Goal: Task Accomplishment & Management: Use online tool/utility

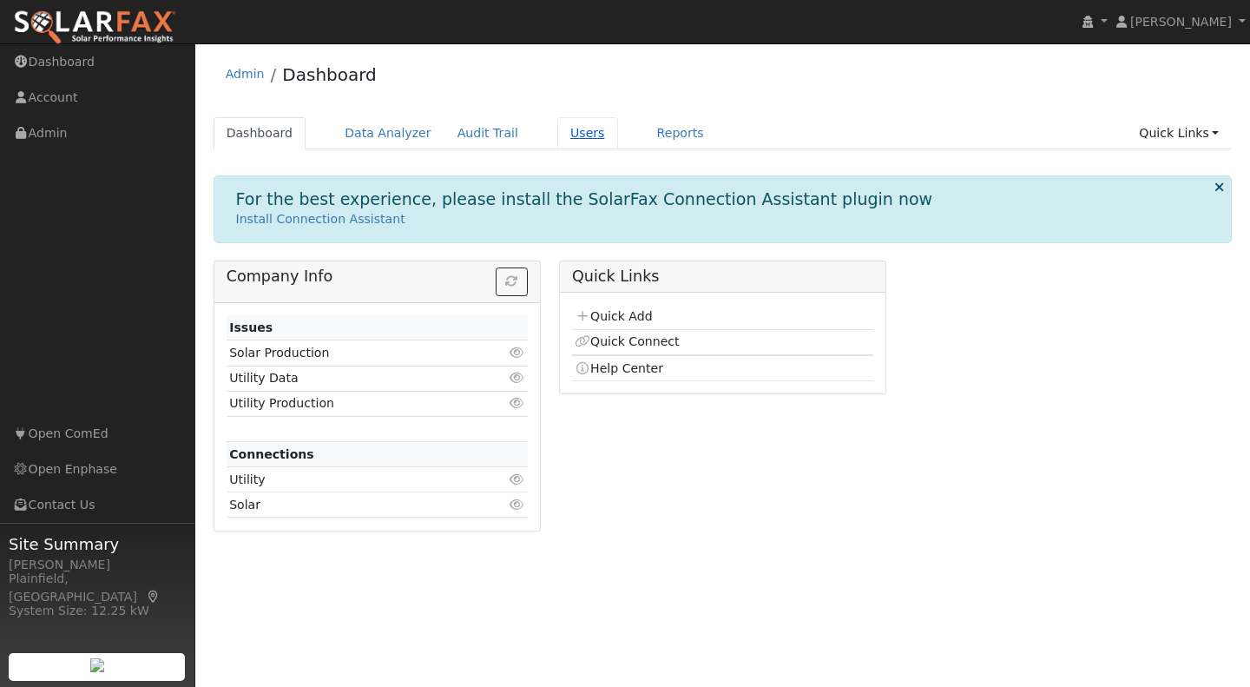
click at [579, 141] on link "Users" at bounding box center [587, 133] width 61 height 32
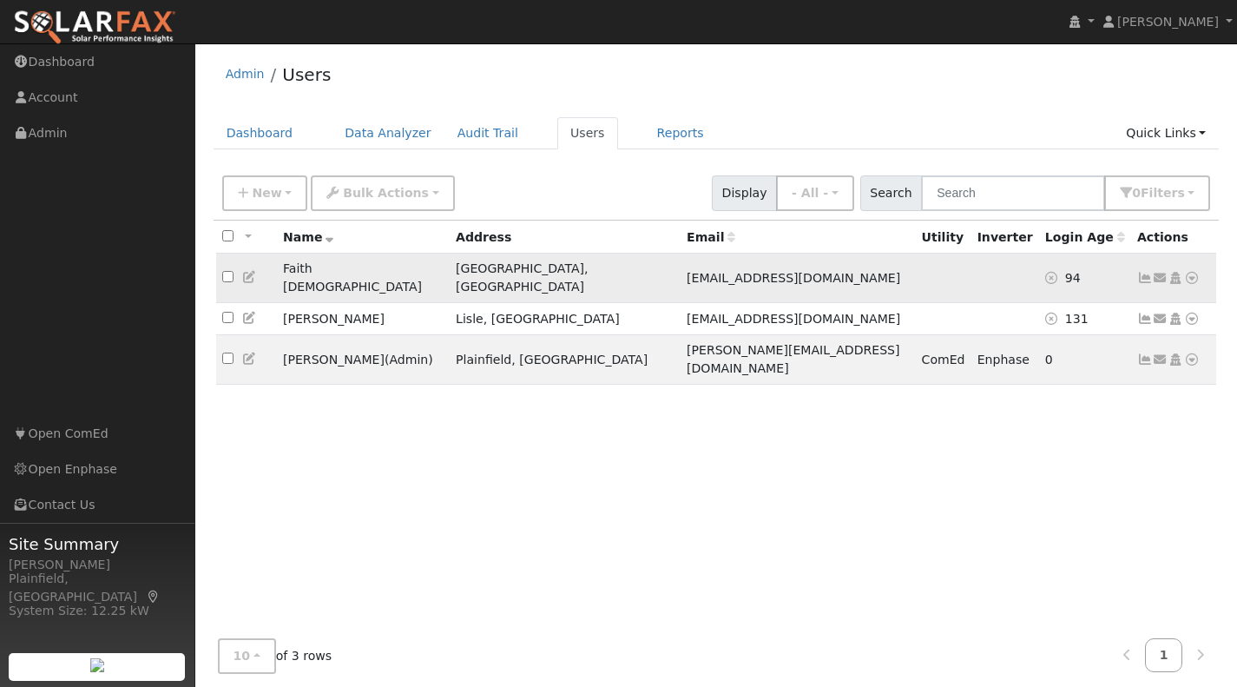
click at [1190, 272] on icon at bounding box center [1192, 278] width 16 height 12
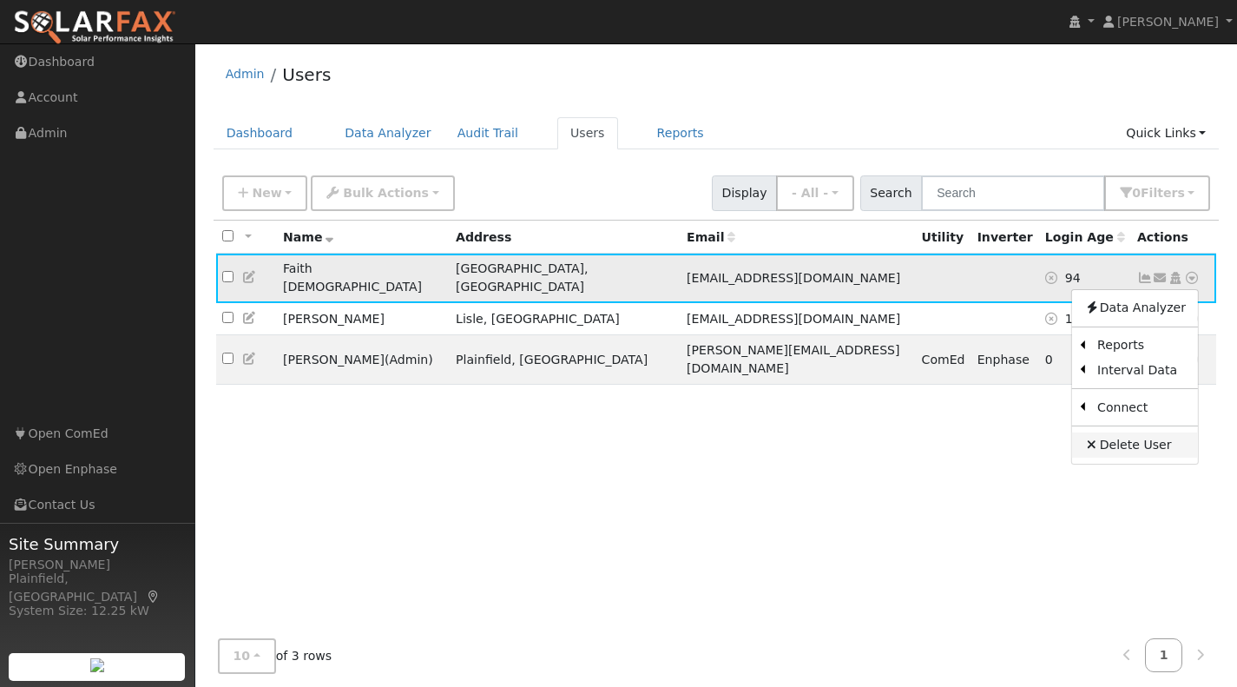
click at [1154, 437] on link "Delete User" at bounding box center [1135, 444] width 126 height 24
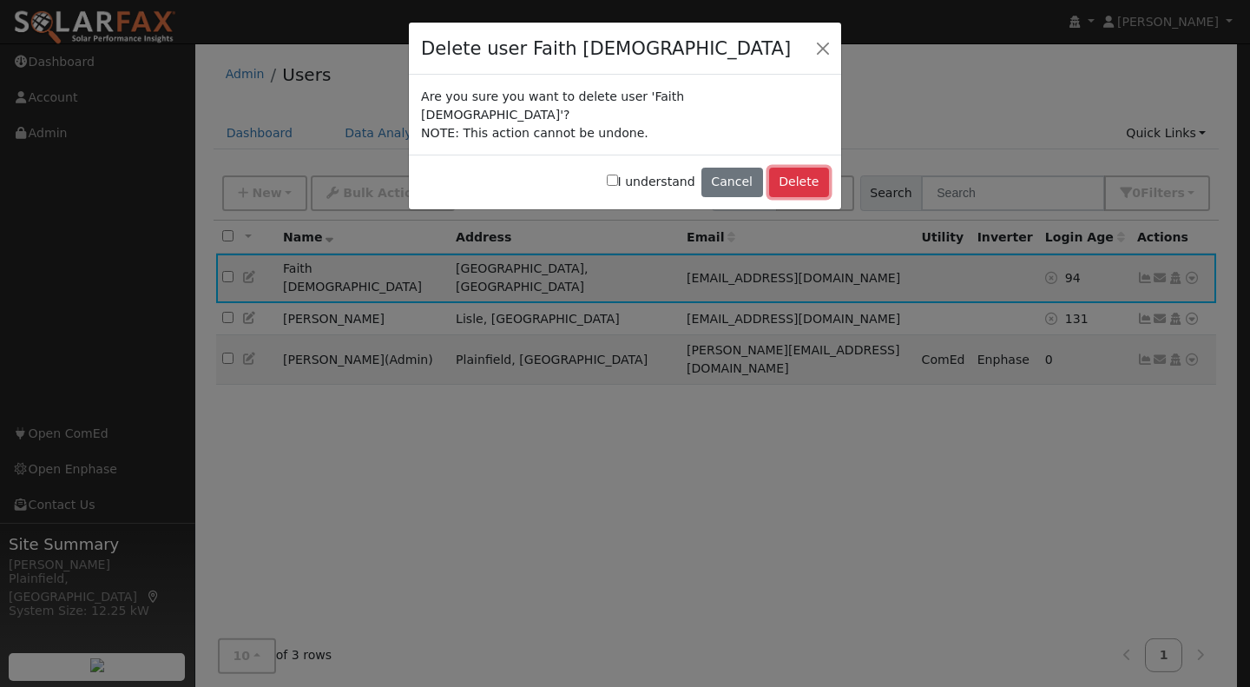
click at [791, 168] on button "Delete" at bounding box center [799, 183] width 60 height 30
click at [618, 174] on input "I understand" at bounding box center [612, 179] width 11 height 11
checkbox input "true"
click at [788, 168] on button "Delete" at bounding box center [799, 183] width 60 height 30
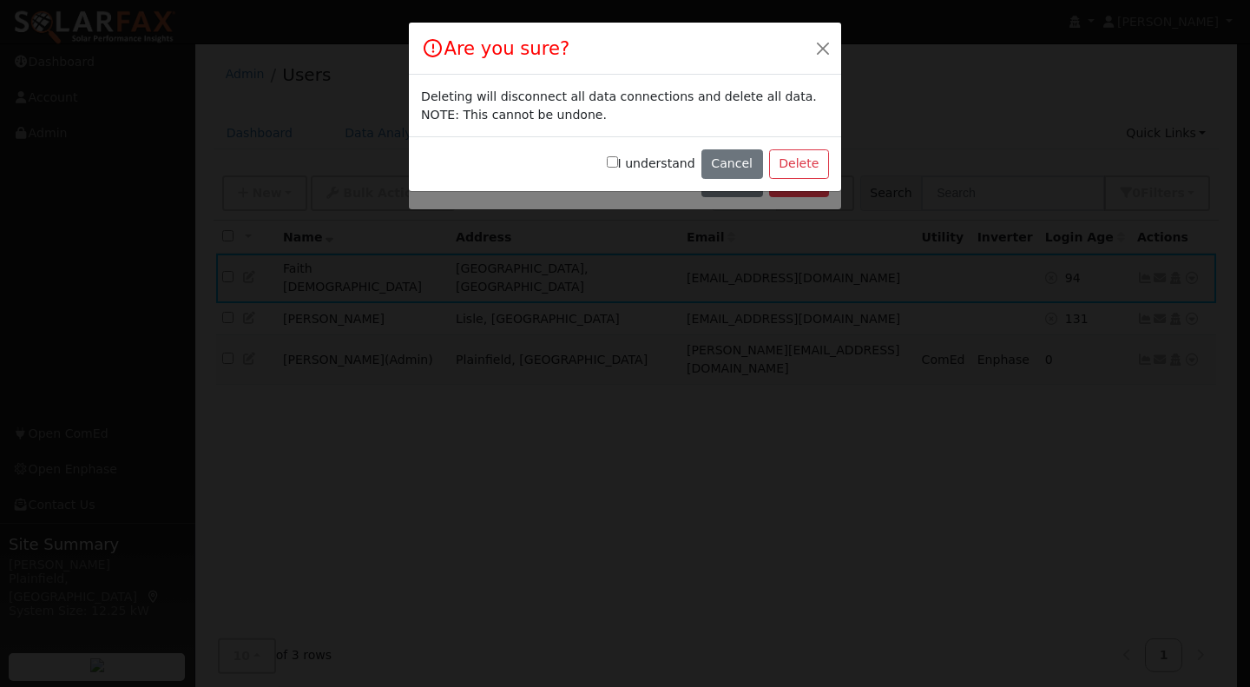
click at [618, 161] on input "I understand" at bounding box center [612, 161] width 11 height 11
checkbox input "true"
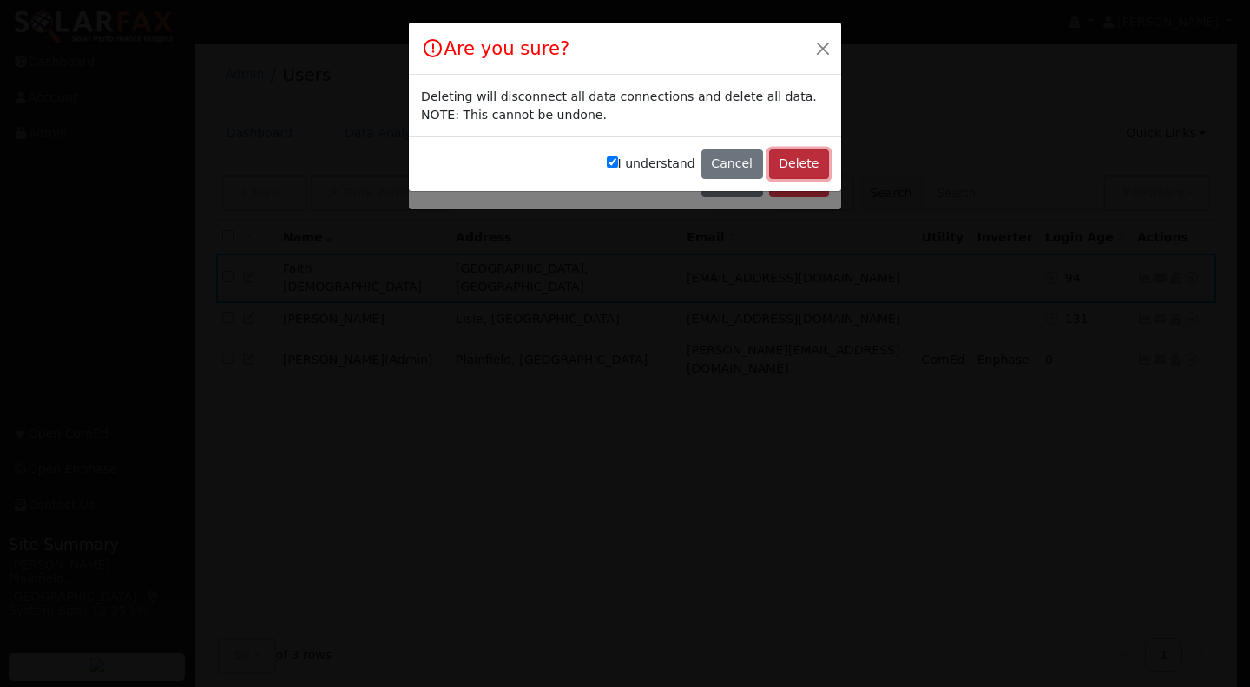
click at [775, 165] on button "Delete" at bounding box center [799, 164] width 60 height 30
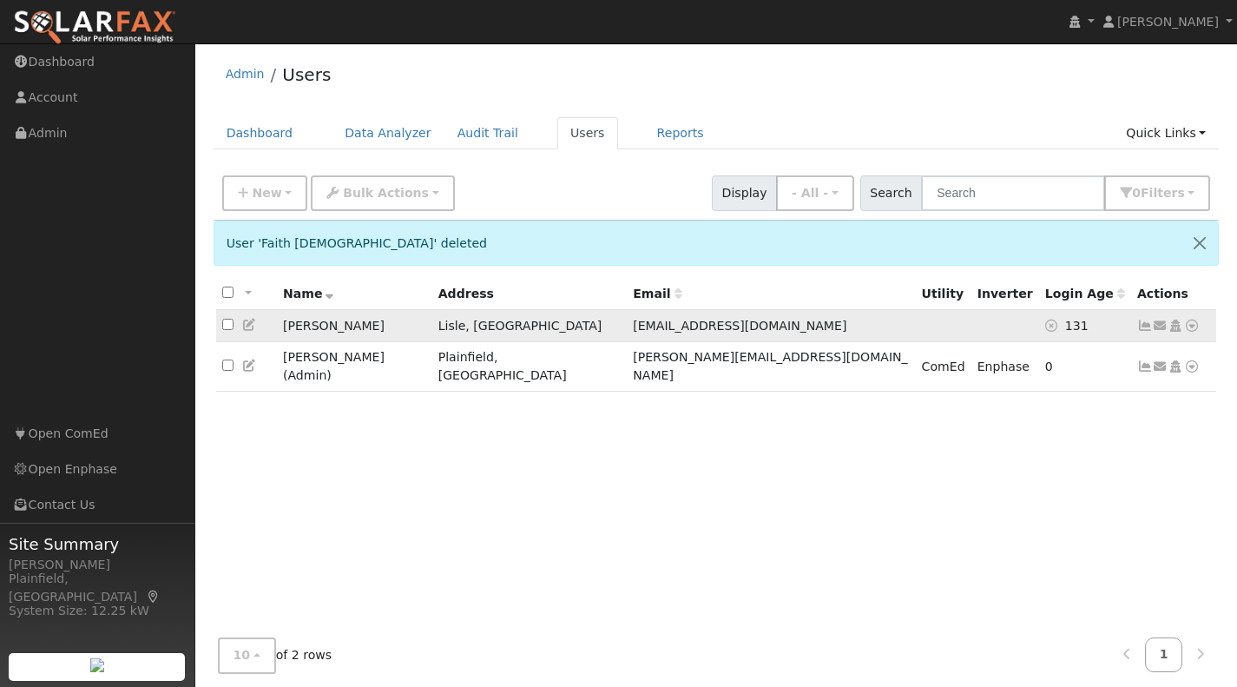
click at [1141, 325] on icon at bounding box center [1145, 325] width 16 height 12
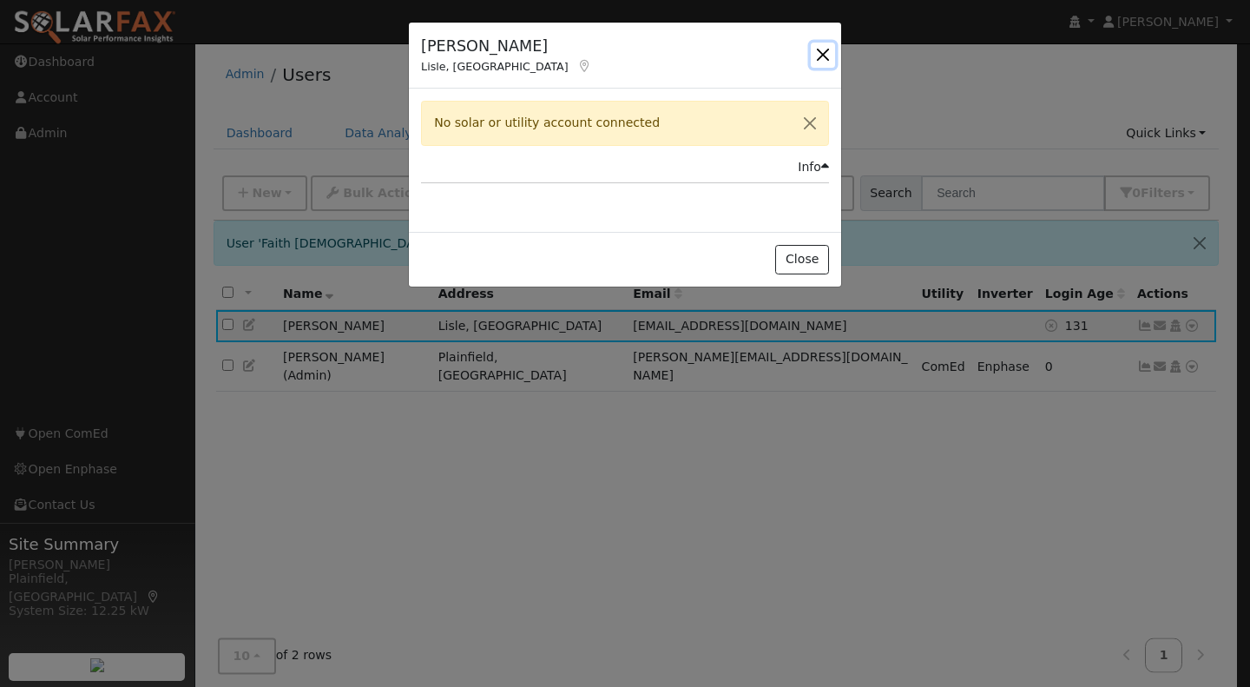
click at [819, 49] on button "button" at bounding box center [823, 55] width 24 height 24
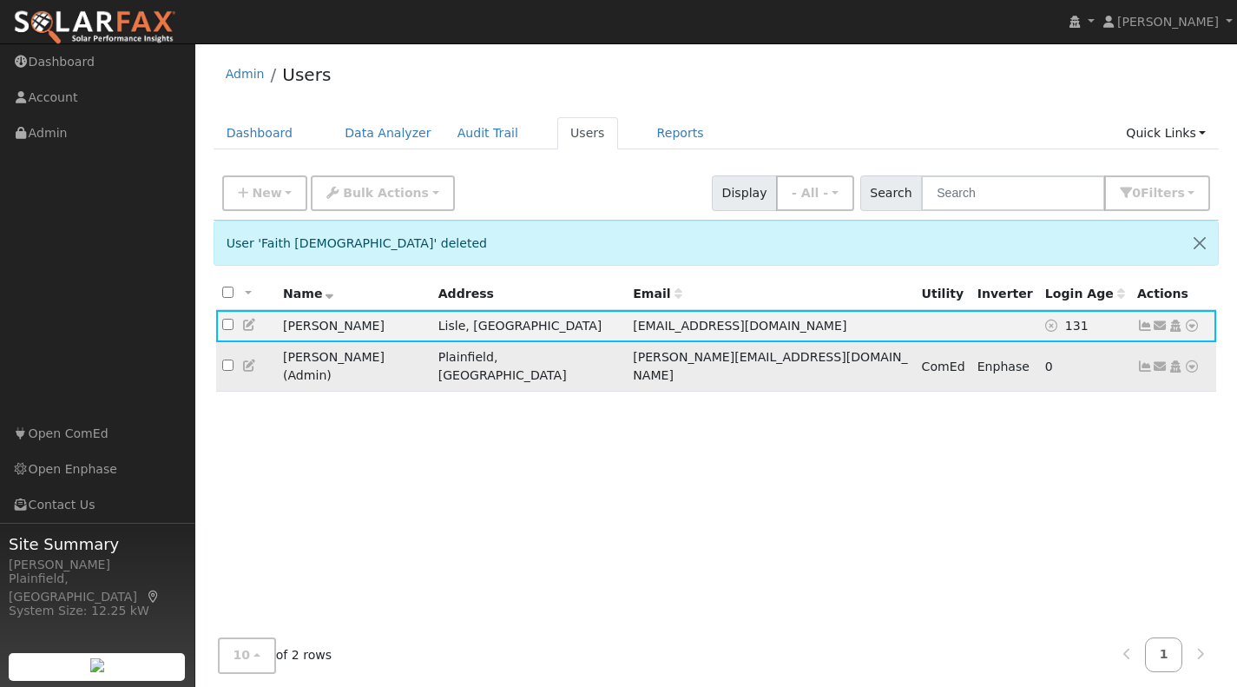
click at [1142, 360] on icon at bounding box center [1145, 366] width 16 height 12
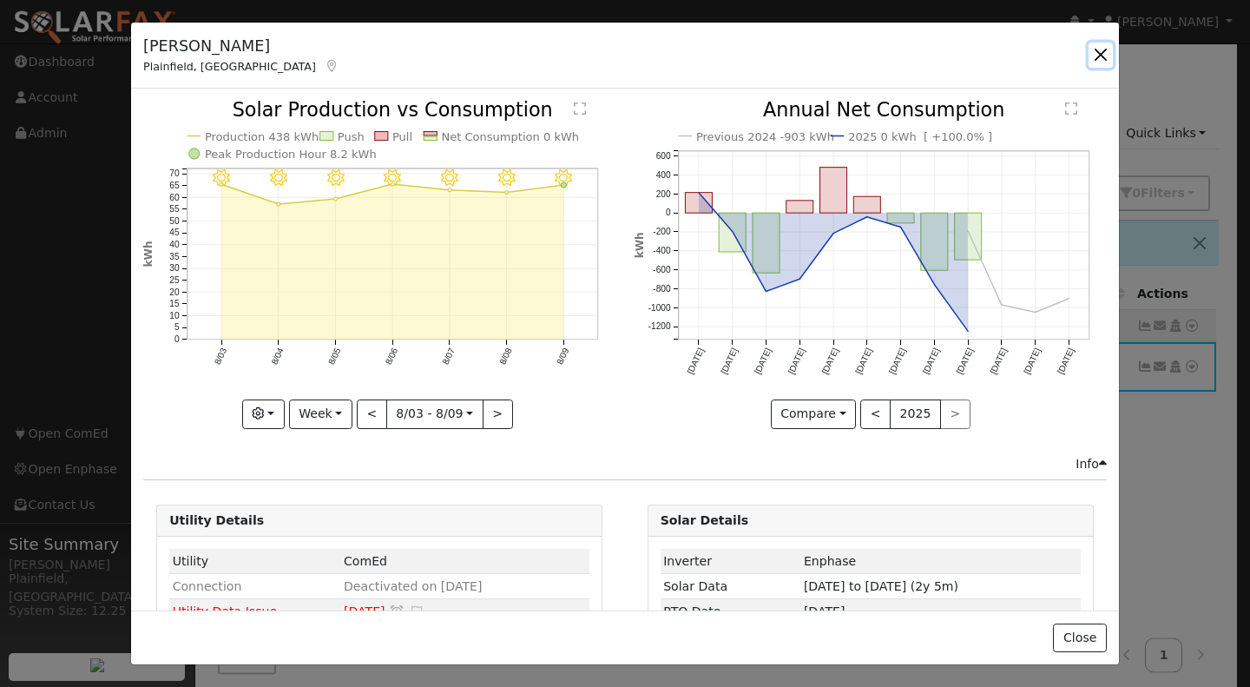
click at [1111, 51] on button "button" at bounding box center [1100, 55] width 24 height 24
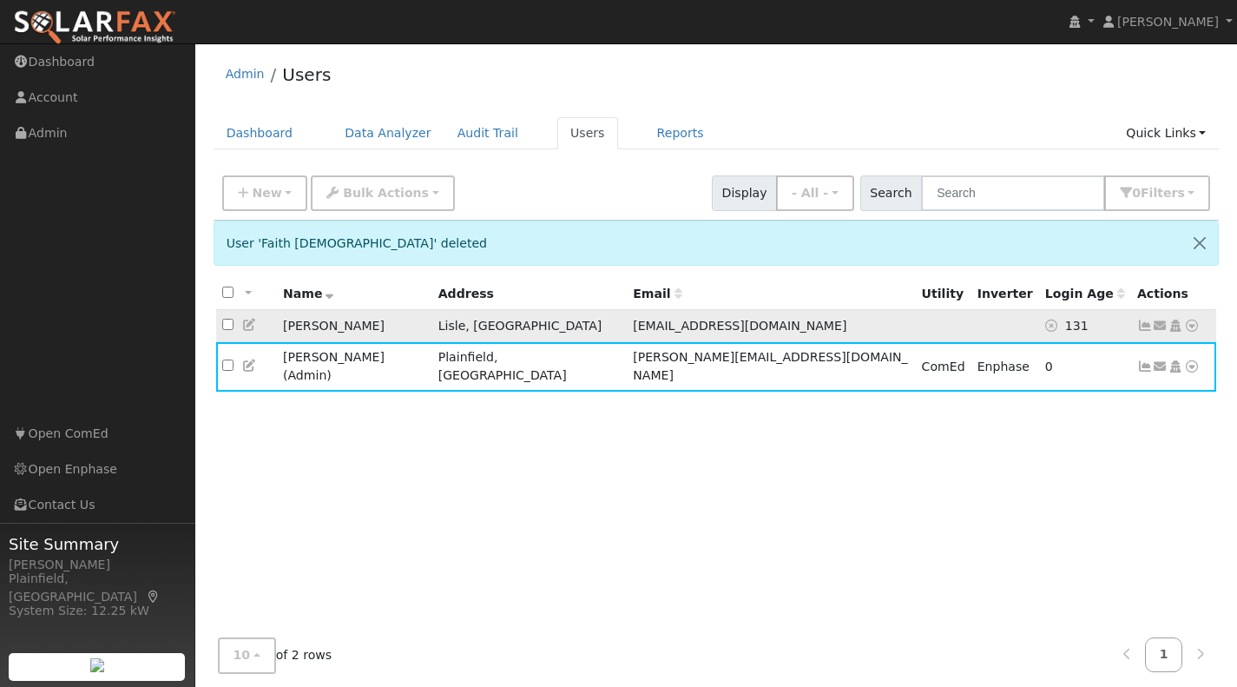
click at [1194, 326] on icon at bounding box center [1192, 325] width 16 height 12
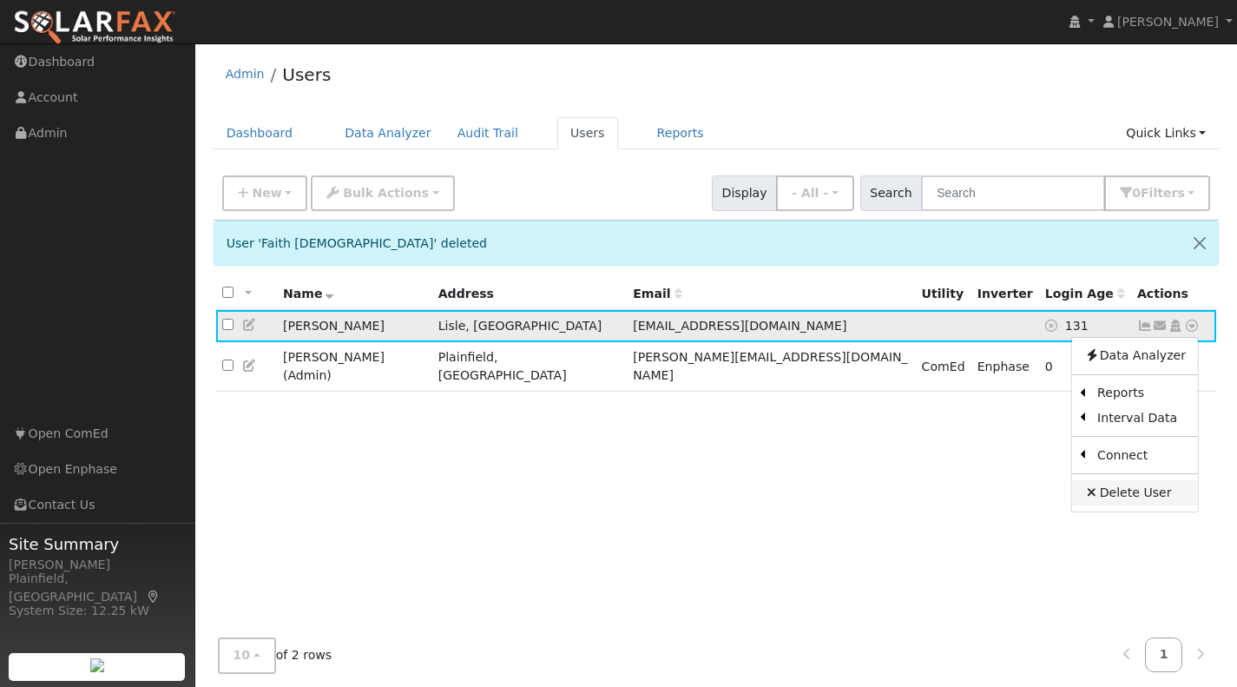
click at [1147, 495] on link "Delete User" at bounding box center [1135, 492] width 126 height 24
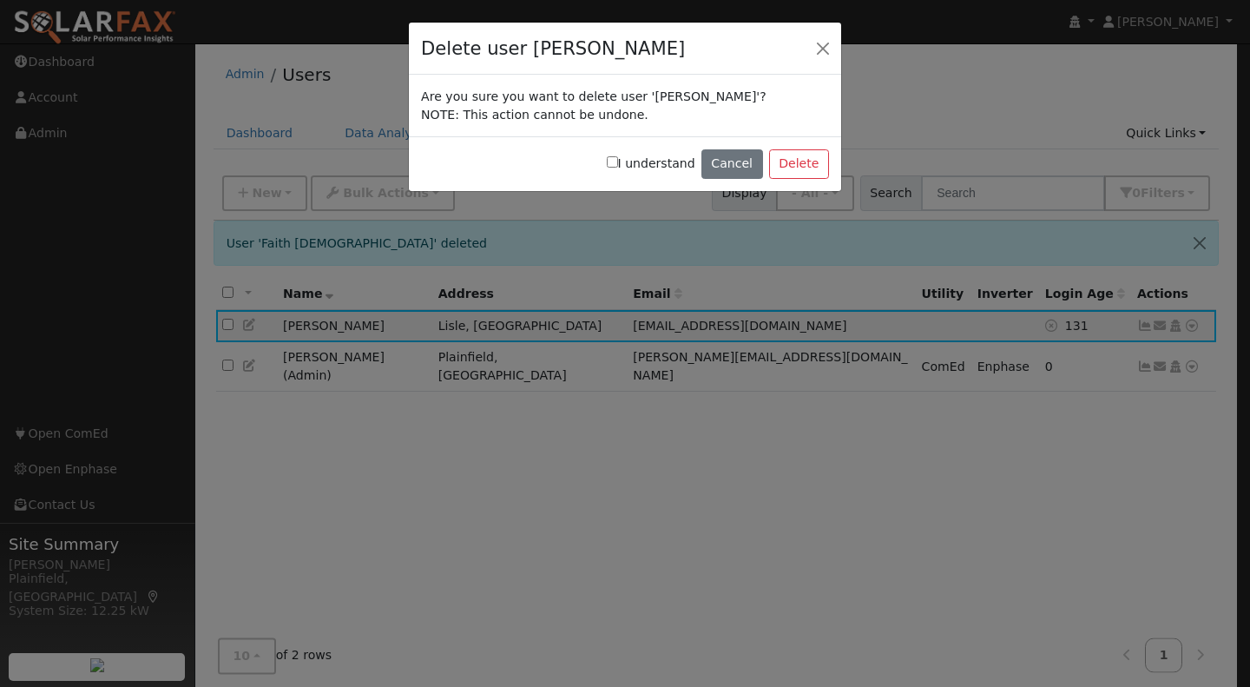
click at [618, 162] on input "I understand" at bounding box center [612, 161] width 11 height 11
checkbox input "true"
click at [807, 159] on button "Delete" at bounding box center [799, 164] width 60 height 30
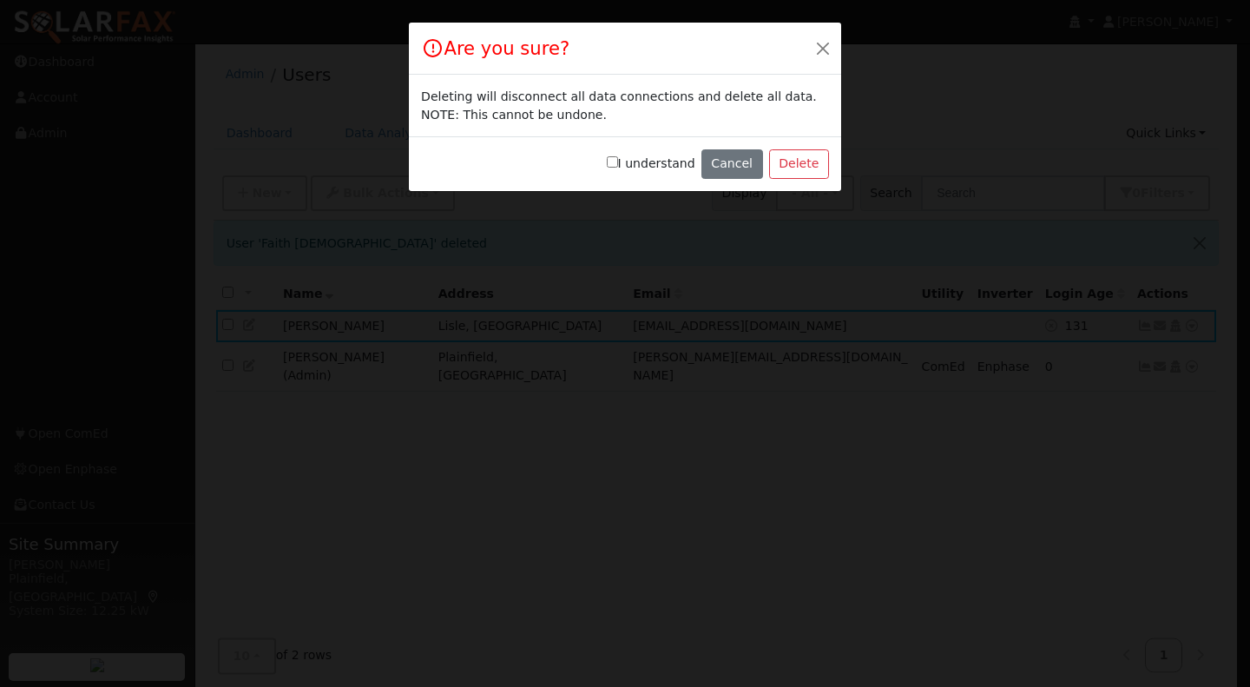
click at [618, 160] on input "I understand" at bounding box center [612, 161] width 11 height 11
checkbox input "true"
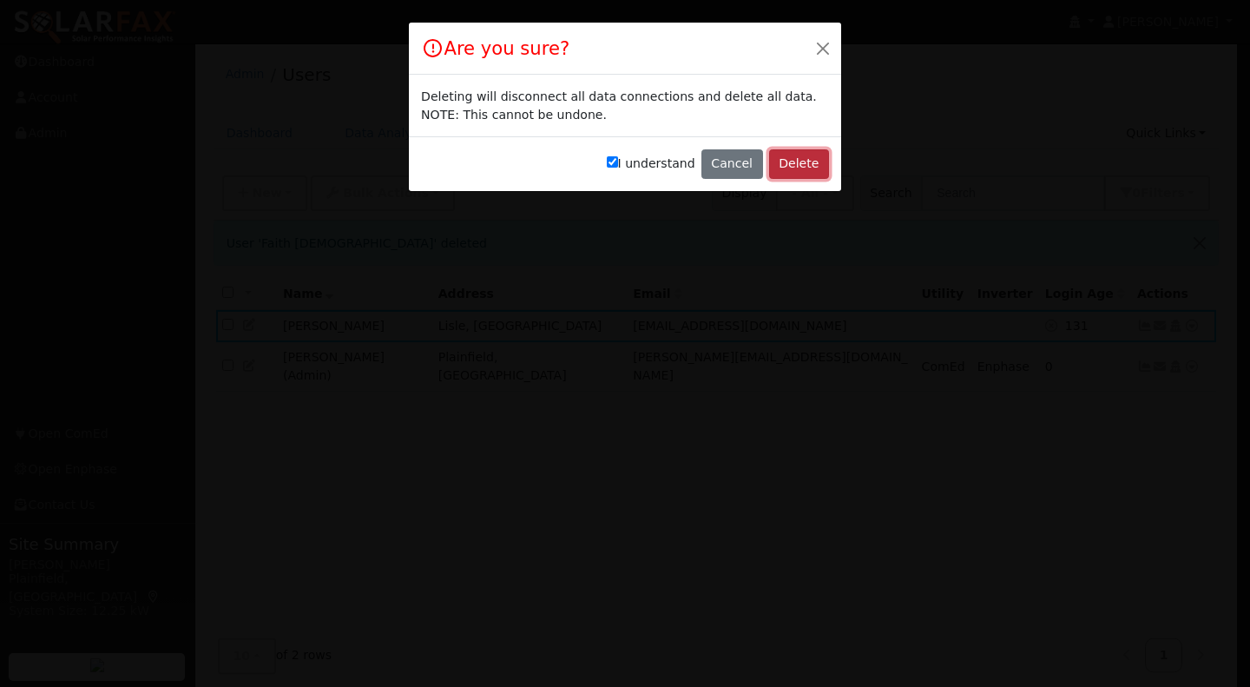
click at [799, 165] on button "Delete" at bounding box center [799, 164] width 60 height 30
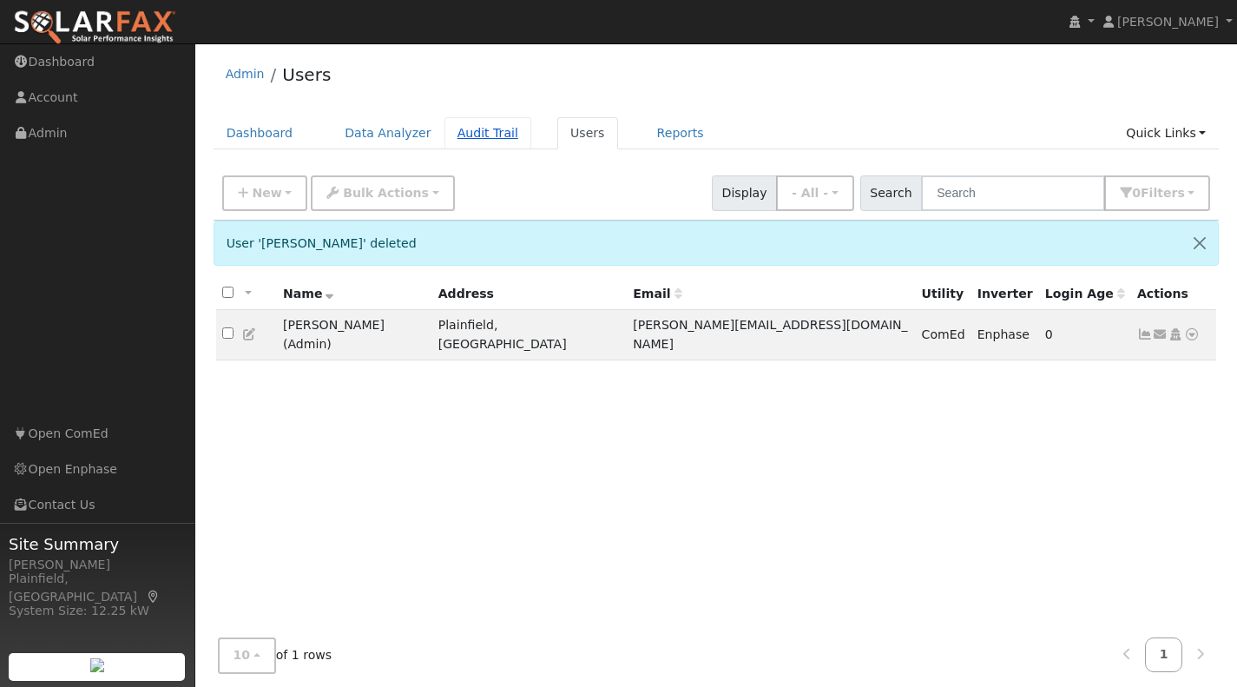
click at [466, 140] on link "Audit Trail" at bounding box center [487, 133] width 87 height 32
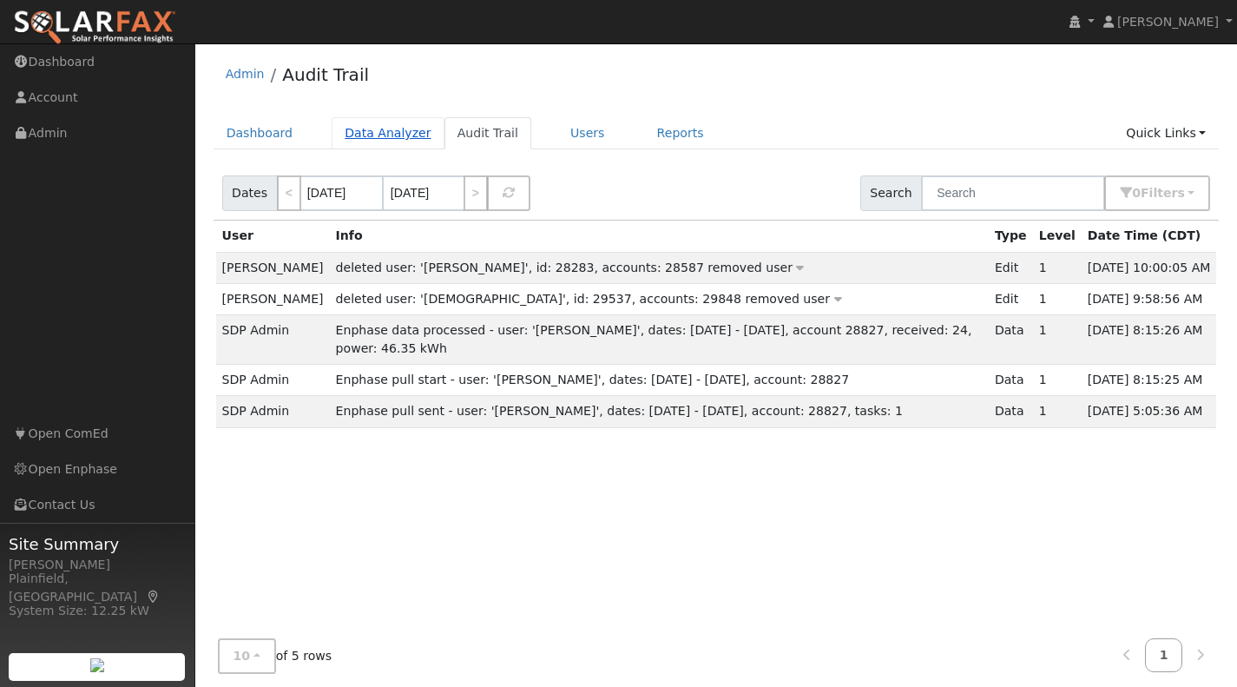
click at [410, 135] on link "Data Analyzer" at bounding box center [388, 133] width 113 height 32
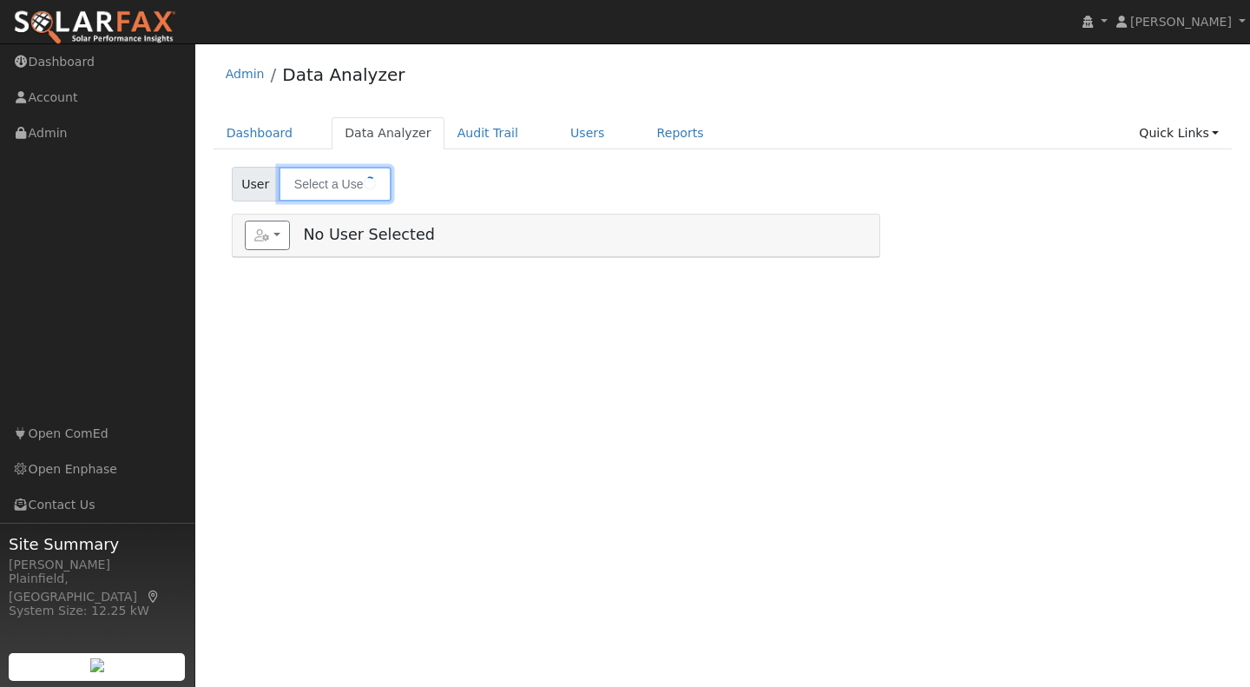
type input "[PERSON_NAME]"
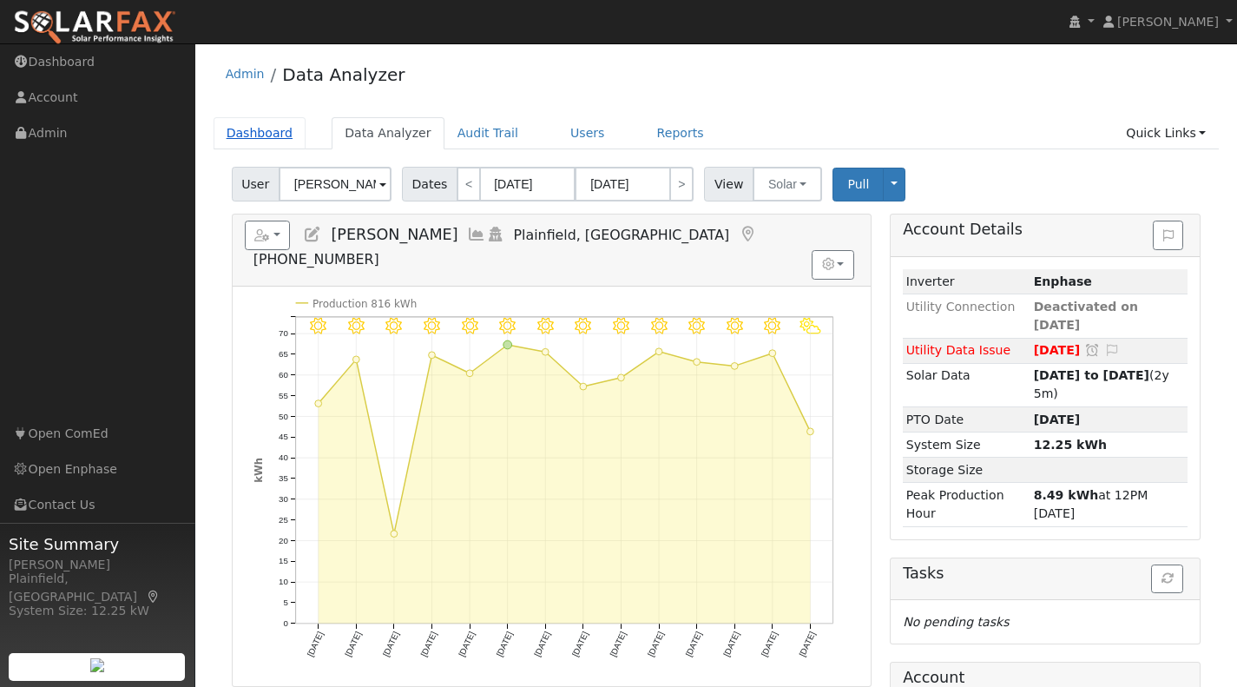
click at [273, 135] on link "Dashboard" at bounding box center [260, 133] width 93 height 32
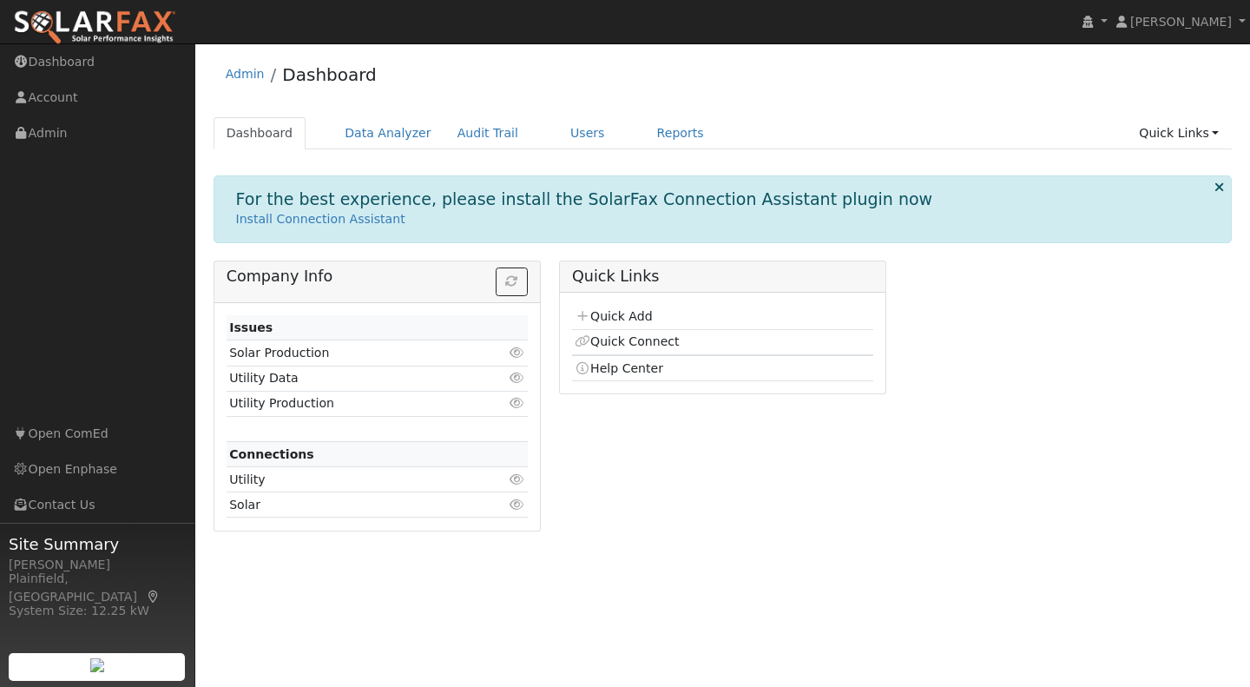
click at [510, 154] on div "Dashboard Data Analyzer Audit Trail Users Reports Quick Links Quick Add Quick C…" at bounding box center [723, 141] width 1019 height 49
click at [563, 132] on link "Users" at bounding box center [587, 133] width 61 height 32
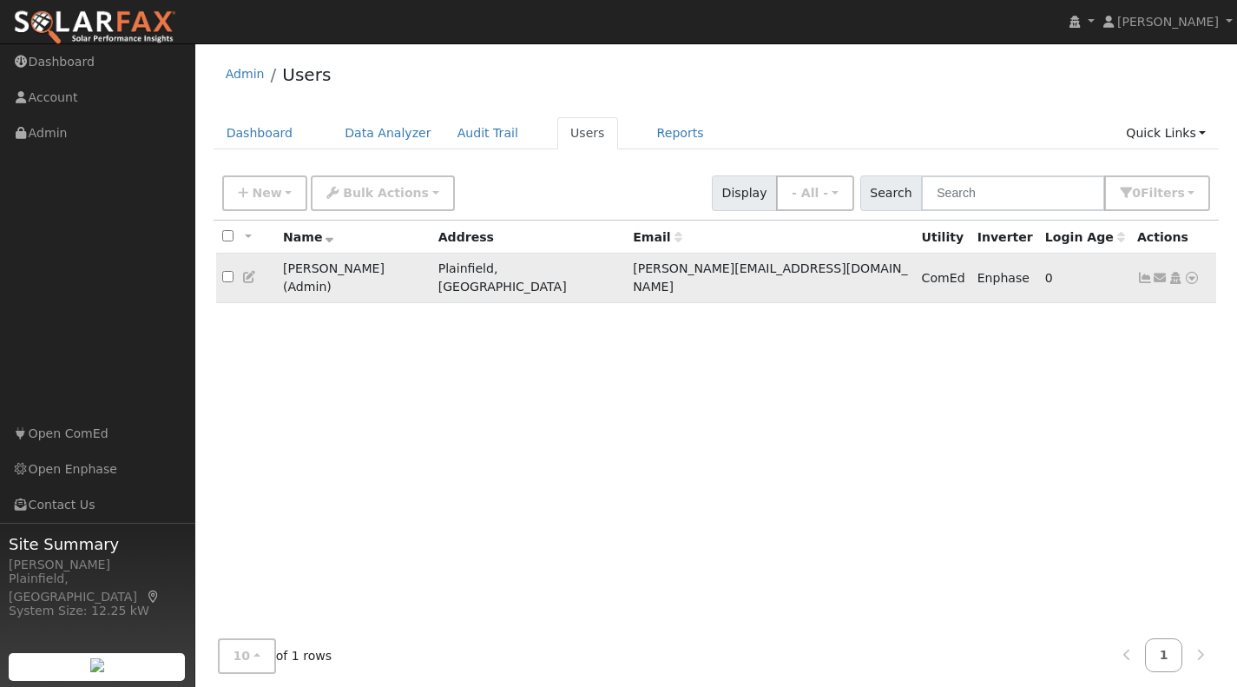
click at [1188, 272] on icon at bounding box center [1192, 278] width 16 height 12
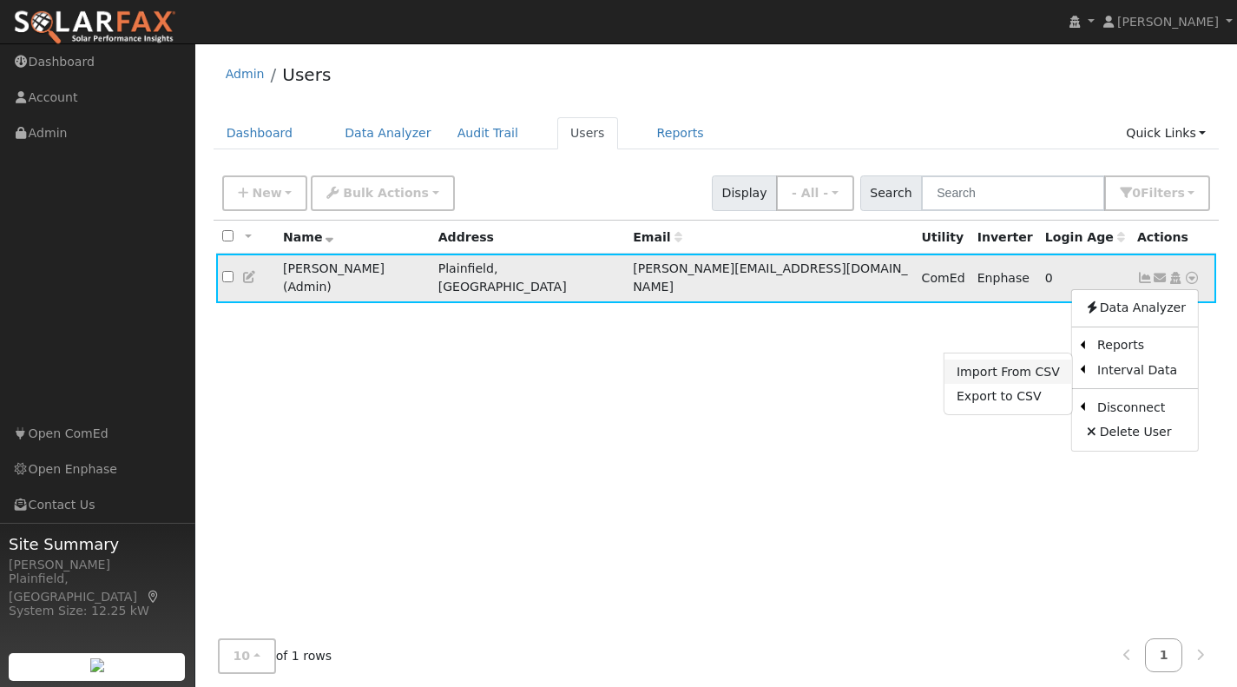
click at [1055, 364] on link "Import From CSV" at bounding box center [1008, 371] width 128 height 24
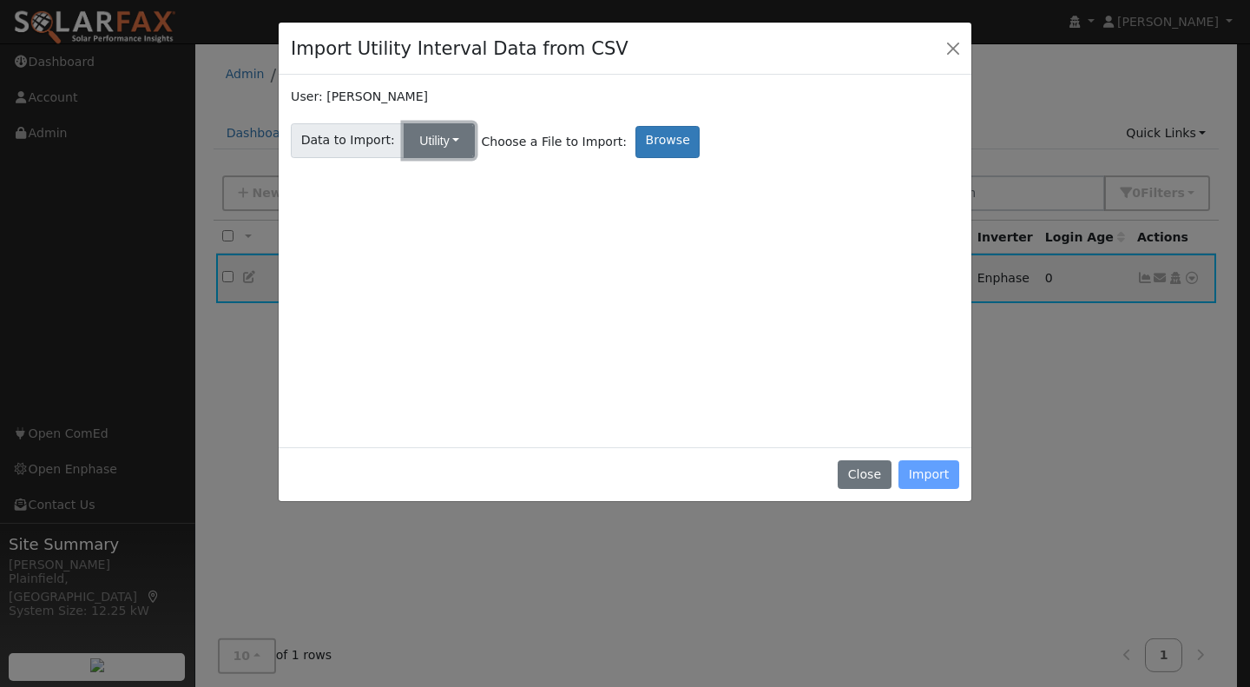
click at [447, 148] on button "Utility" at bounding box center [439, 140] width 71 height 35
click at [420, 178] on link "Utility" at bounding box center [453, 179] width 121 height 24
click at [635, 139] on label "Browse" at bounding box center [667, 142] width 64 height 32
click at [0, 0] on input "Browse" at bounding box center [0, 0] width 0 height 0
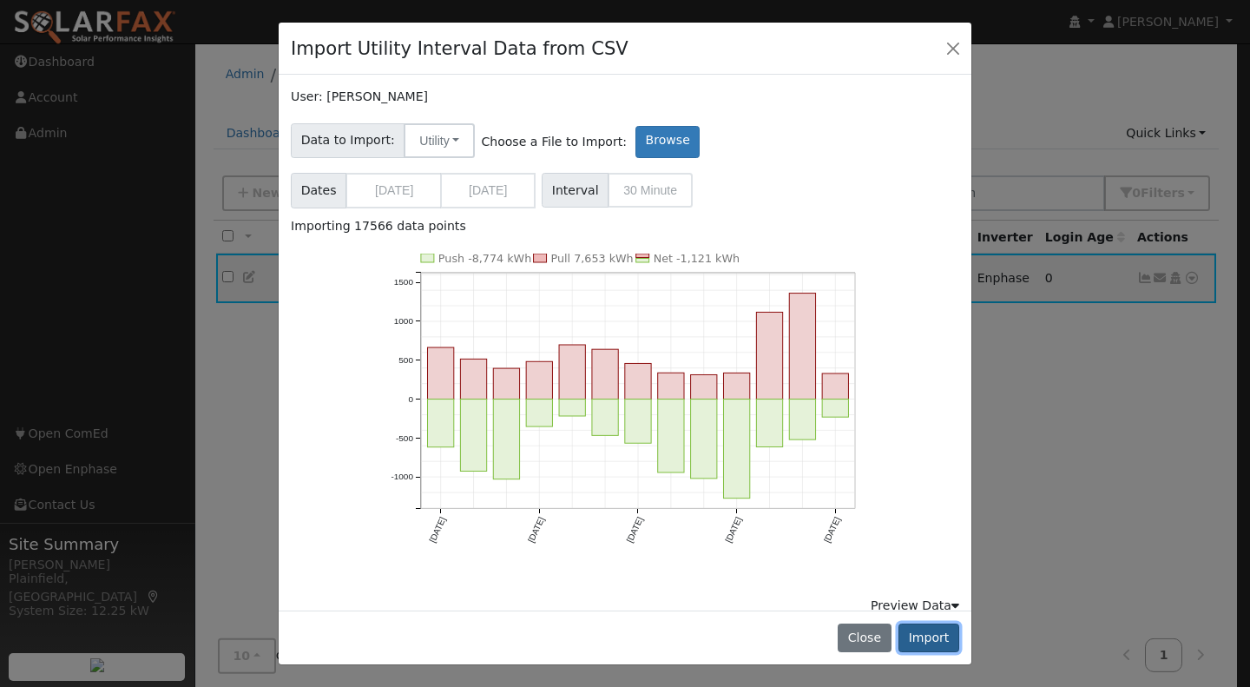
click at [937, 643] on button "Import" at bounding box center [928, 638] width 61 height 30
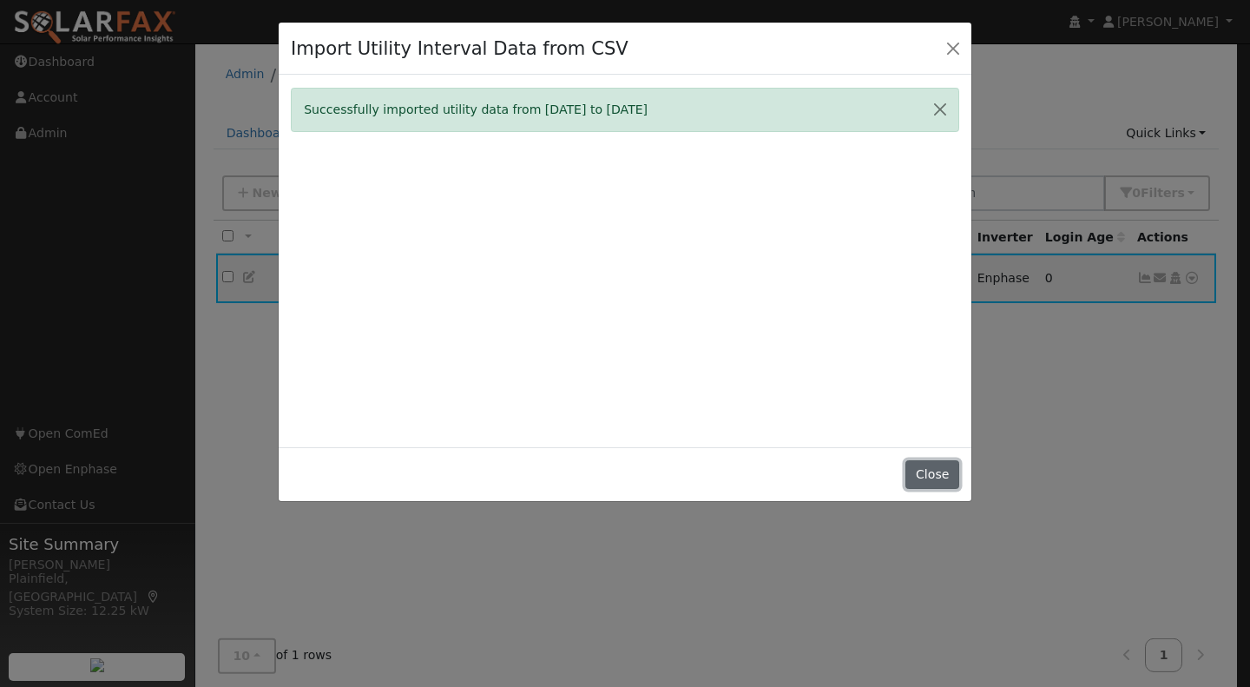
click at [950, 472] on button "Close" at bounding box center [931, 475] width 53 height 30
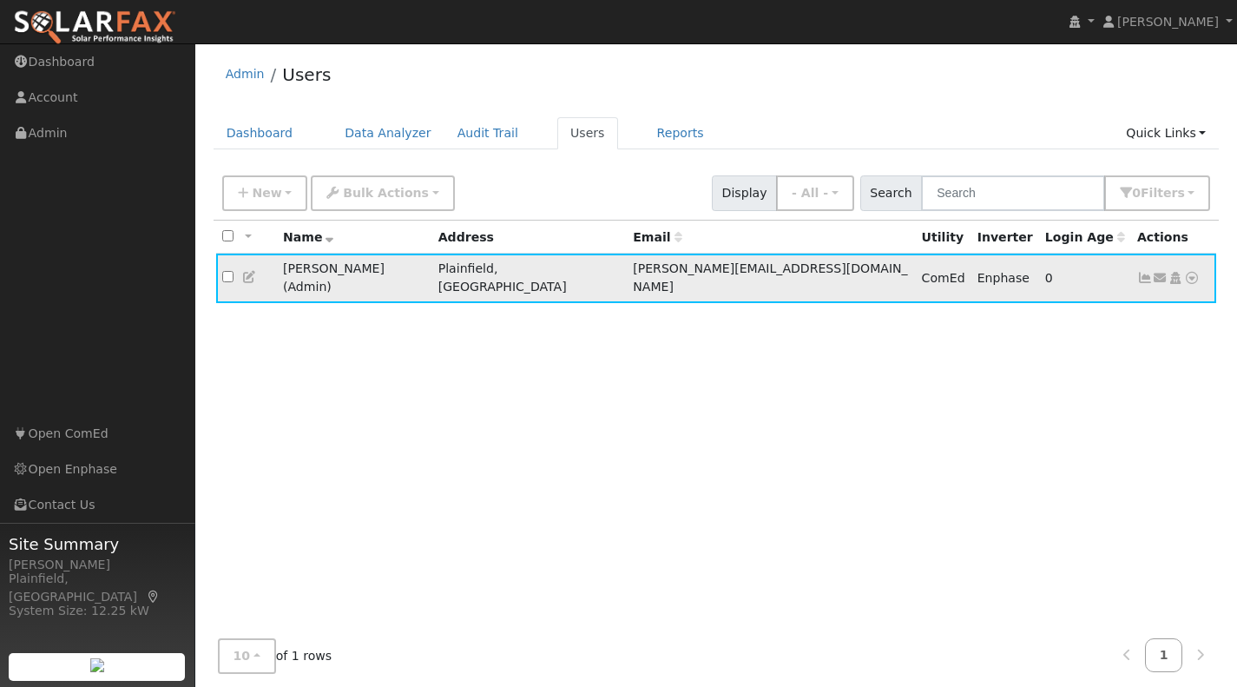
click at [1148, 272] on icon at bounding box center [1145, 278] width 16 height 12
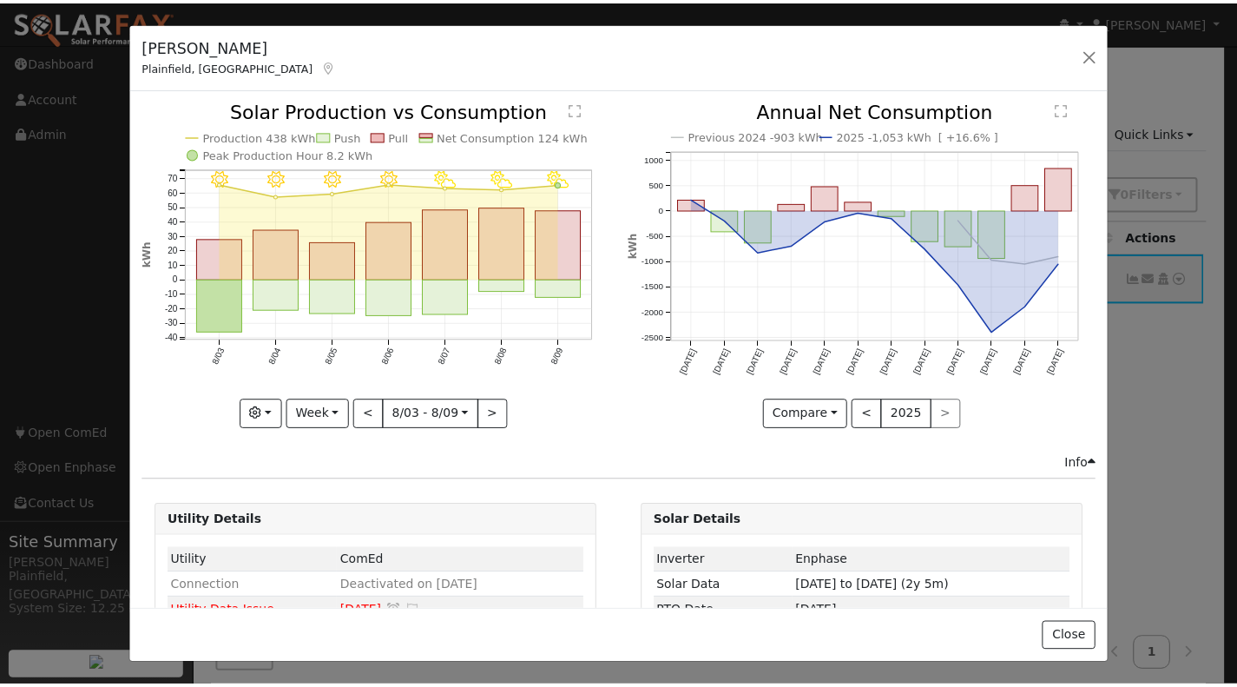
scroll to position [73, 0]
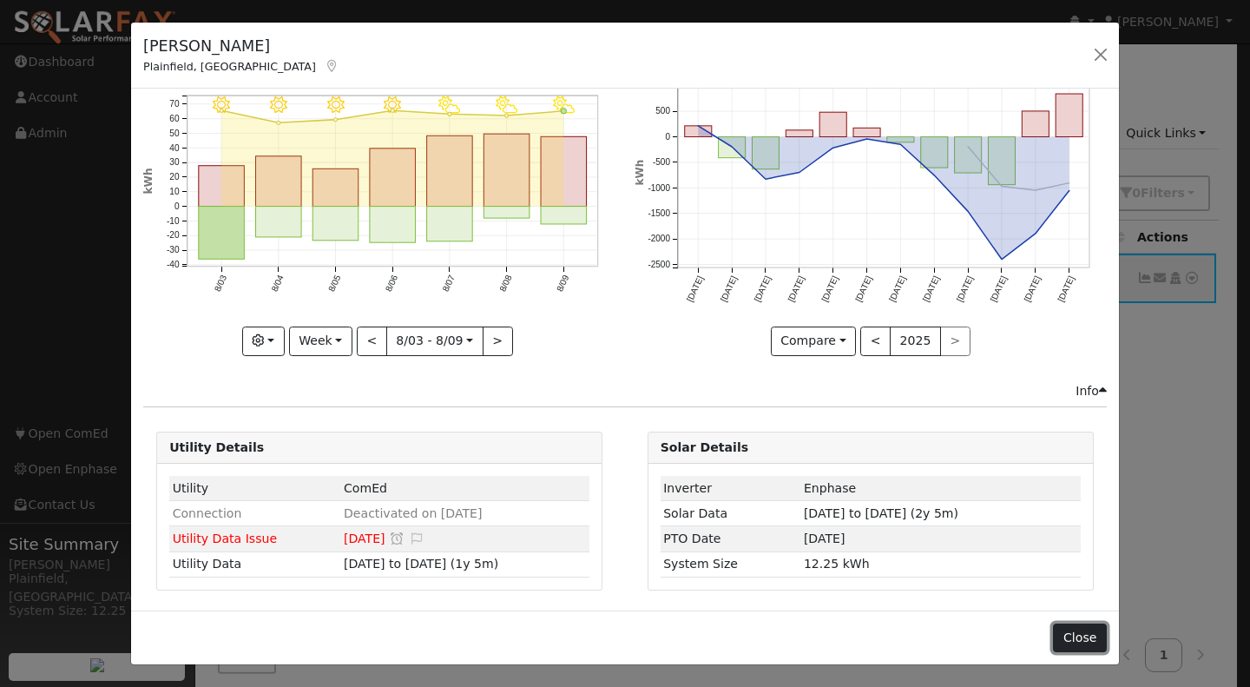
click at [1070, 635] on button "Close" at bounding box center [1079, 638] width 53 height 30
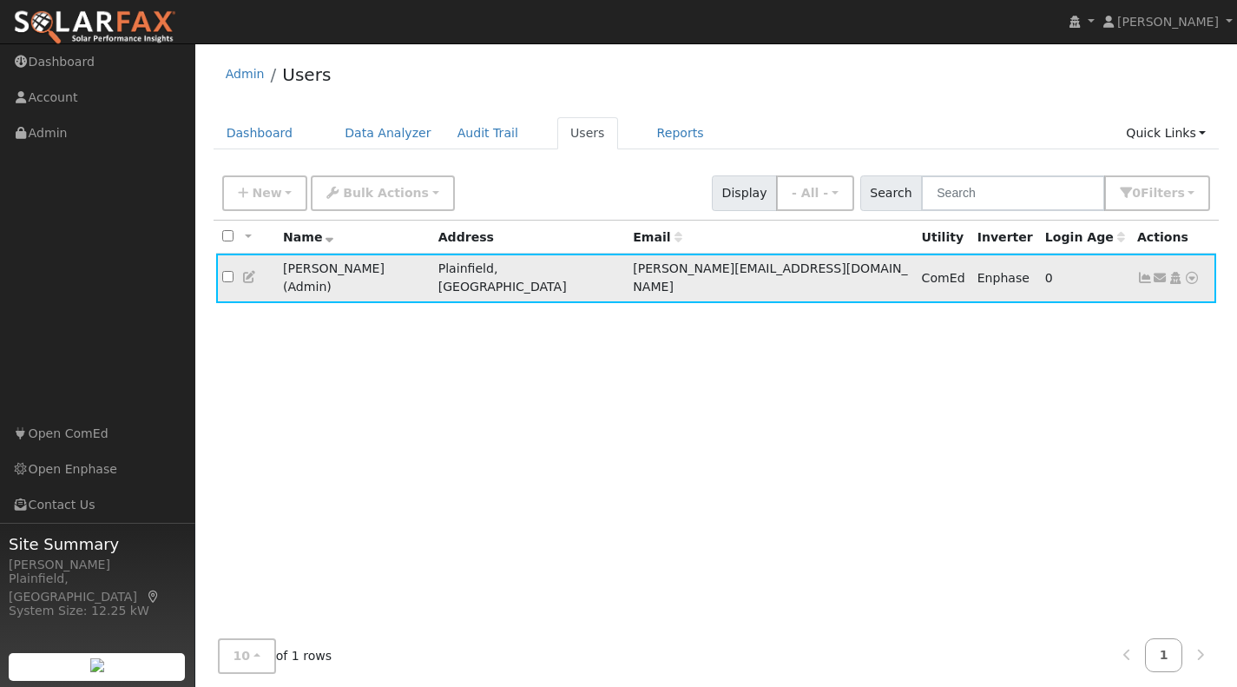
click at [1175, 272] on icon at bounding box center [1175, 278] width 16 height 12
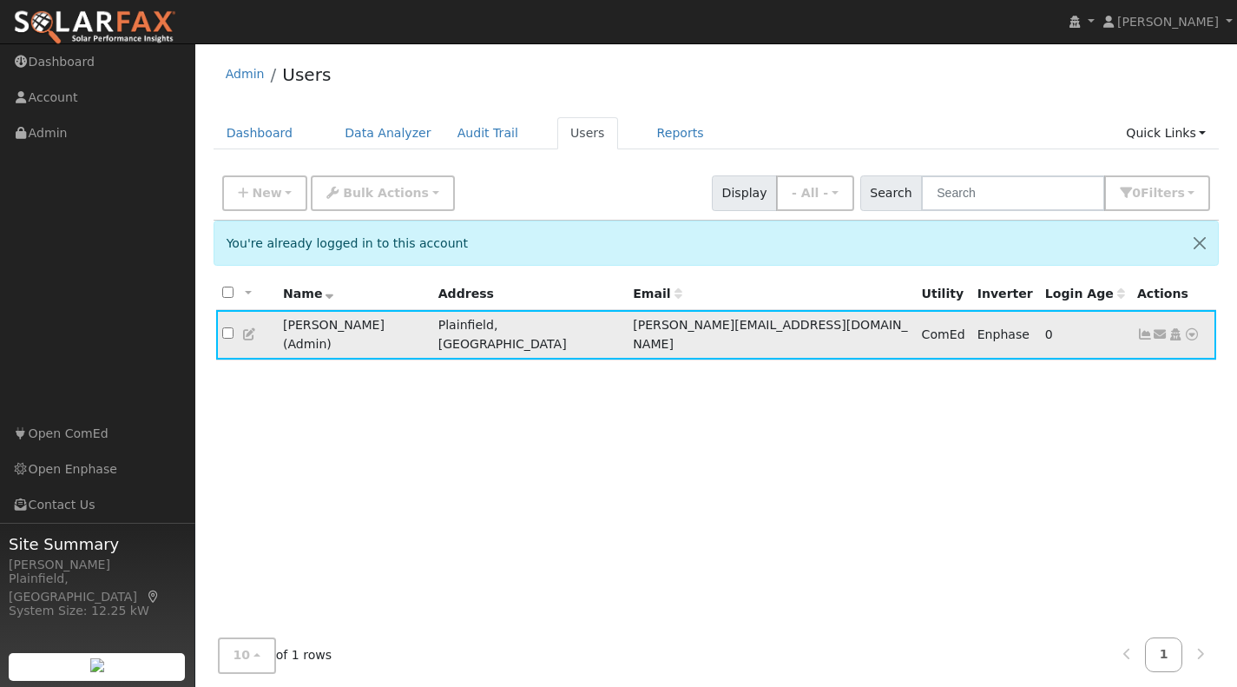
click at [1190, 329] on icon at bounding box center [1192, 334] width 16 height 12
click at [1112, 359] on link "Data Analyzer" at bounding box center [1135, 364] width 126 height 24
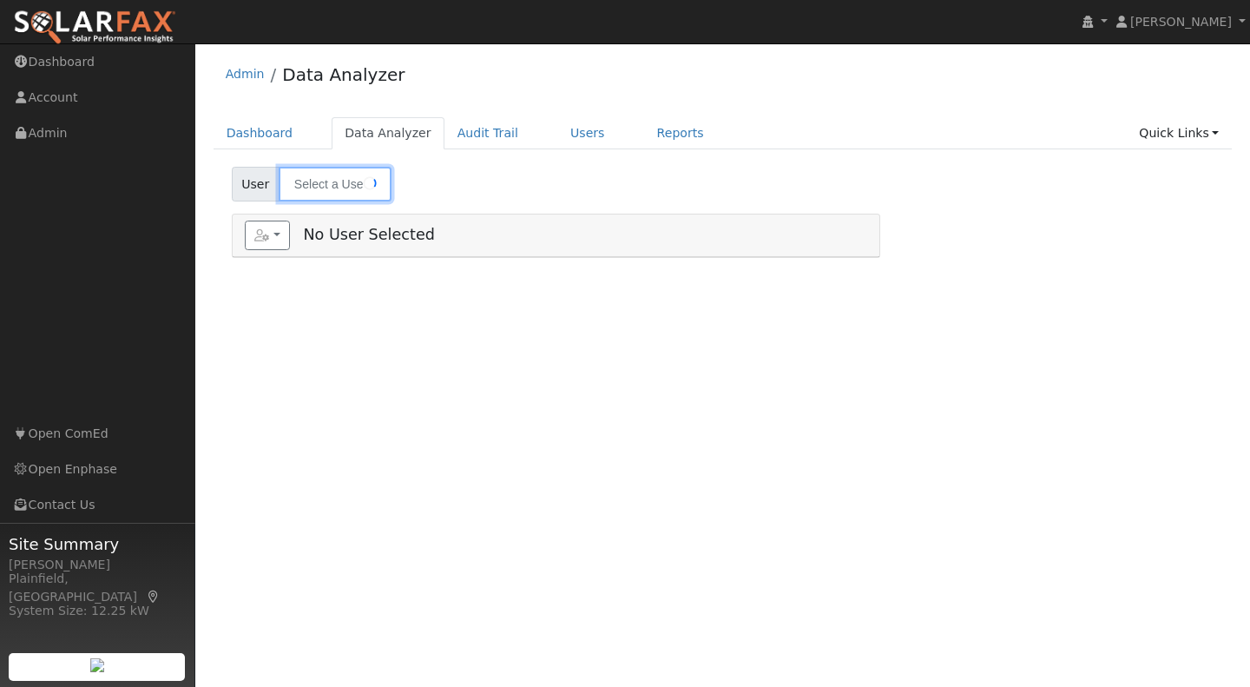
type input "[PERSON_NAME]"
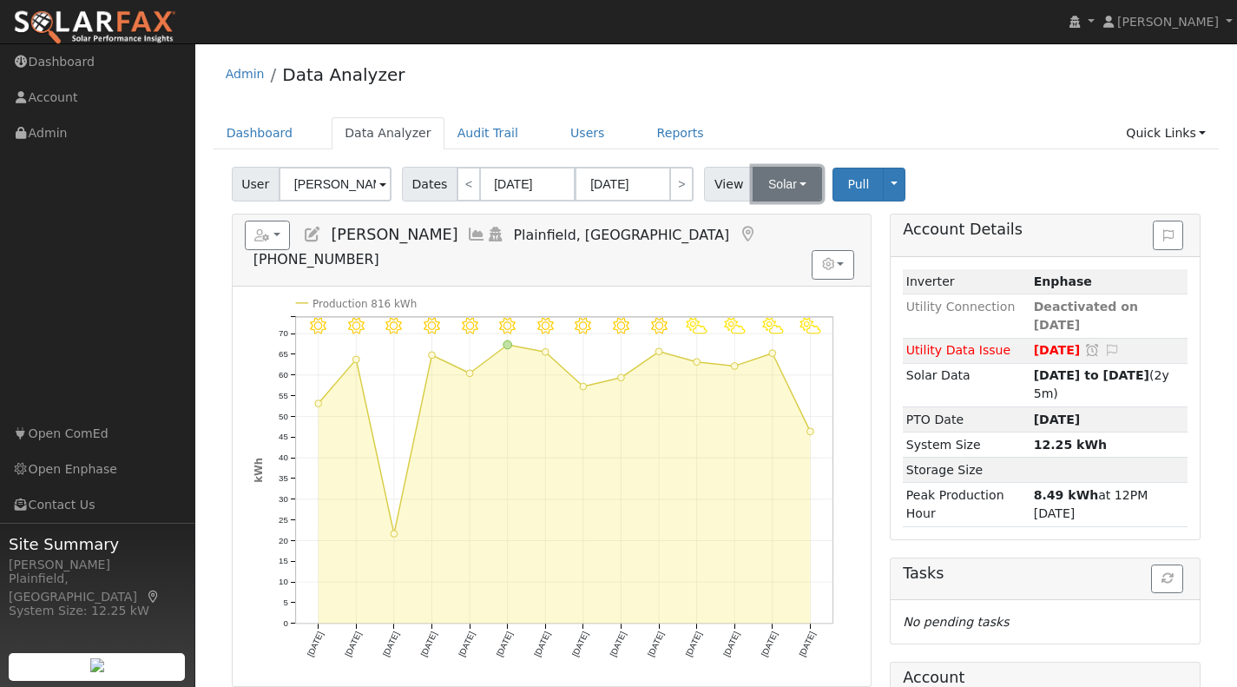
click at [803, 194] on button "Solar" at bounding box center [787, 184] width 69 height 35
click at [786, 220] on link "Utility" at bounding box center [810, 222] width 121 height 24
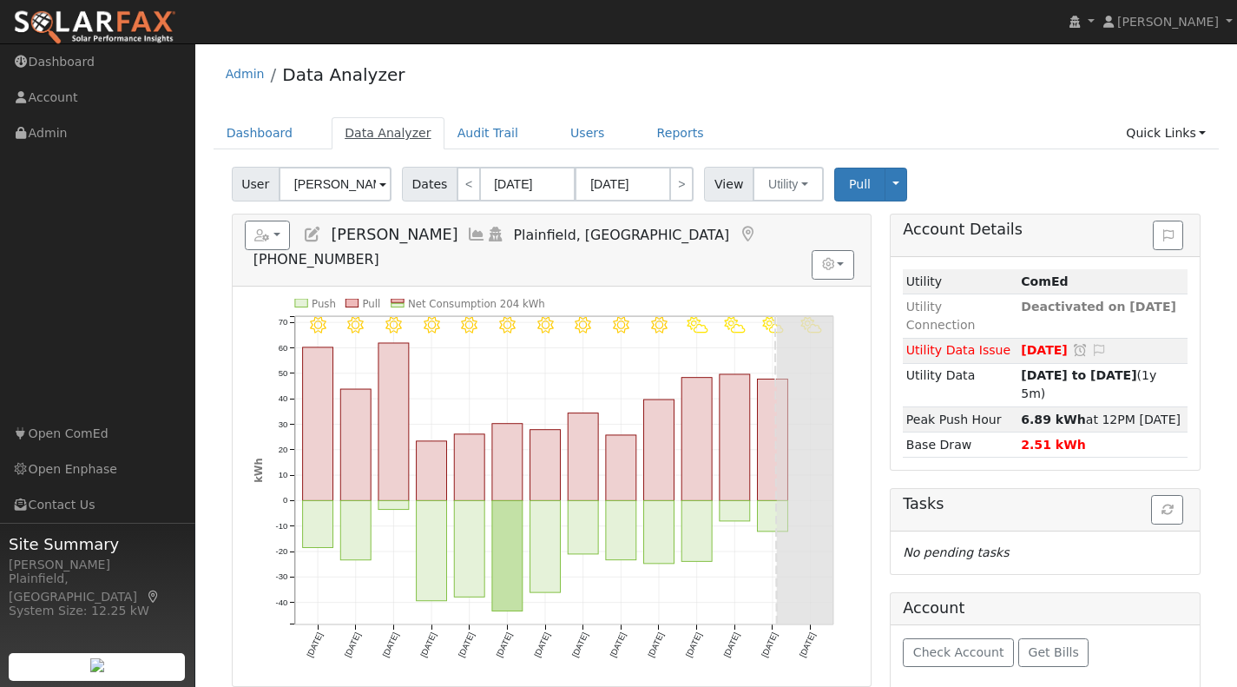
click at [343, 128] on link "Data Analyzer" at bounding box center [388, 133] width 113 height 32
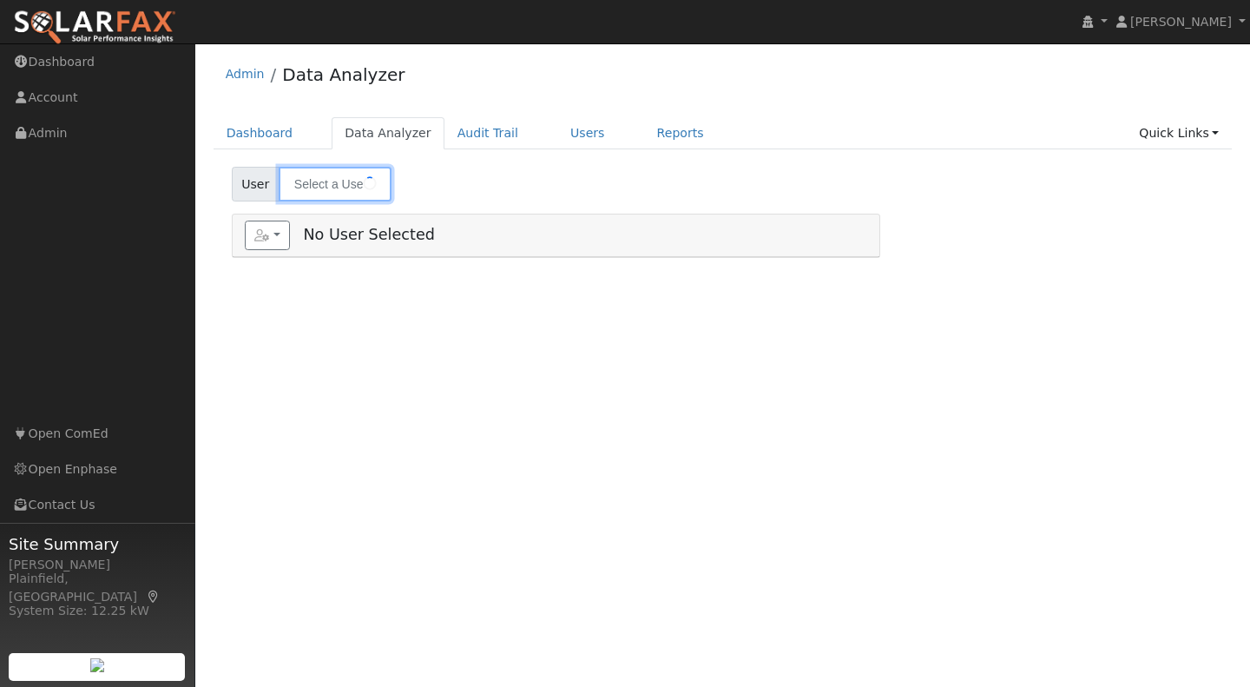
type input "[PERSON_NAME]"
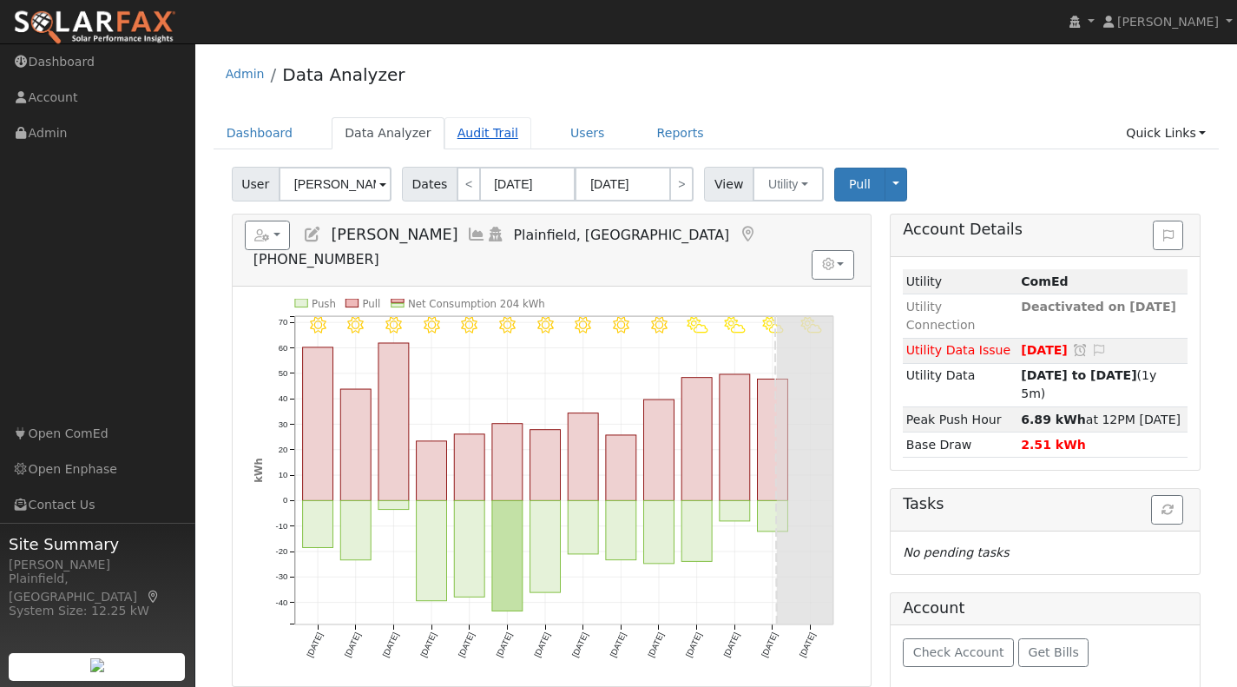
click at [487, 140] on link "Audit Trail" at bounding box center [487, 133] width 87 height 32
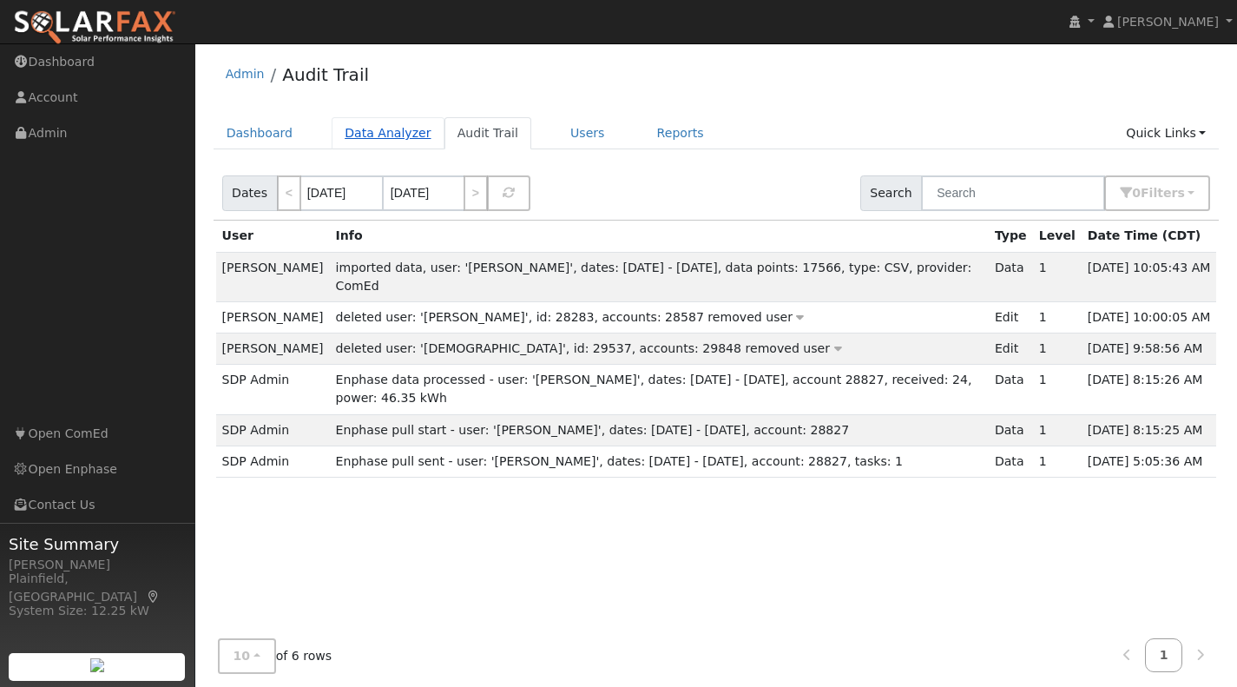
click at [408, 132] on link "Data Analyzer" at bounding box center [388, 133] width 113 height 32
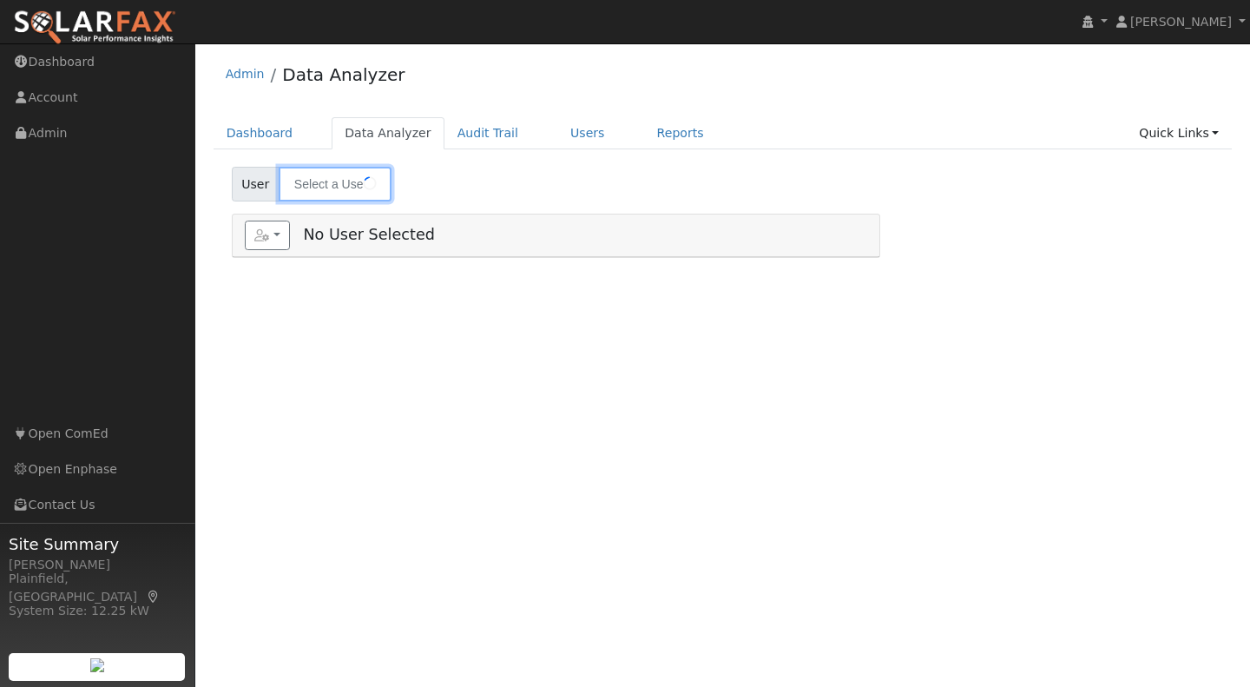
type input "[PERSON_NAME]"
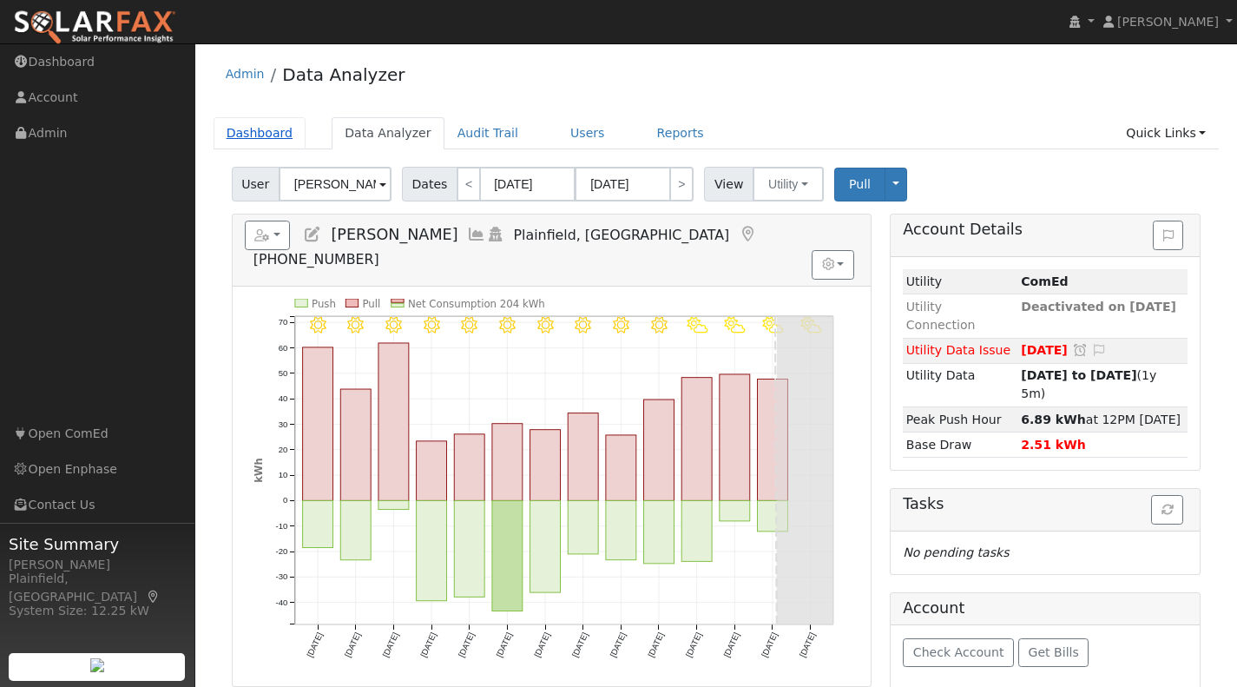
click at [294, 137] on link "Dashboard" at bounding box center [260, 133] width 93 height 32
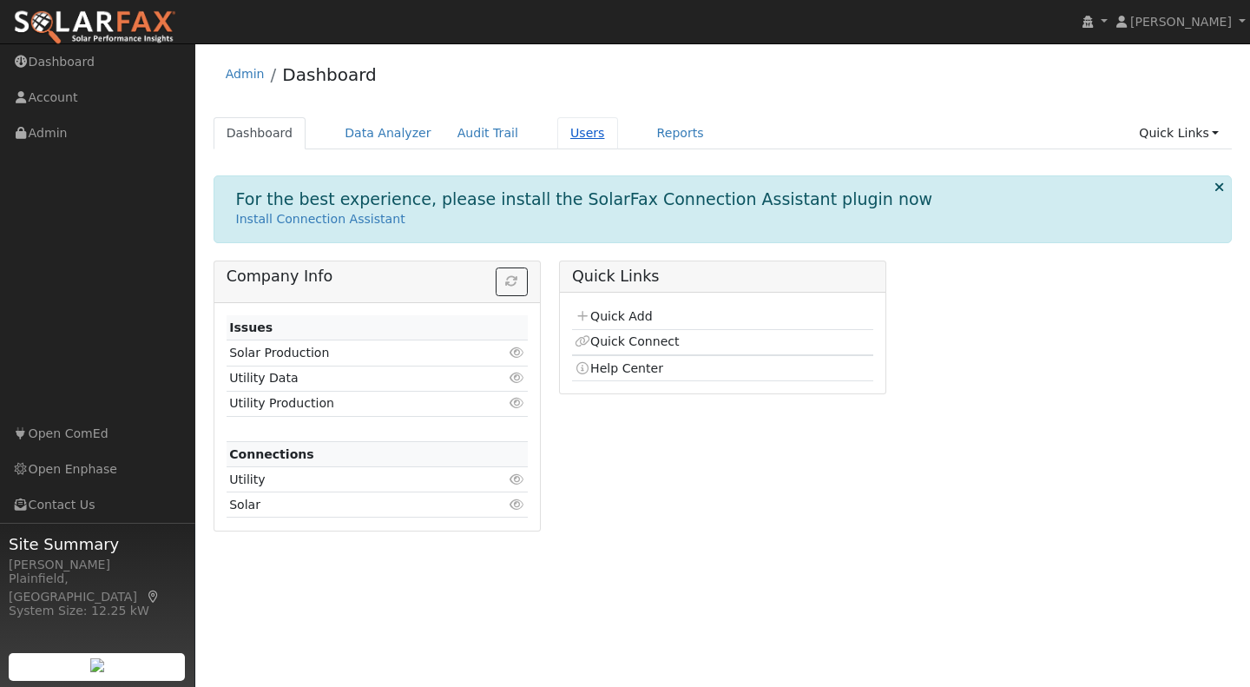
click at [557, 136] on link "Users" at bounding box center [587, 133] width 61 height 32
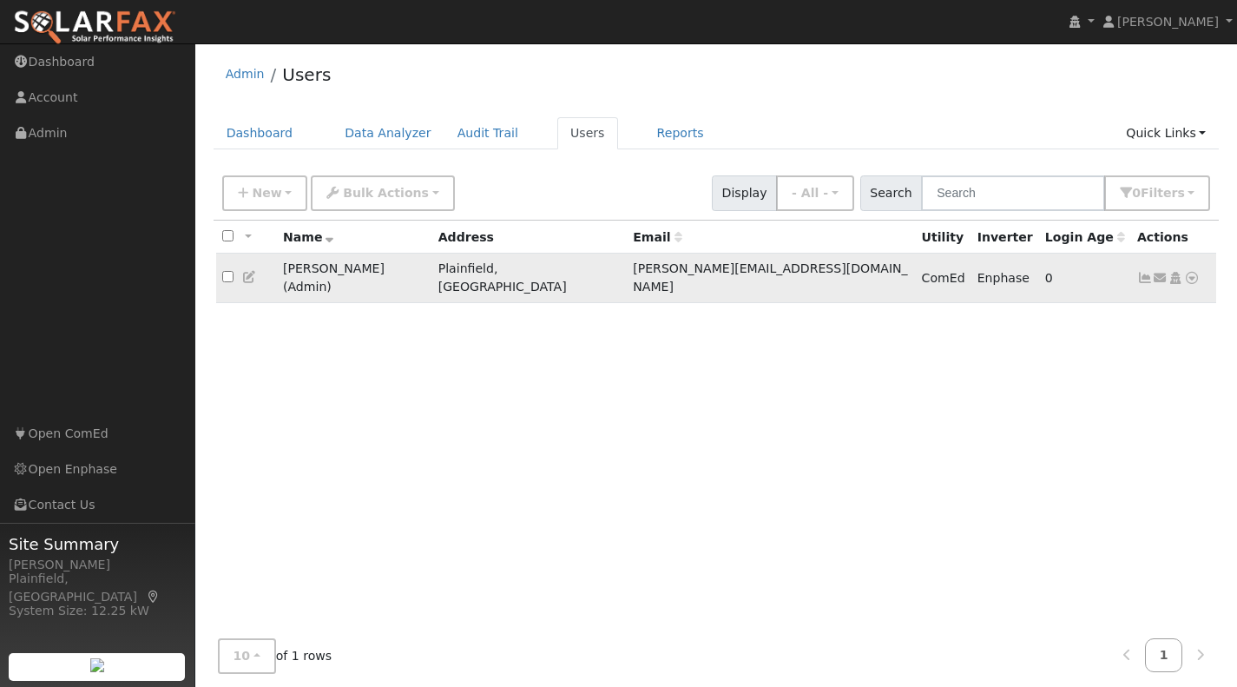
click at [1194, 272] on icon at bounding box center [1192, 278] width 16 height 12
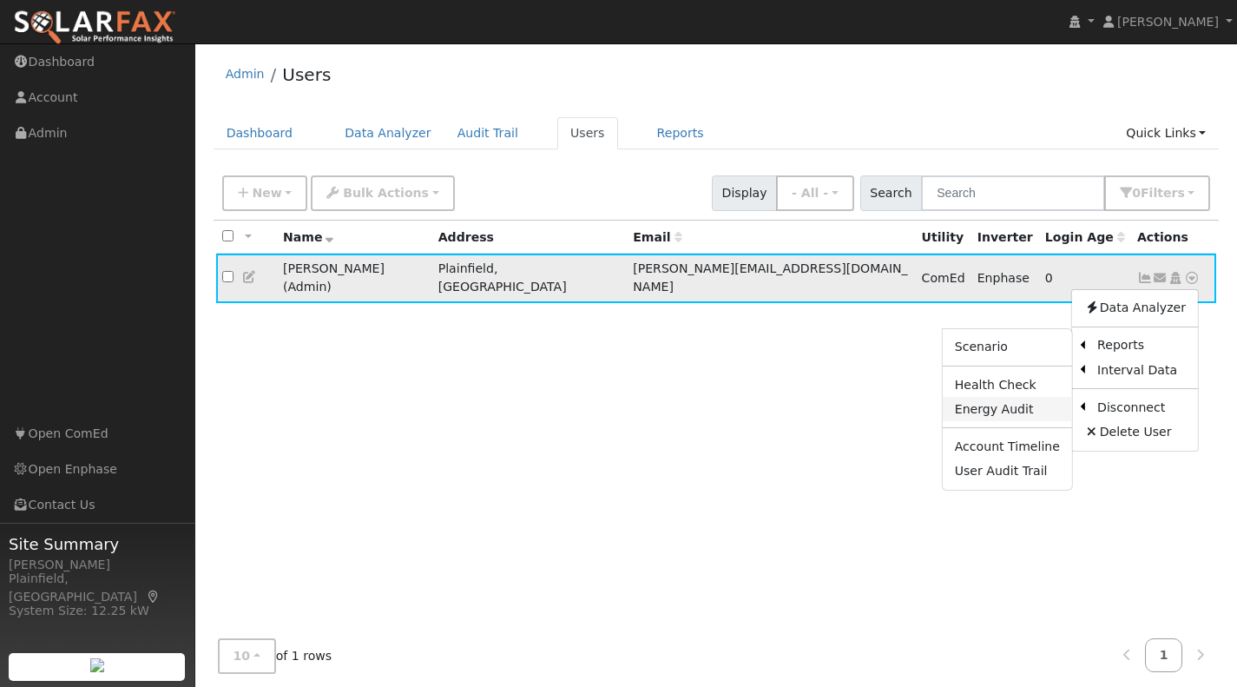
click at [1023, 399] on link "Energy Audit" at bounding box center [1007, 409] width 129 height 24
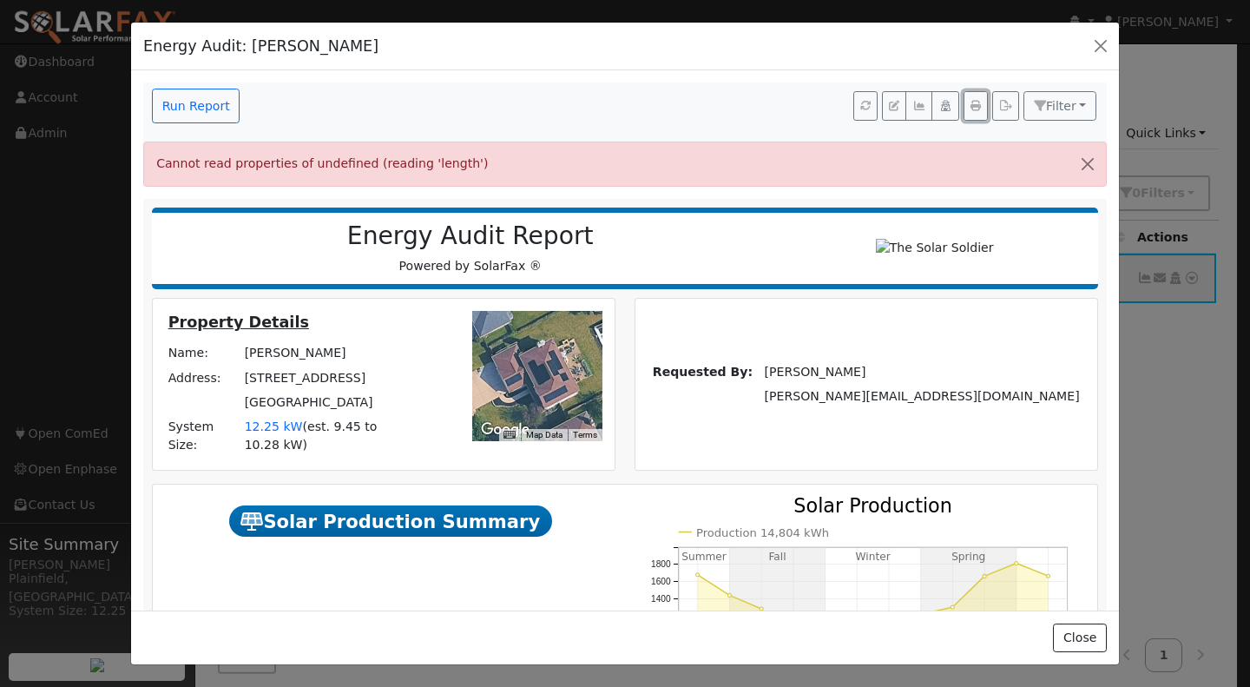
drag, startPoint x: 960, startPoint y: 103, endPoint x: 991, endPoint y: 497, distance: 395.3
click at [970, 103] on icon "button" at bounding box center [975, 106] width 10 height 10
click at [1083, 635] on button "Close" at bounding box center [1079, 638] width 53 height 30
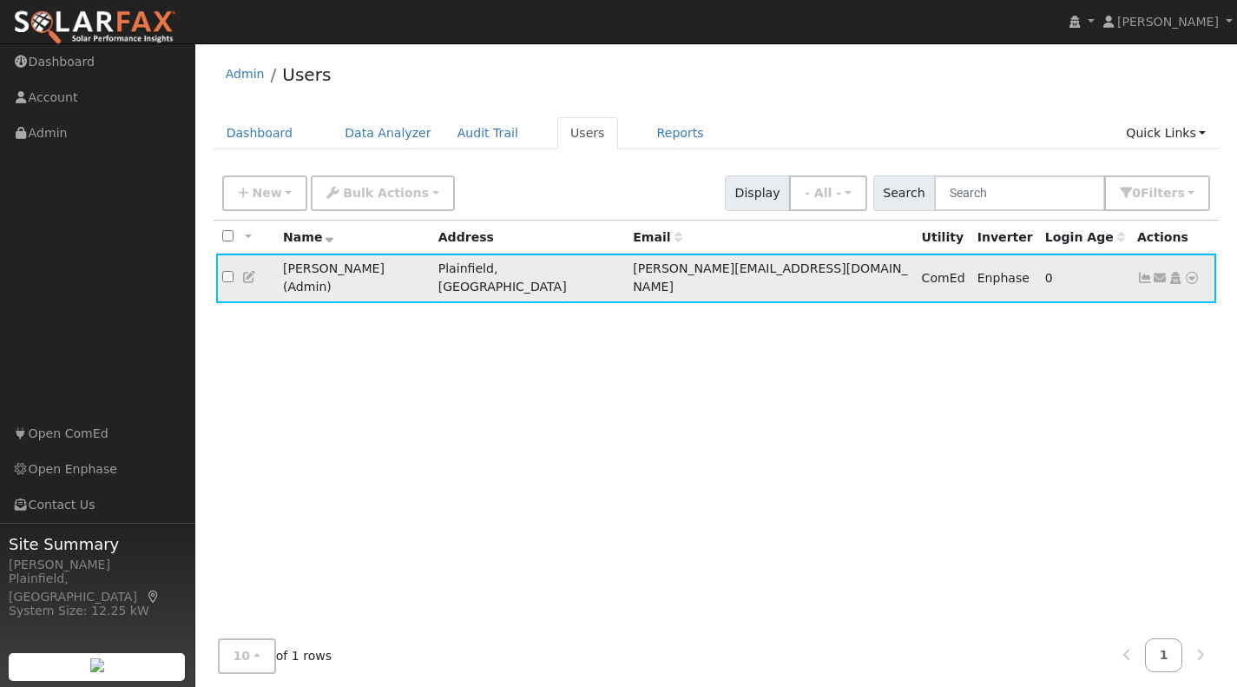
click at [977, 275] on span "Enphase" at bounding box center [1003, 278] width 52 height 14
click at [1187, 272] on icon at bounding box center [1192, 278] width 16 height 12
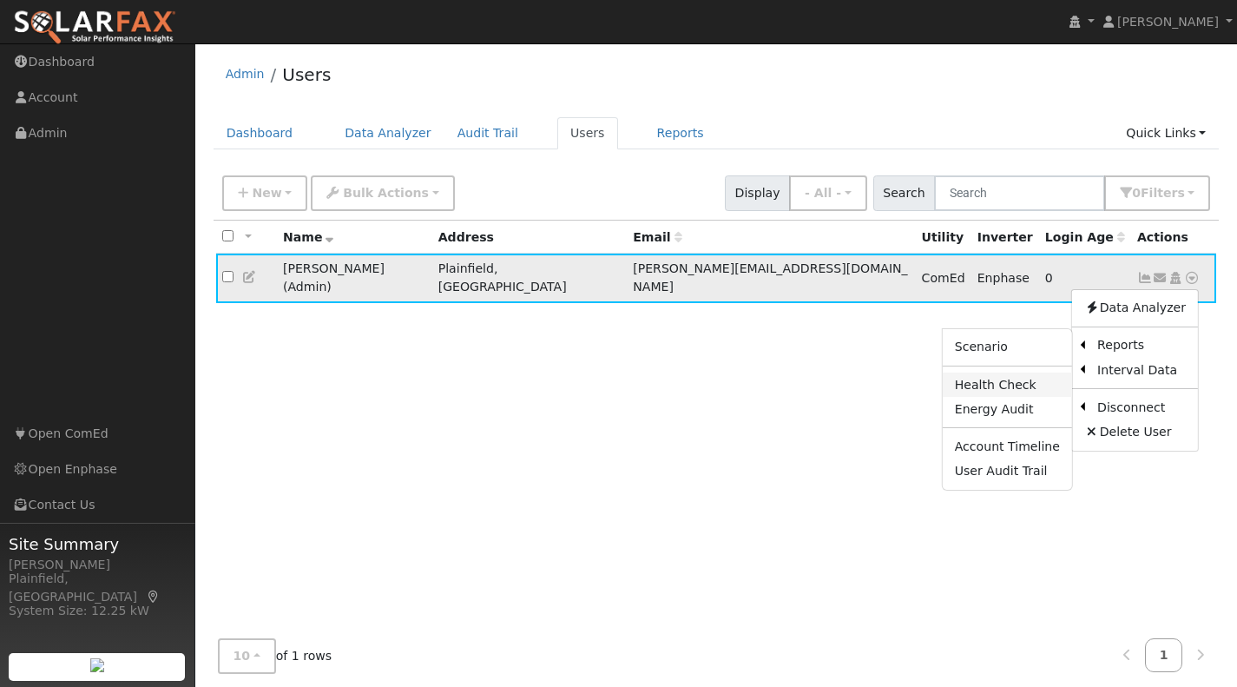
click at [1040, 378] on link "Health Check" at bounding box center [1007, 384] width 129 height 24
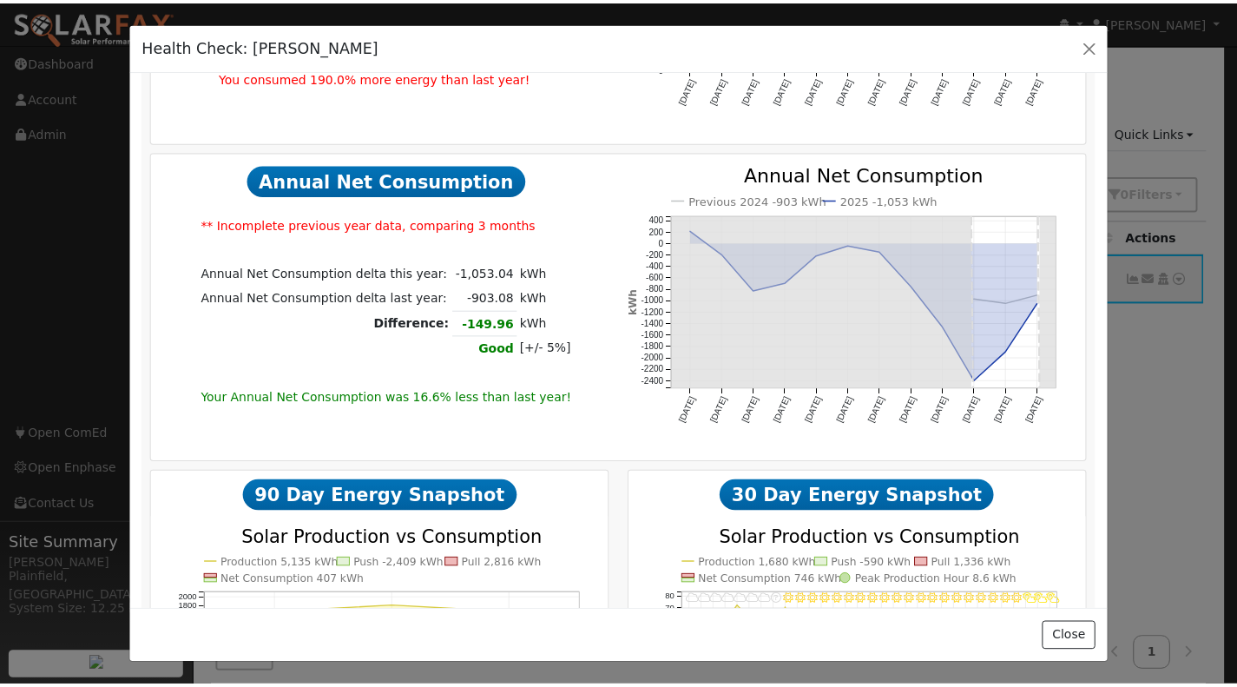
scroll to position [1087, 0]
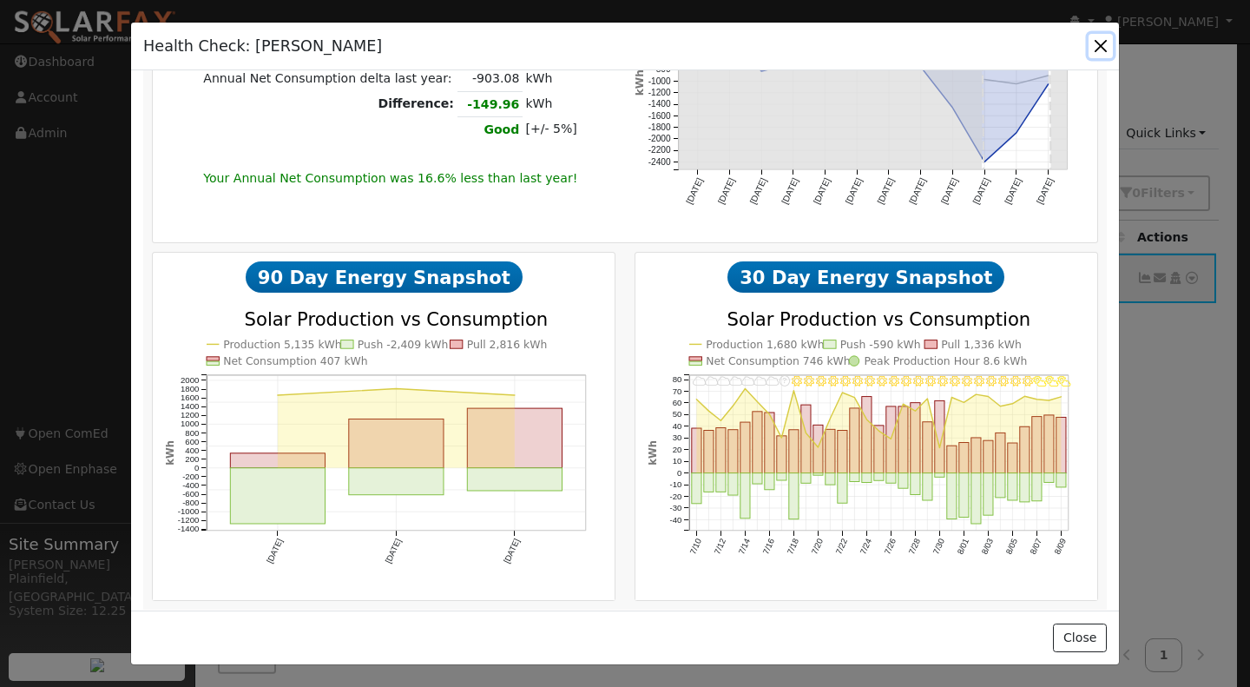
click at [1105, 49] on button "button" at bounding box center [1100, 46] width 24 height 24
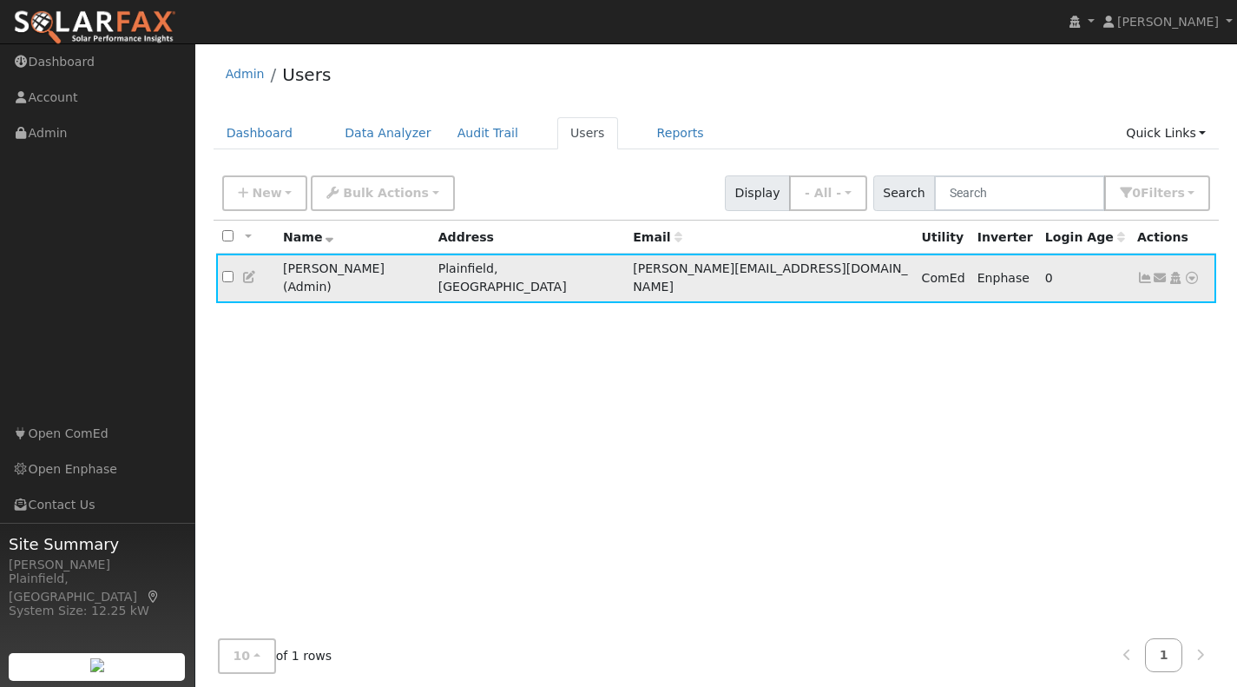
click at [251, 273] on icon at bounding box center [250, 277] width 16 height 12
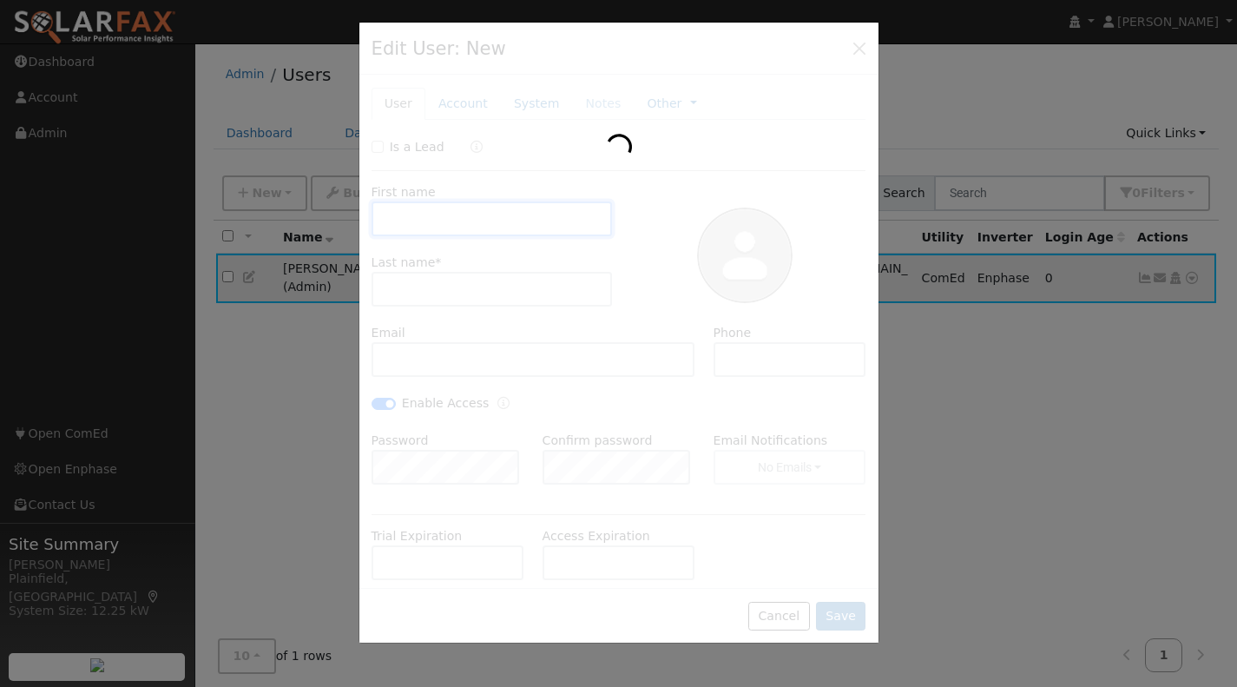
type input "Eric"
type input "Williams Jr"
type input "williams@thesolarsoldier.net"
type input "224-306-8573"
checkbox input "true"
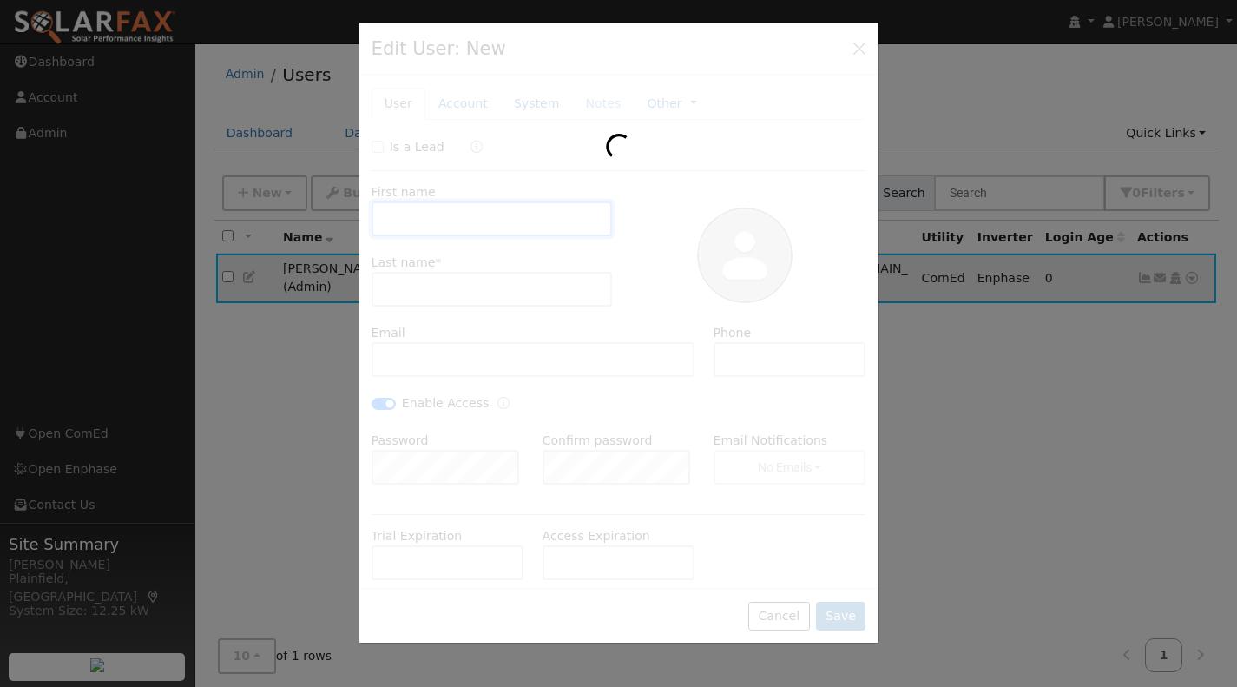
checkbox input "true"
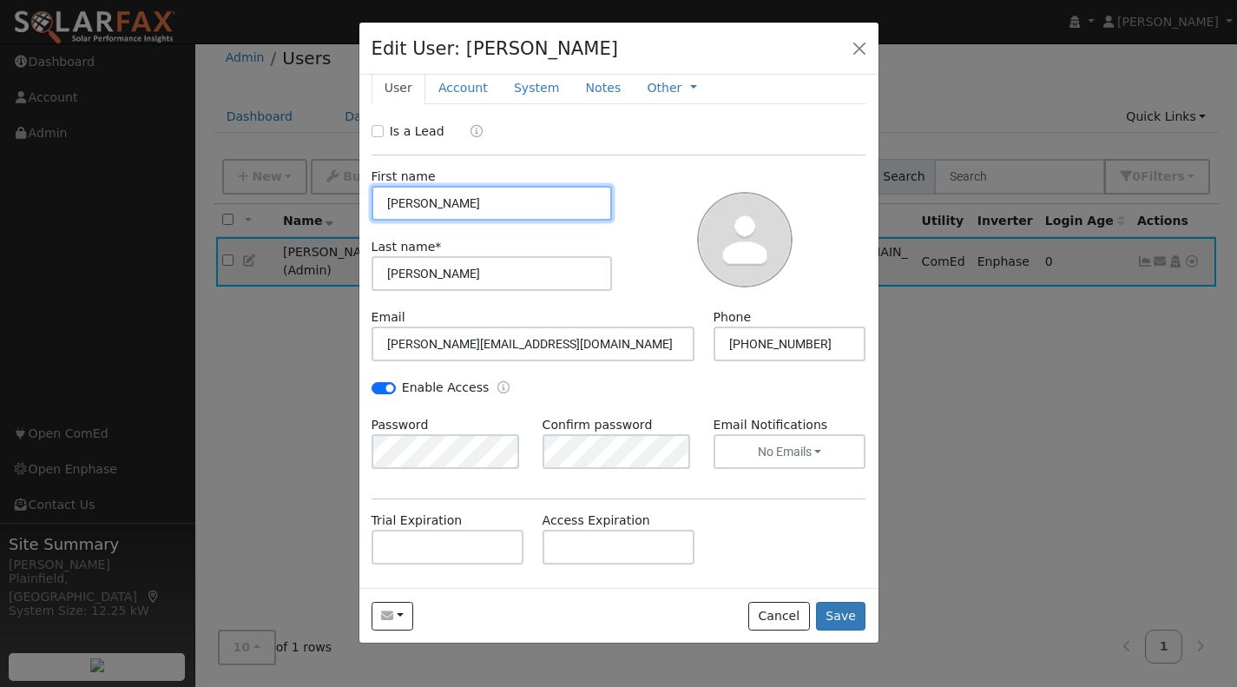
scroll to position [0, 0]
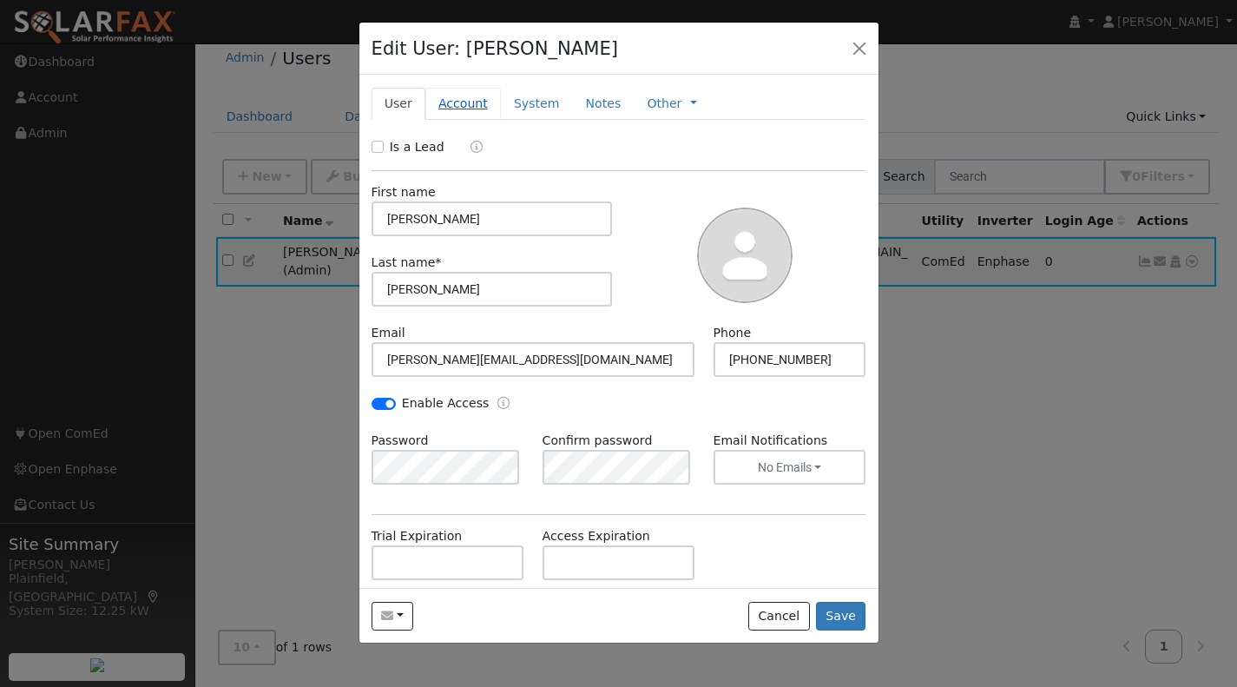
click at [469, 102] on link "Account" at bounding box center [463, 104] width 76 height 32
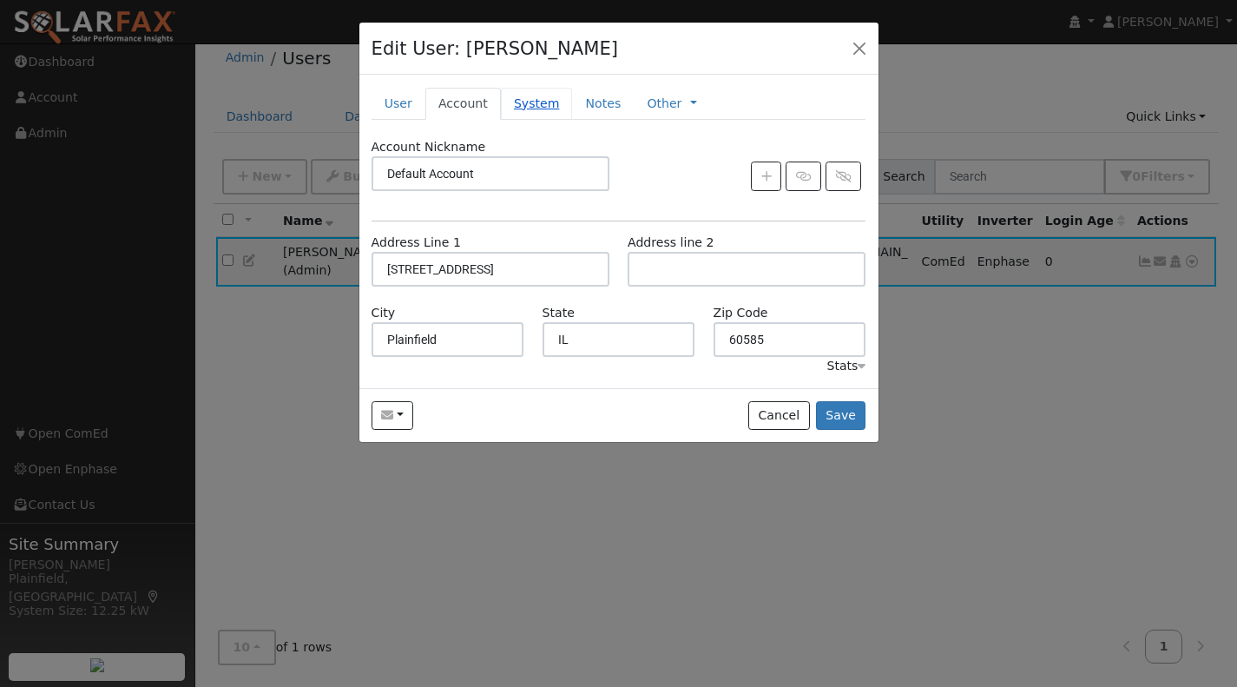
click at [513, 104] on link "System" at bounding box center [537, 104] width 72 height 32
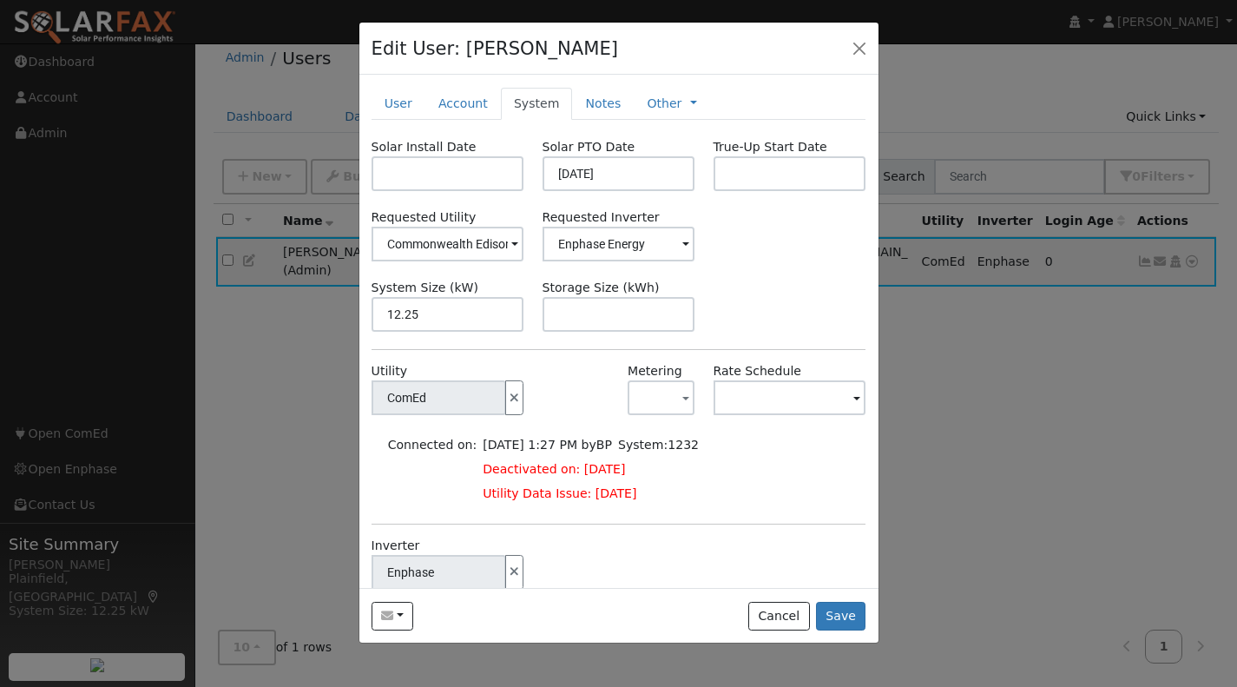
click at [458, 155] on label "Solar Install Date" at bounding box center [424, 147] width 105 height 18
click at [457, 168] on input "text" at bounding box center [448, 173] width 153 height 35
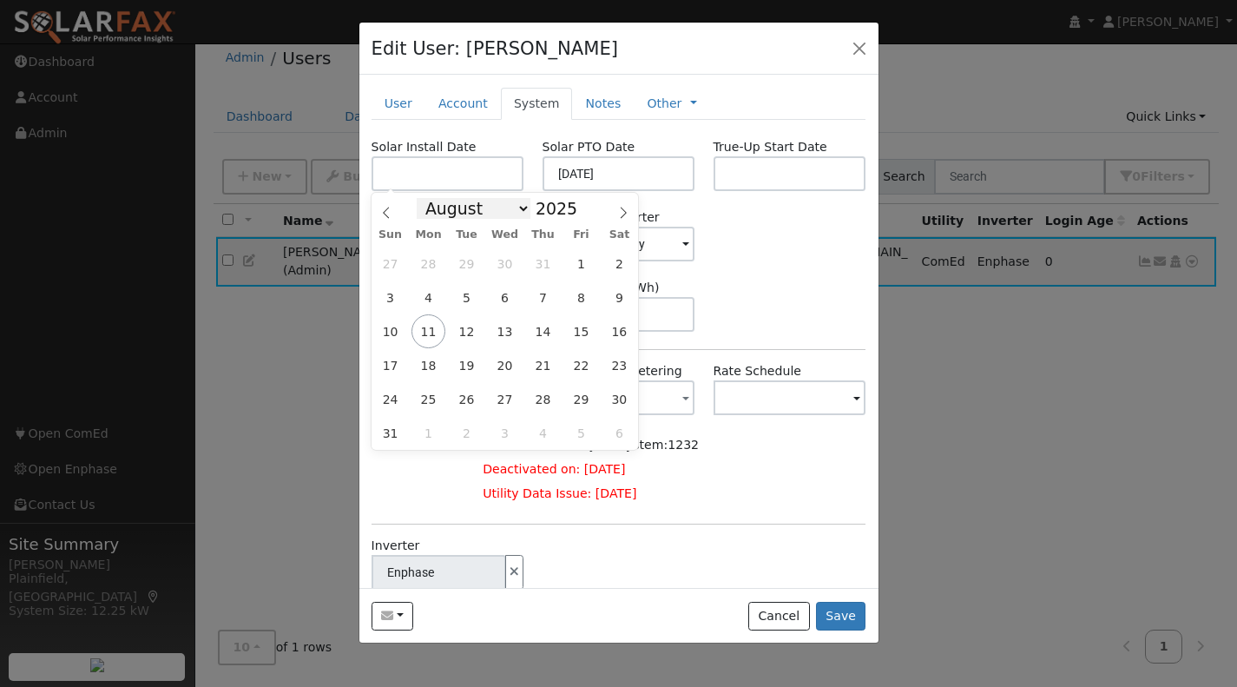
click at [512, 212] on select "January February March April May June July August September October November De…" at bounding box center [474, 208] width 114 height 21
select select "8"
click at [431, 198] on select "January February March April May June July August September October November De…" at bounding box center [474, 208] width 114 height 21
click at [556, 204] on input "2025" at bounding box center [561, 208] width 62 height 19
click at [581, 214] on span at bounding box center [587, 213] width 12 height 10
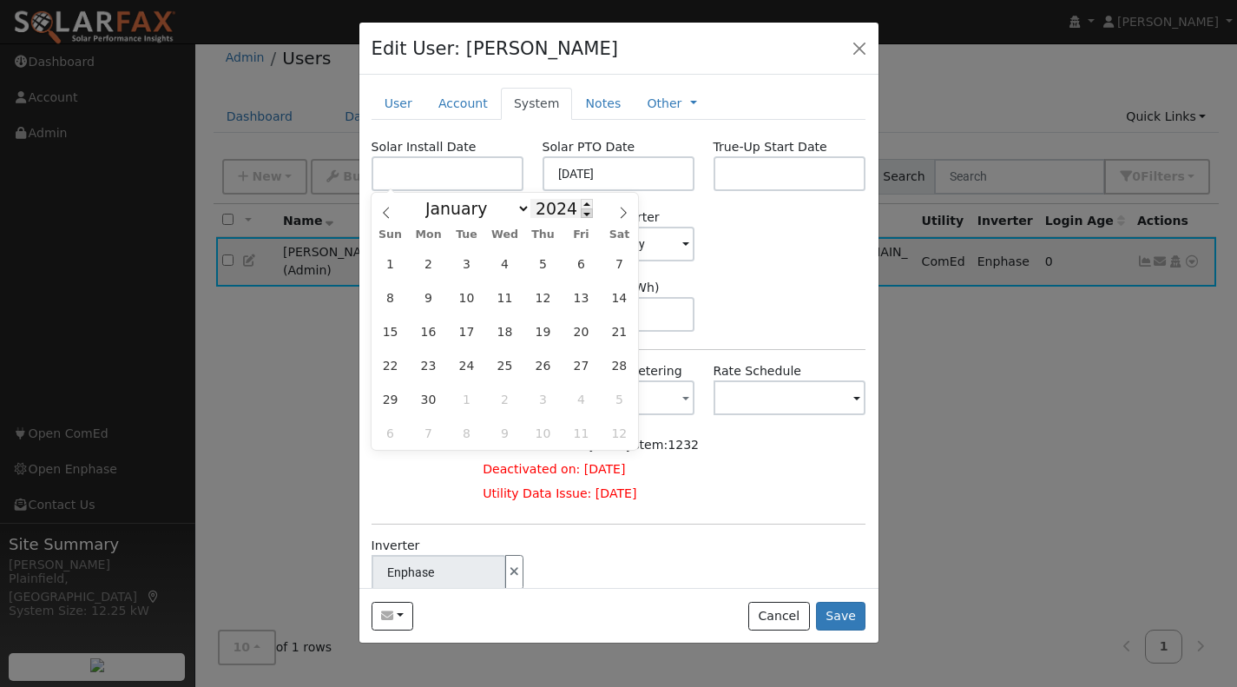
click at [581, 214] on span at bounding box center [587, 213] width 12 height 10
type input "2022"
click at [468, 298] on span "6" at bounding box center [467, 297] width 34 height 34
type input "09/06/2022"
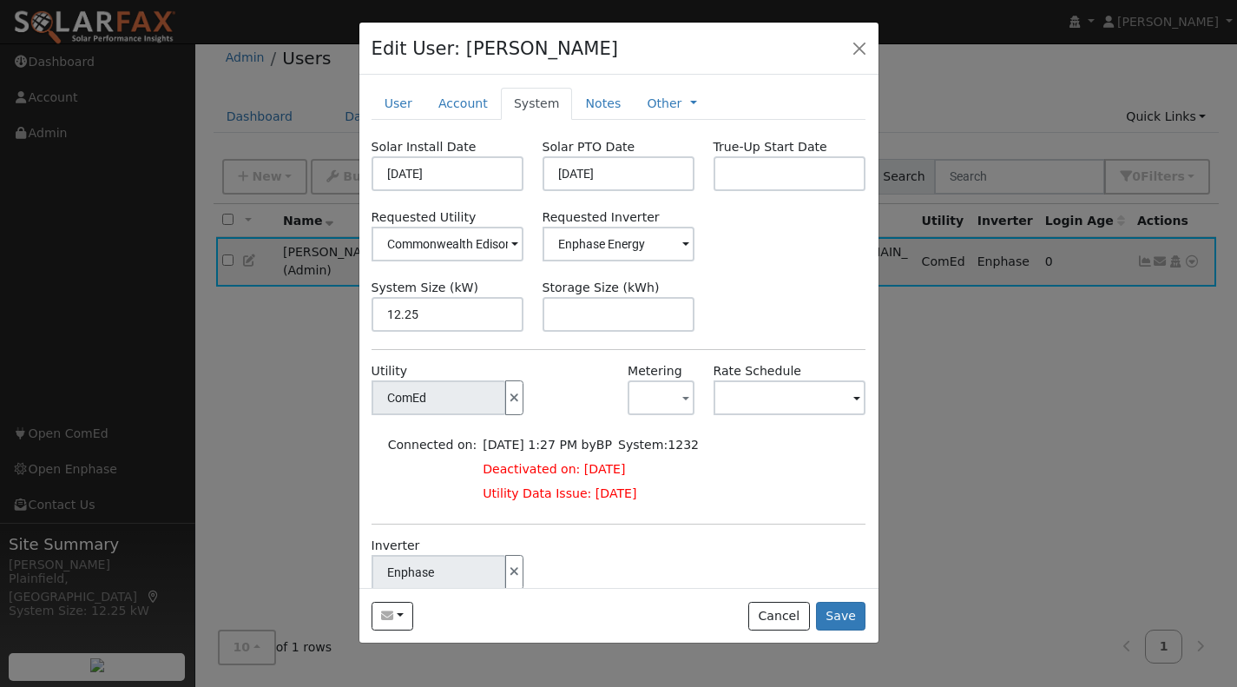
click at [731, 226] on div "Requested Utility Commonwealth Edison Requested Inverter Enphase Energy" at bounding box center [618, 234] width 513 height 53
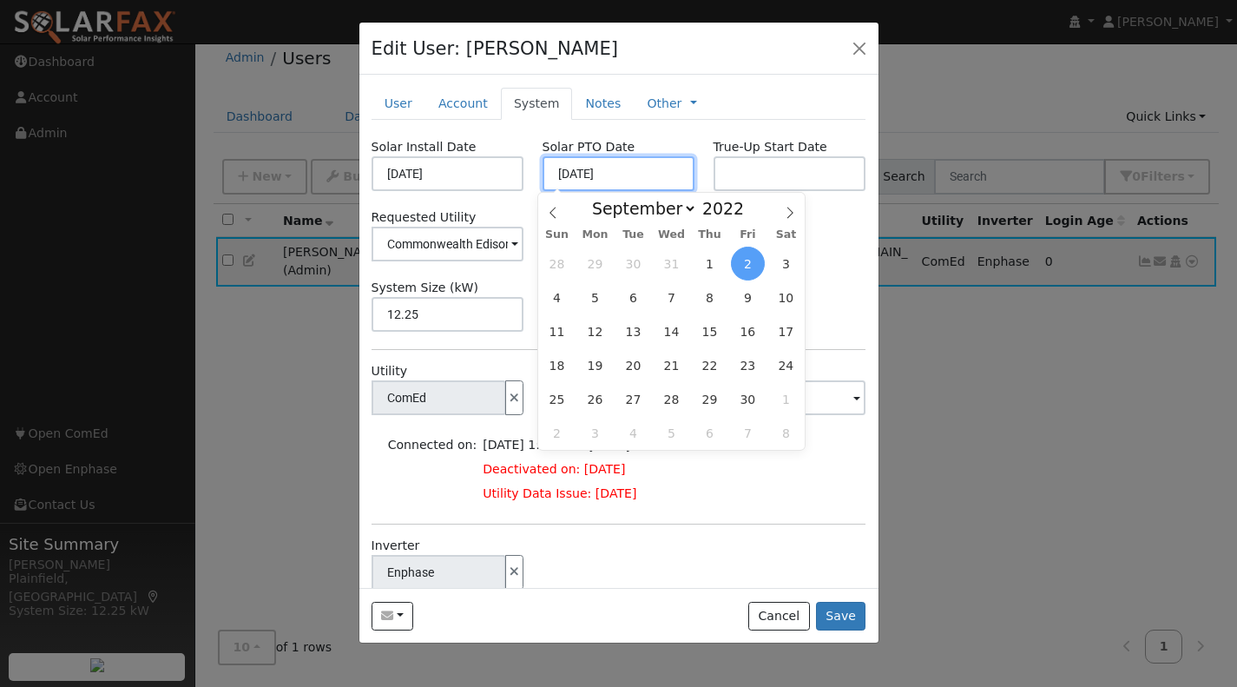
click at [611, 169] on input "09/02/2022" at bounding box center [619, 173] width 153 height 35
click at [678, 207] on select "January February March April May June July August September October November De…" at bounding box center [640, 208] width 114 height 21
select select "9"
click at [597, 198] on select "January February March April May June July August September October November De…" at bounding box center [640, 208] width 114 height 21
click at [632, 298] on span "4" at bounding box center [633, 297] width 34 height 34
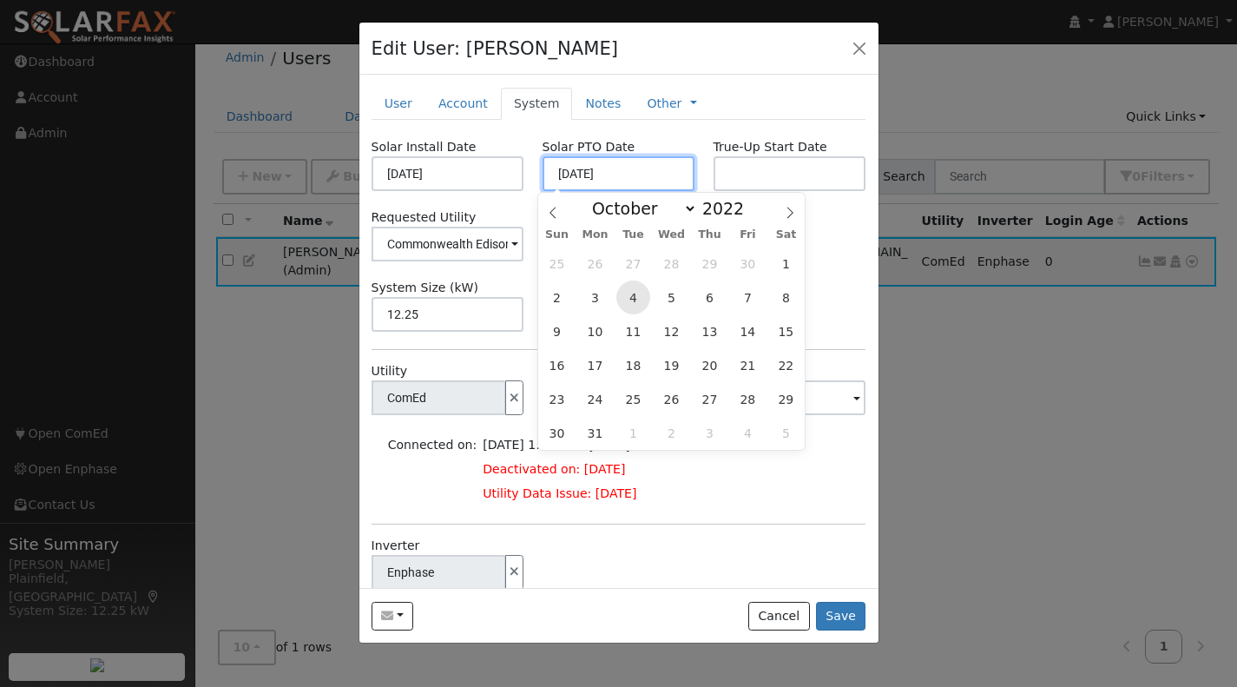
type input "10/04/2022"
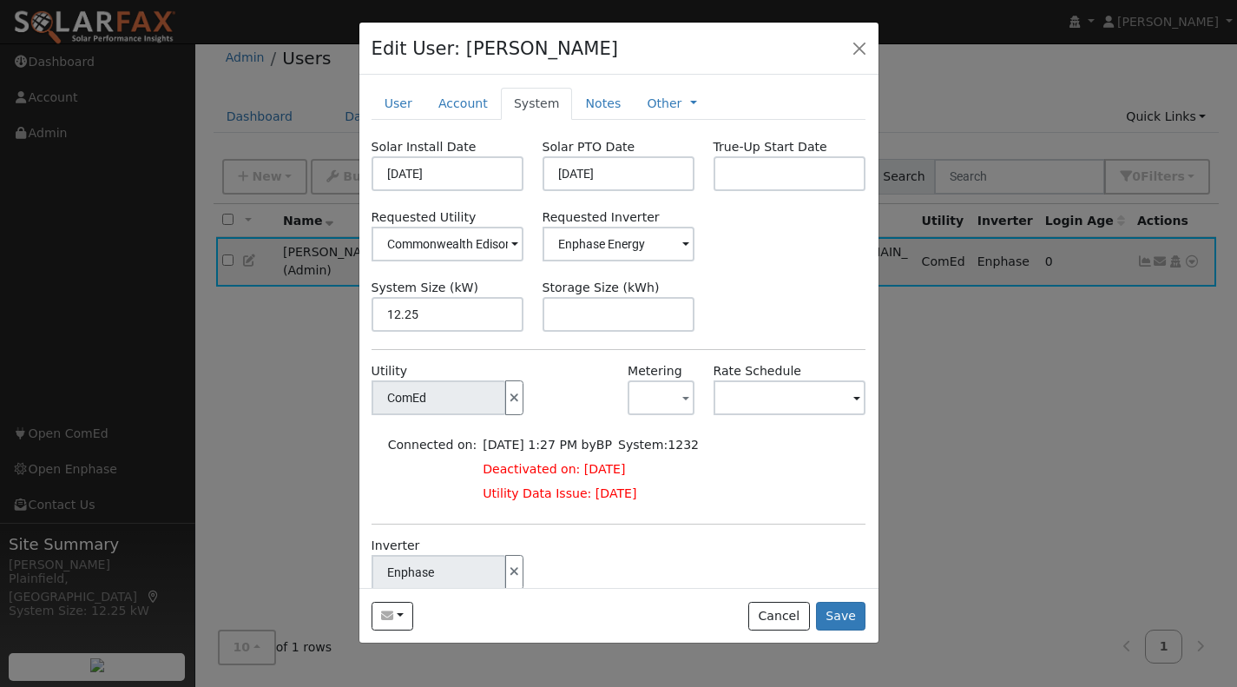
click at [807, 252] on div "Requested Utility Commonwealth Edison Requested Inverter Enphase Energy" at bounding box center [618, 234] width 513 height 53
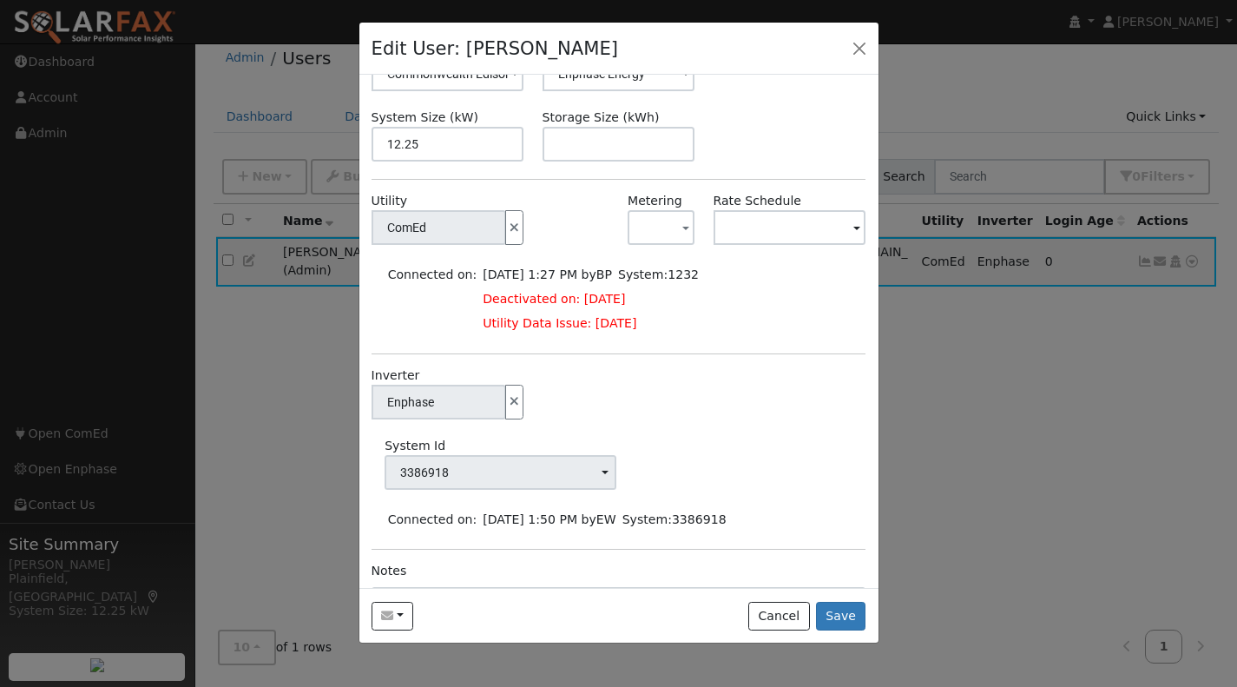
scroll to position [174, 0]
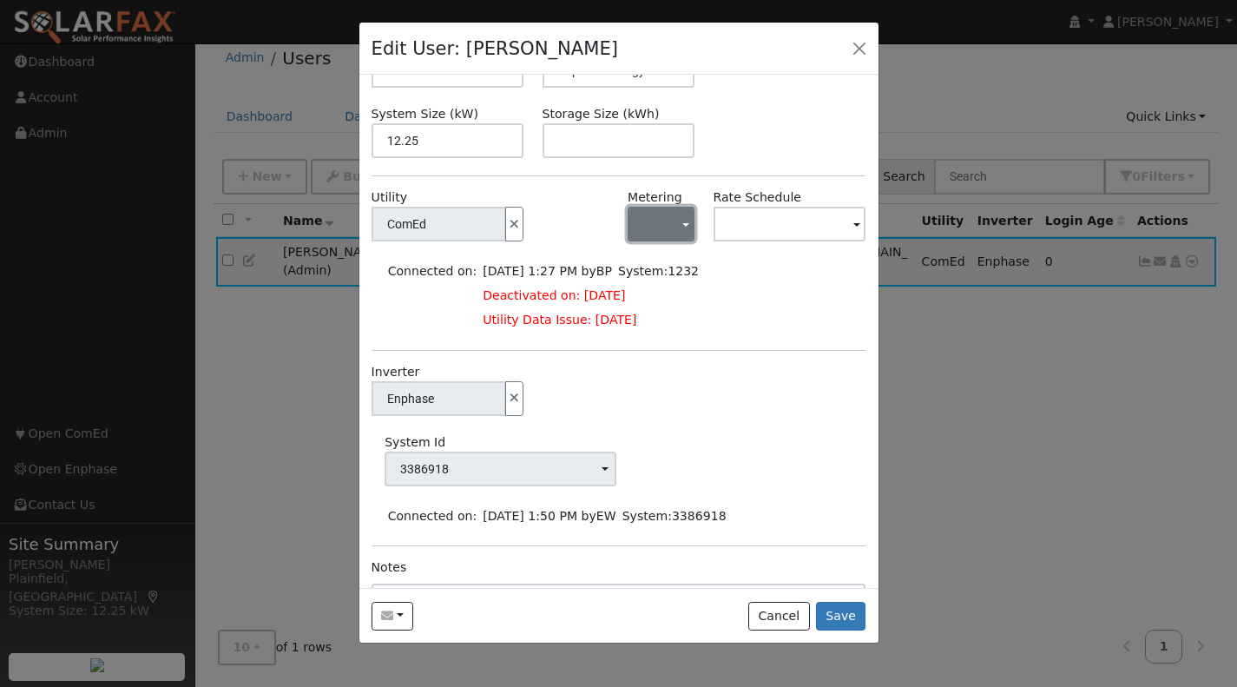
click at [663, 233] on button "button" at bounding box center [661, 224] width 67 height 35
click at [669, 292] on link "NEM" at bounding box center [682, 287] width 121 height 24
click at [506, 233] on input "text" at bounding box center [439, 224] width 135 height 35
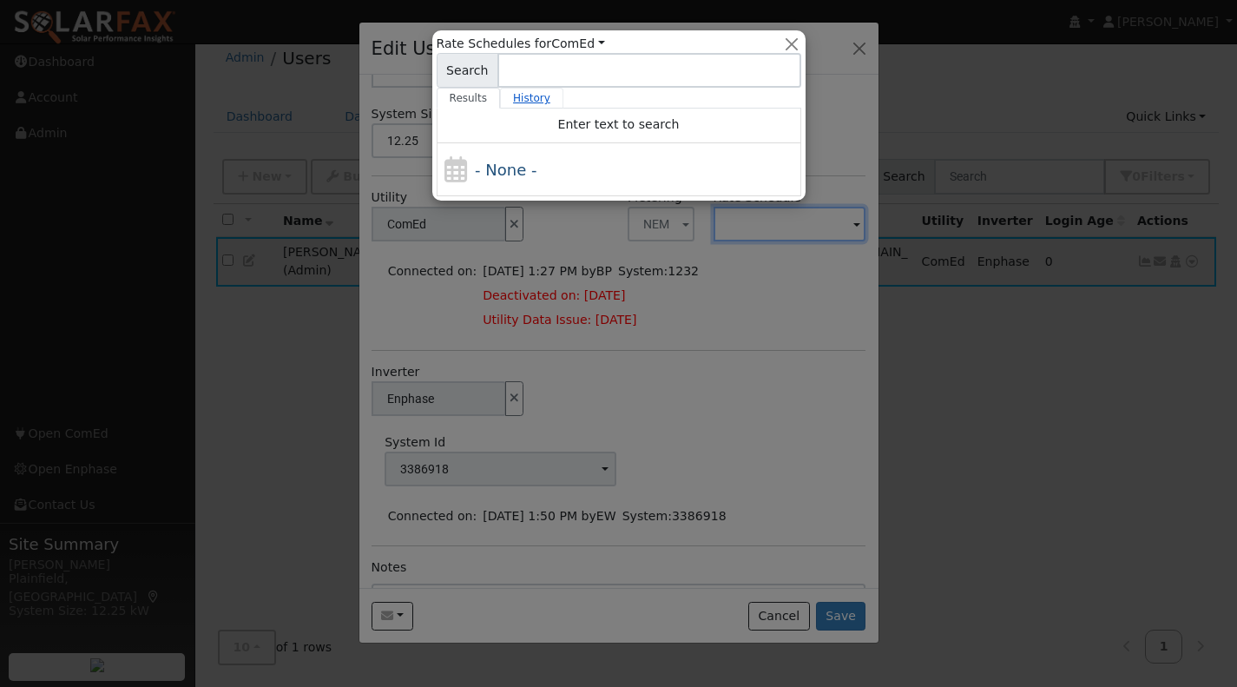
click at [527, 101] on link "History" at bounding box center [531, 98] width 63 height 21
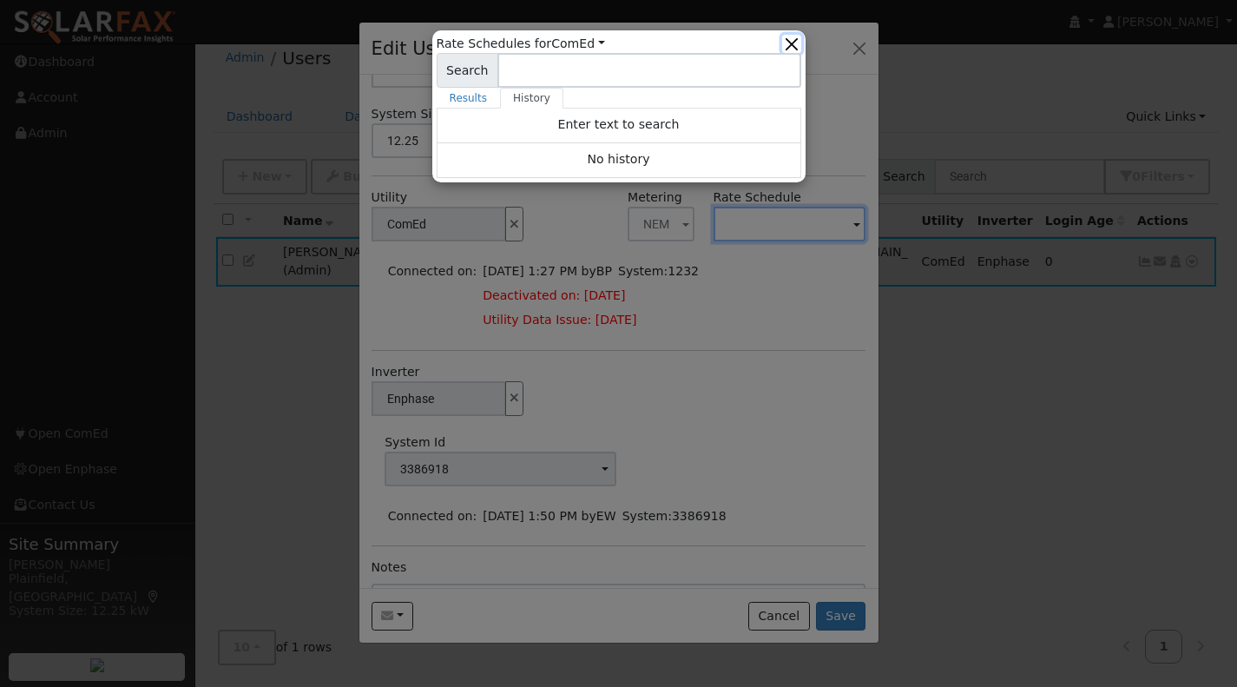
click at [796, 35] on button "button" at bounding box center [791, 44] width 18 height 18
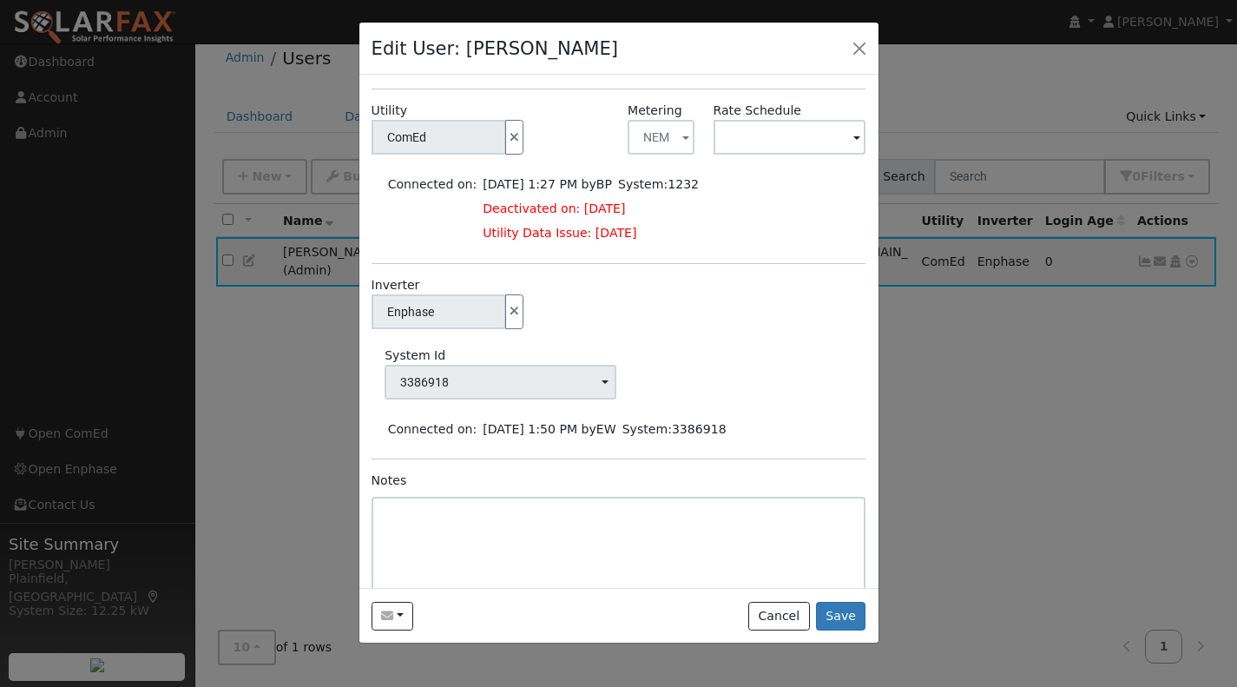
scroll to position [312, 0]
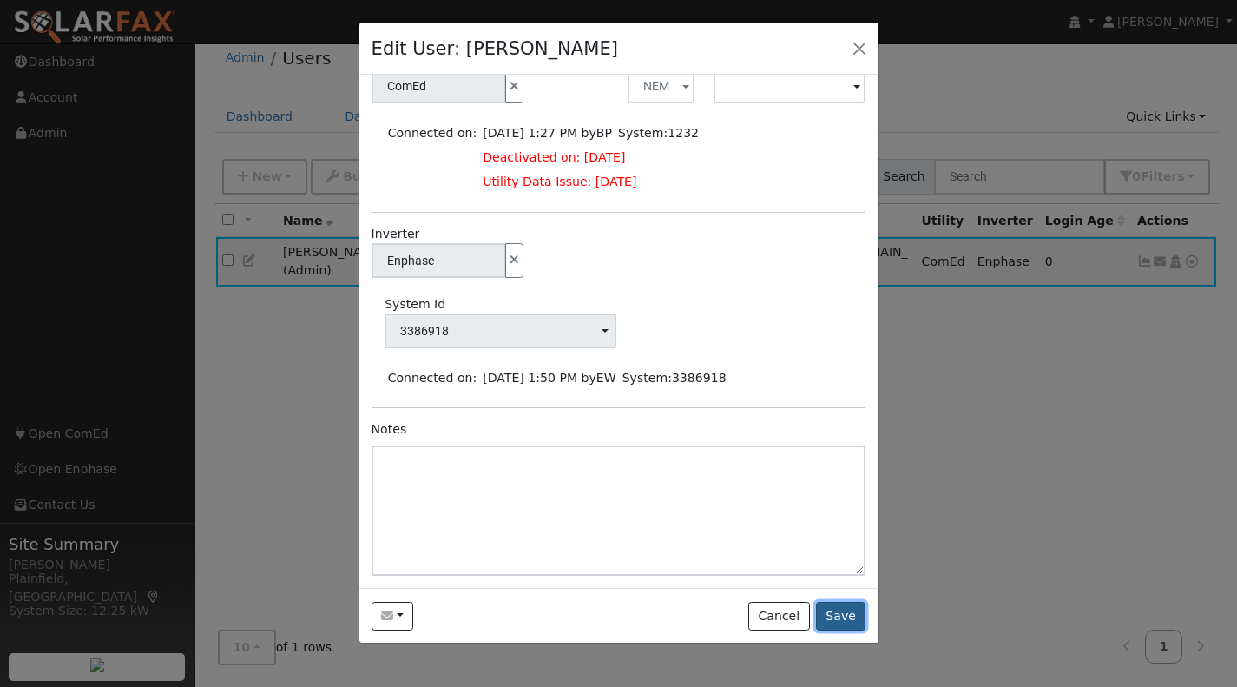
click at [838, 612] on button "Save" at bounding box center [841, 617] width 50 height 30
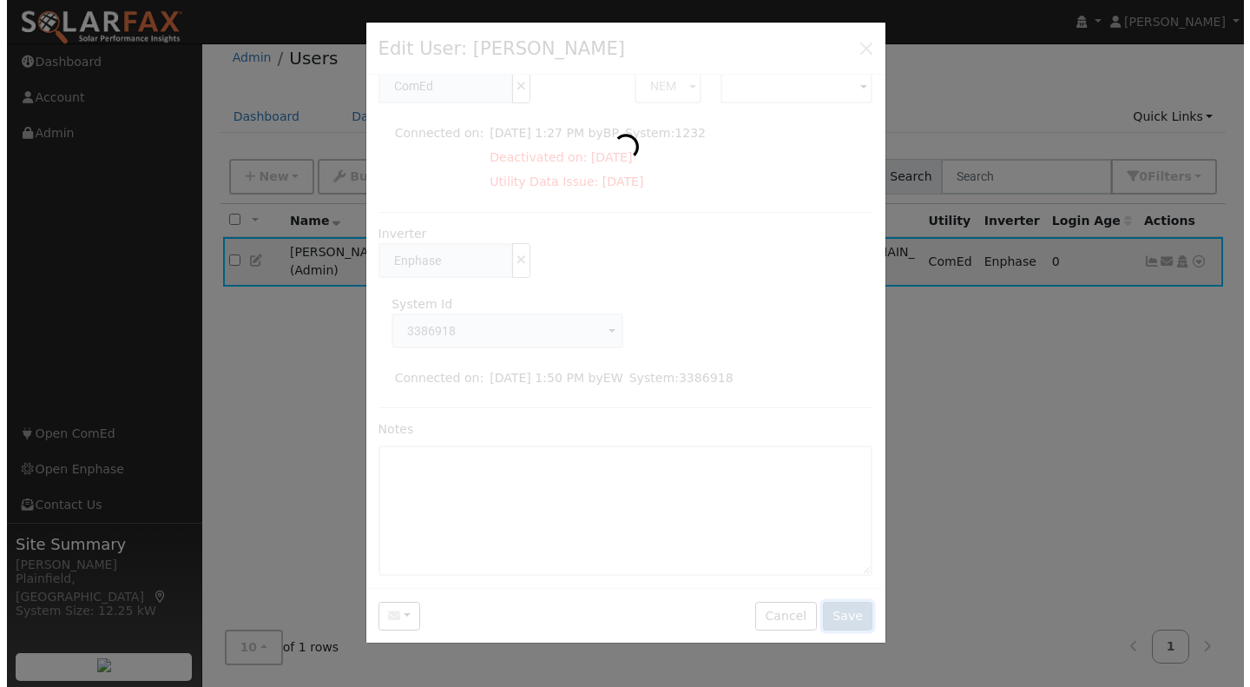
scroll to position [0, 0]
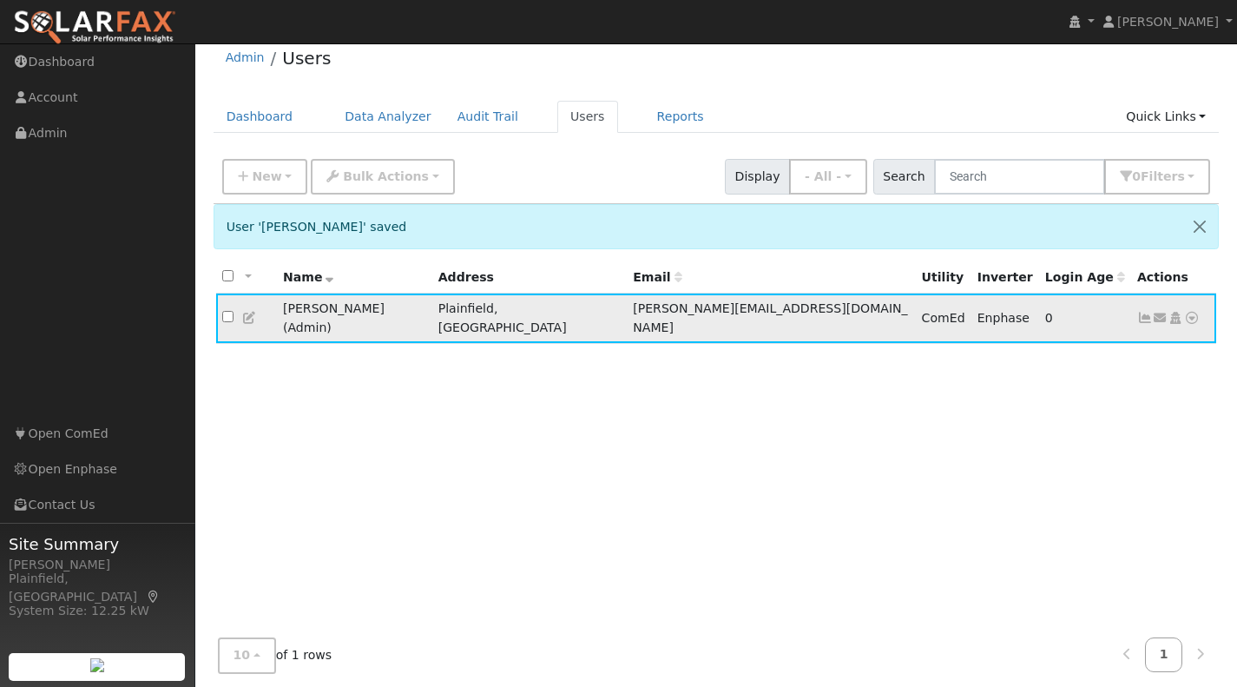
click at [682, 318] on span "williams@thesolarsoldier.net" at bounding box center [770, 317] width 274 height 32
click at [1162, 312] on icon at bounding box center [1161, 318] width 16 height 12
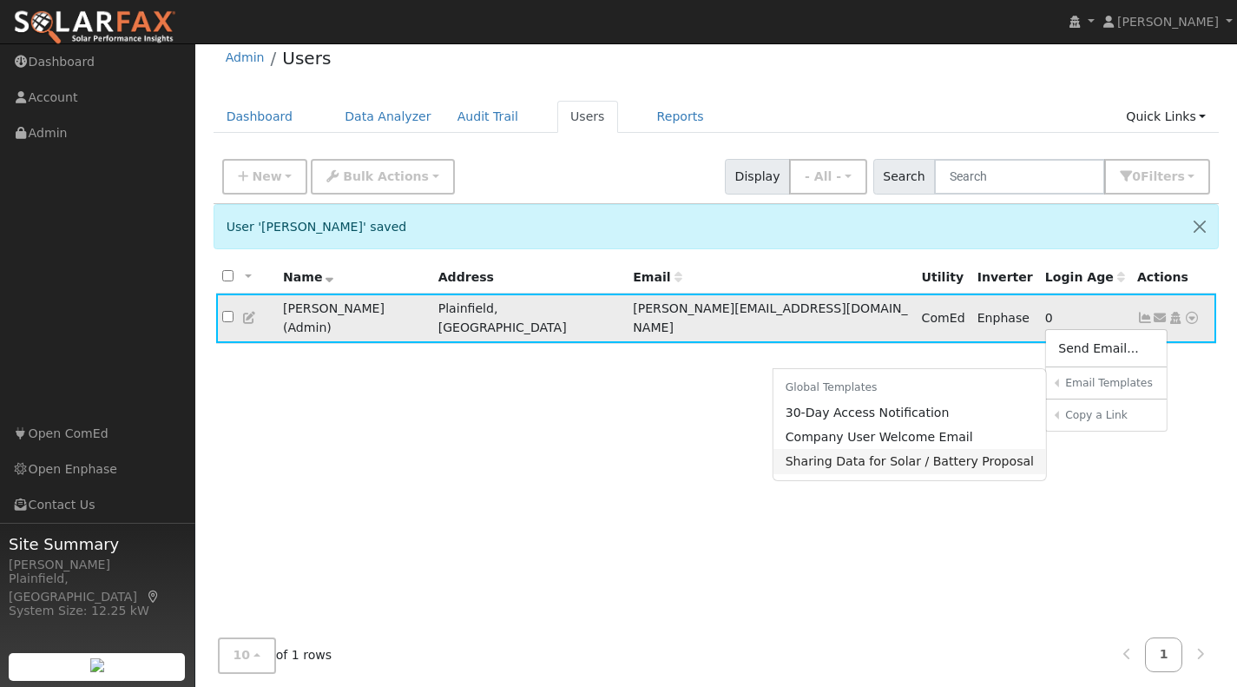
click at [984, 452] on link "Sharing Data for Solar / Battery Proposal" at bounding box center [909, 461] width 273 height 24
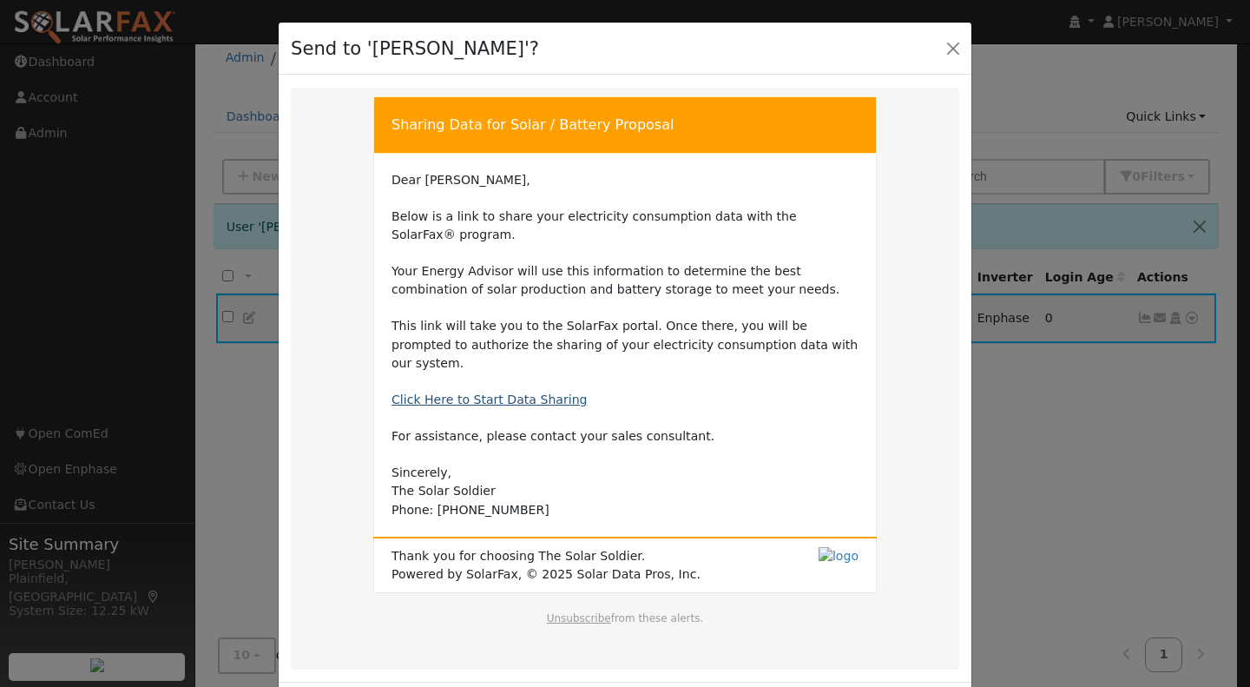
click at [527, 392] on link "Click Here to Start Data Sharing" at bounding box center [489, 399] width 196 height 14
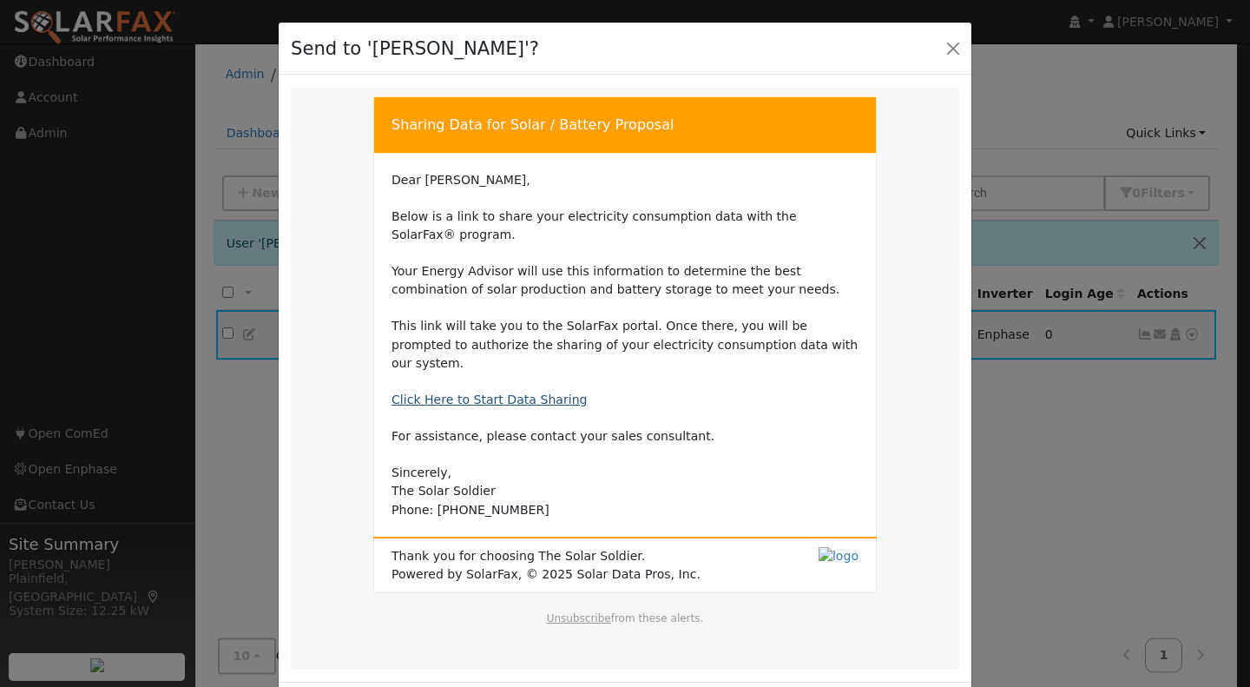
click at [527, 392] on link "Click Here to Start Data Sharing" at bounding box center [489, 399] width 196 height 14
click at [947, 43] on button "Close" at bounding box center [953, 48] width 24 height 24
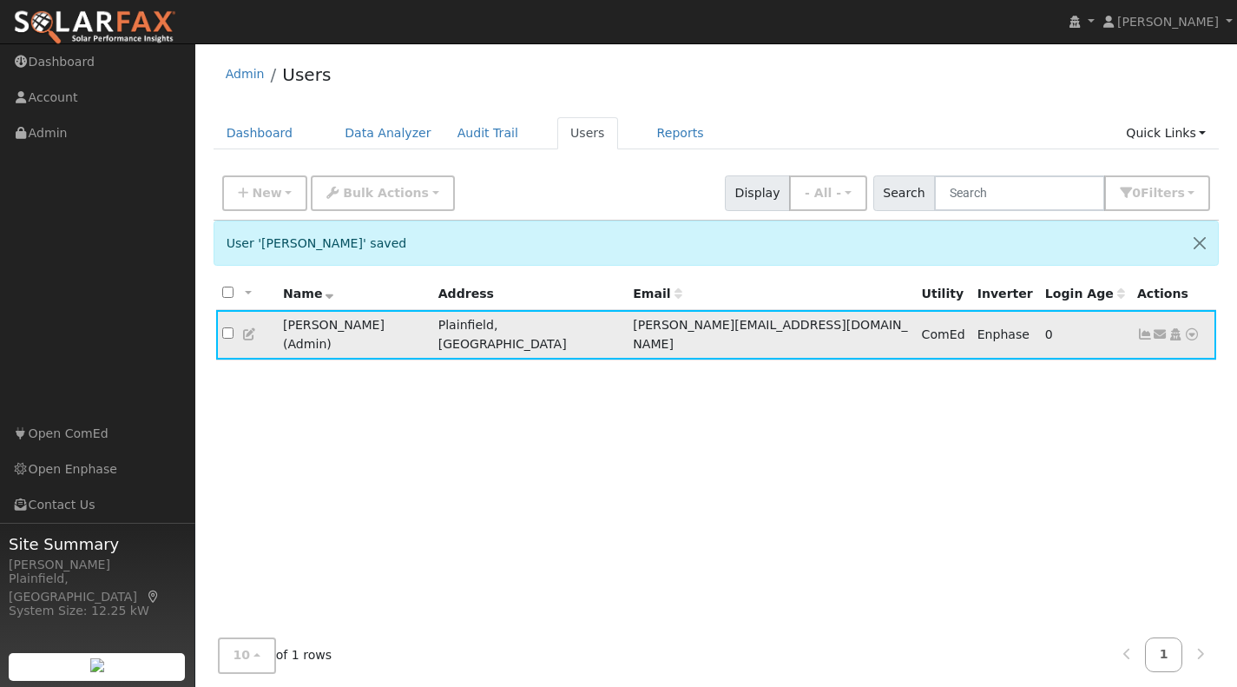
click at [1191, 328] on icon at bounding box center [1192, 334] width 16 height 12
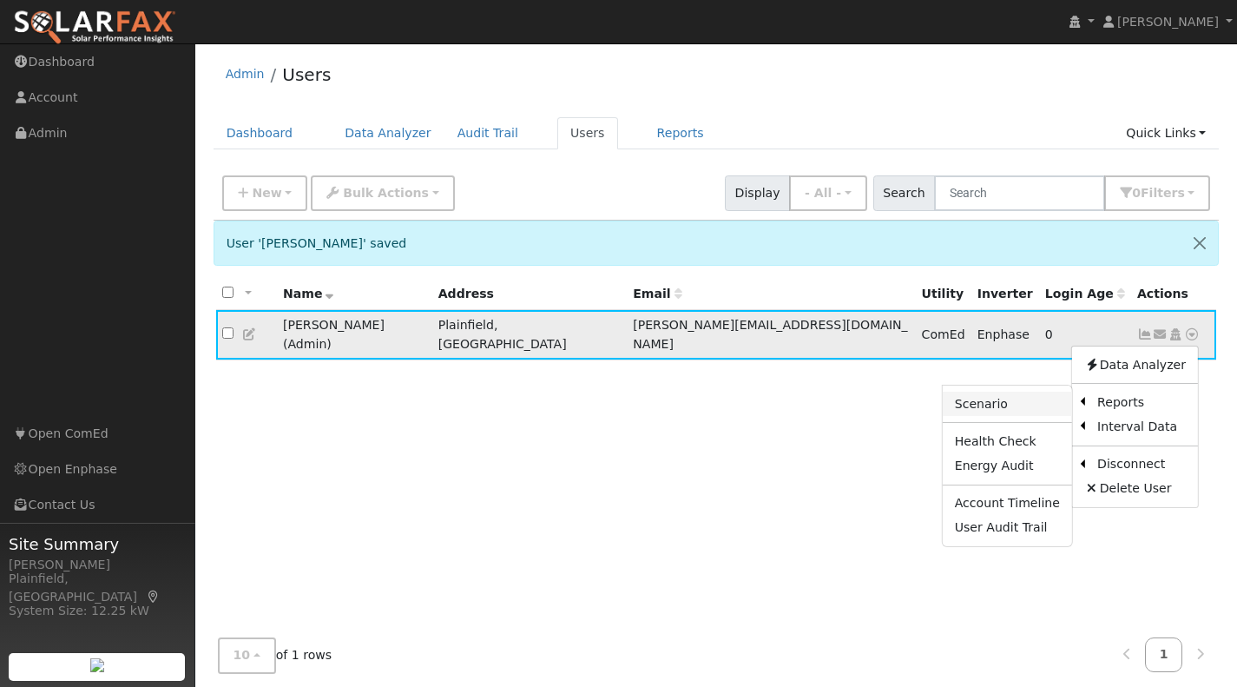
click at [1022, 402] on link "Scenario" at bounding box center [1007, 403] width 129 height 24
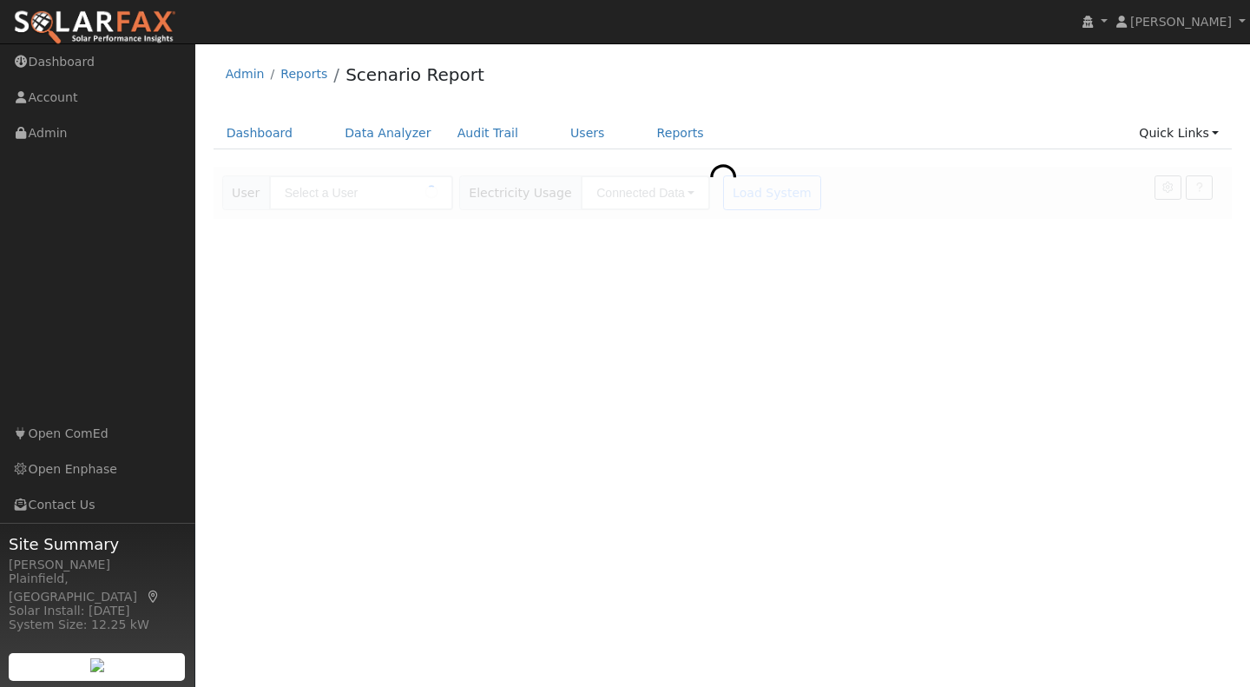
type input "[PERSON_NAME]"
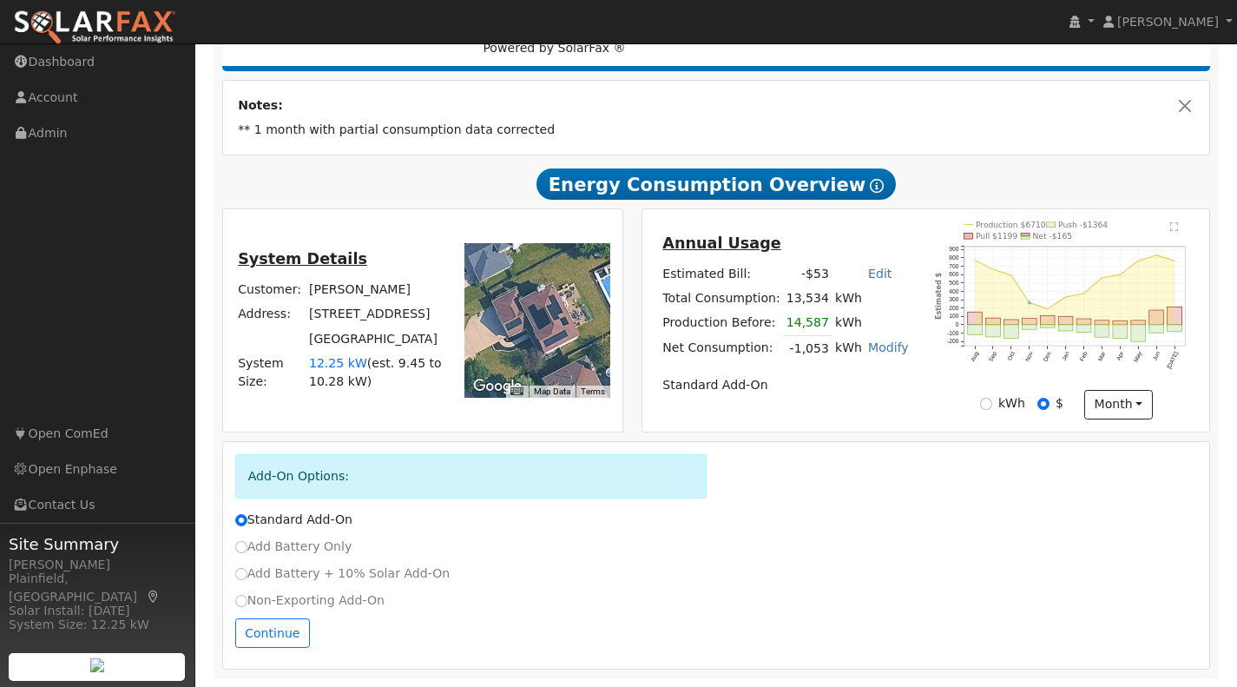
scroll to position [279, 0]
click at [237, 544] on input "Add Battery Only" at bounding box center [241, 547] width 12 height 12
radio input "true"
radio input "false"
click at [268, 638] on button "Continue" at bounding box center [272, 633] width 75 height 30
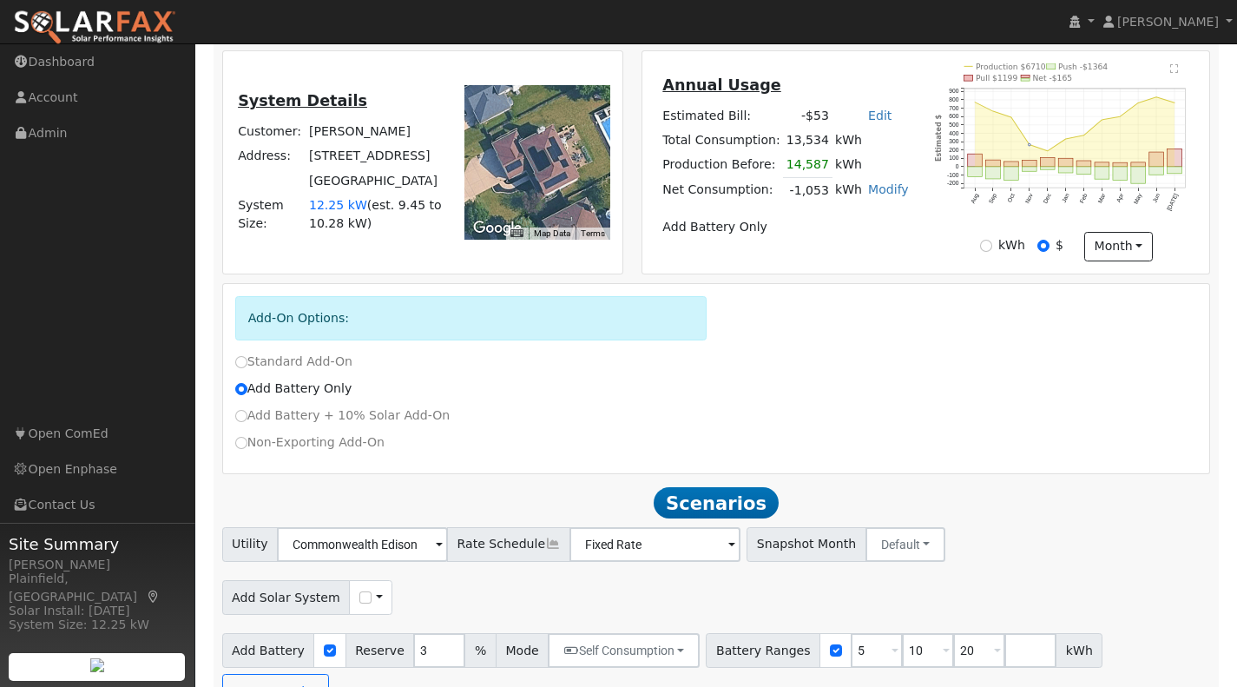
scroll to position [436, 0]
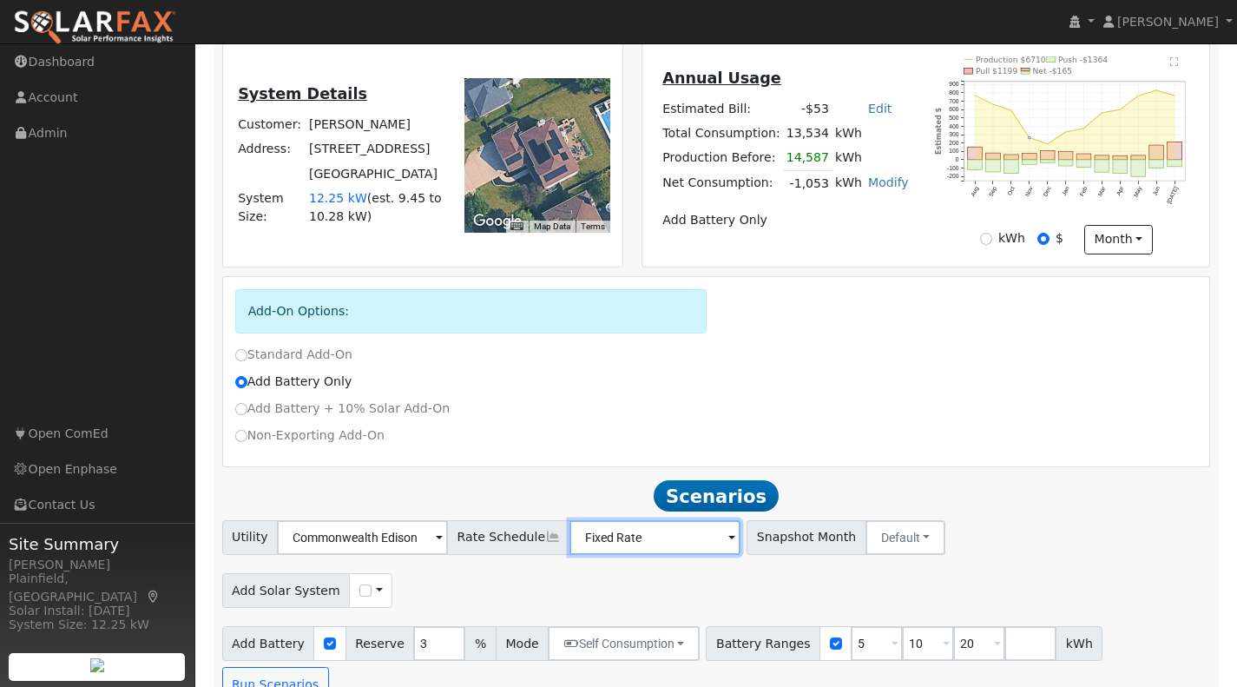
click at [448, 549] on input "Fixed Rate" at bounding box center [362, 537] width 171 height 35
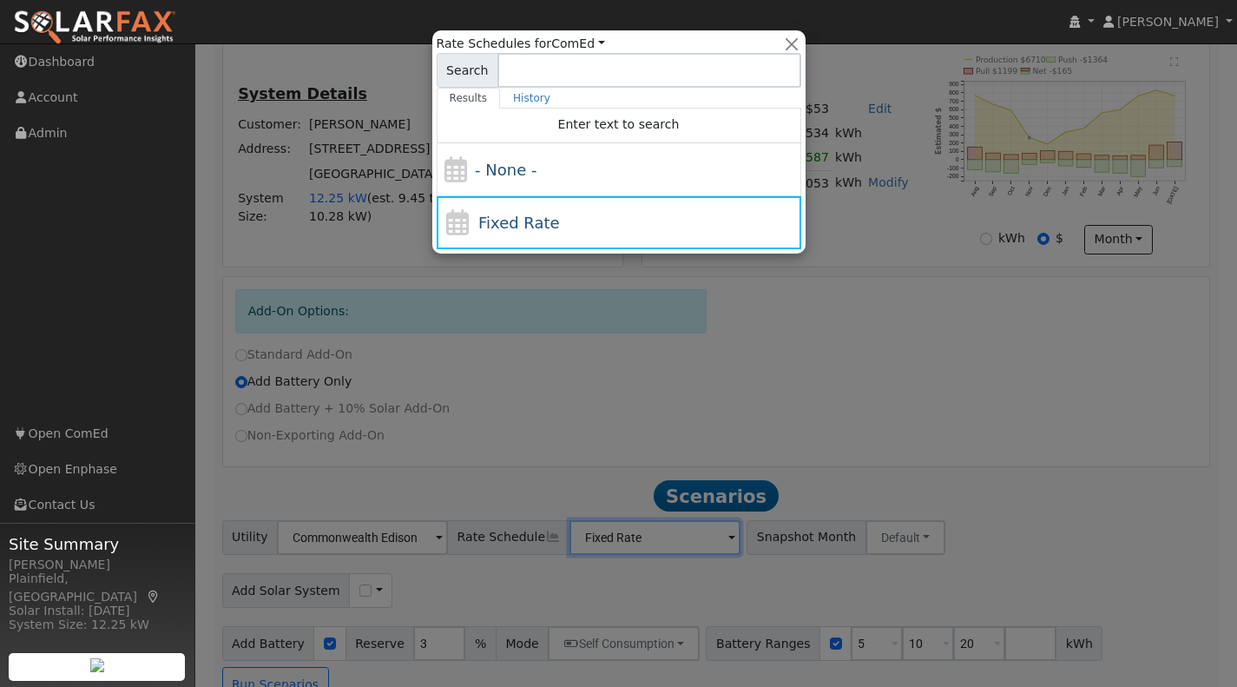
click at [810, 432] on div at bounding box center [618, 343] width 1237 height 687
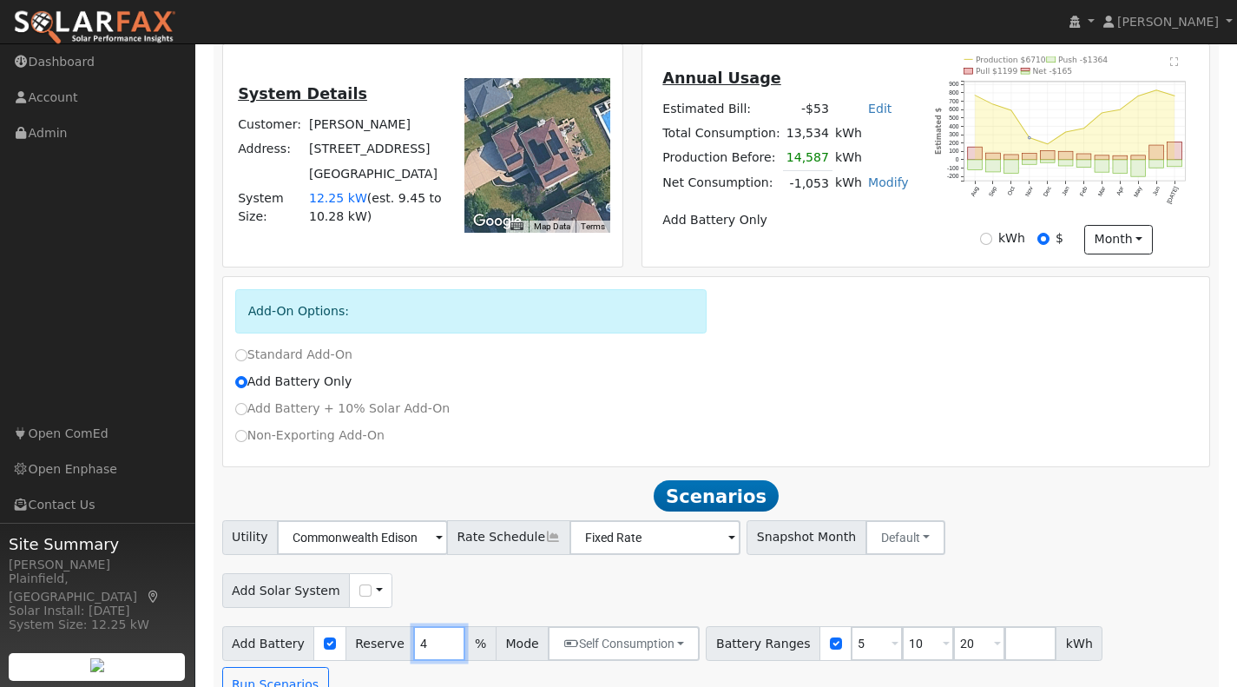
click at [435, 647] on input "4" at bounding box center [439, 643] width 52 height 35
click at [435, 647] on input "5" at bounding box center [439, 643] width 52 height 35
click at [435, 647] on input "6" at bounding box center [439, 643] width 52 height 35
click at [435, 647] on input "7" at bounding box center [439, 643] width 52 height 35
click at [435, 647] on input "8" at bounding box center [439, 643] width 52 height 35
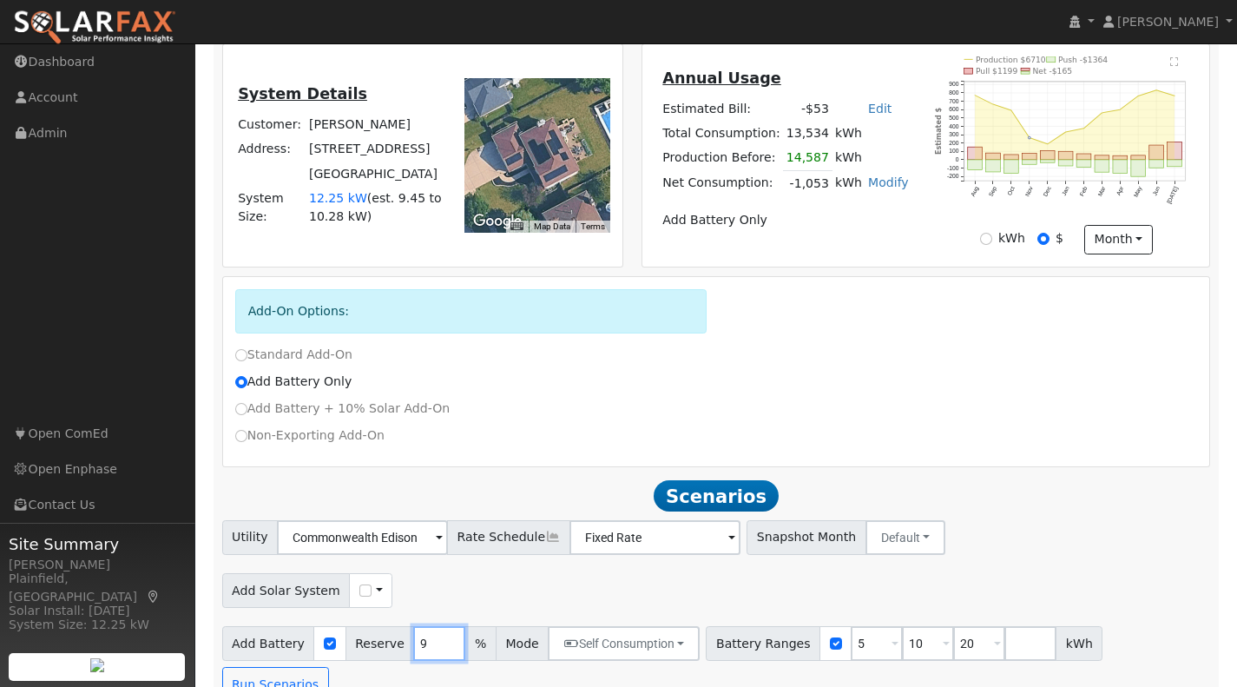
click at [435, 647] on input "9" at bounding box center [439, 643] width 52 height 35
type input "10"
click at [435, 647] on input "10" at bounding box center [439, 643] width 52 height 35
click at [669, 653] on button "Self Consumption" at bounding box center [624, 643] width 152 height 35
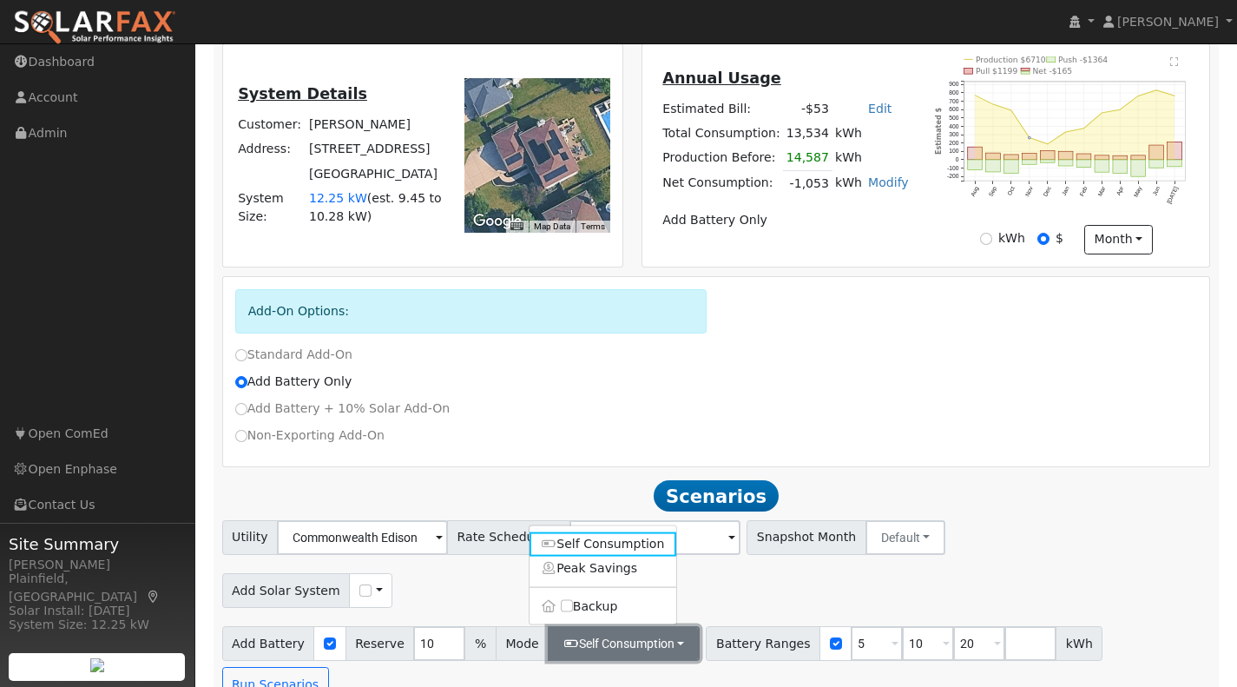
click at [669, 653] on button "Self Consumption" at bounding box center [624, 643] width 152 height 35
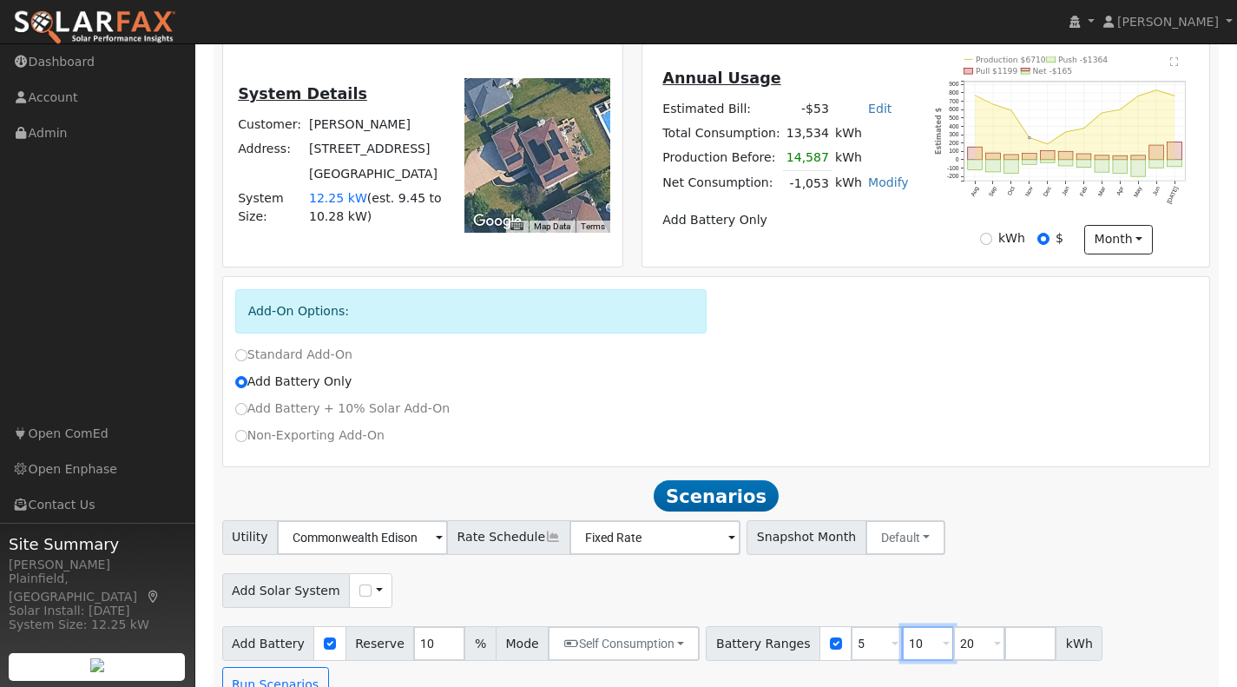
click at [911, 658] on input "10" at bounding box center [928, 643] width 52 height 35
click at [891, 653] on span at bounding box center [894, 645] width 7 height 20
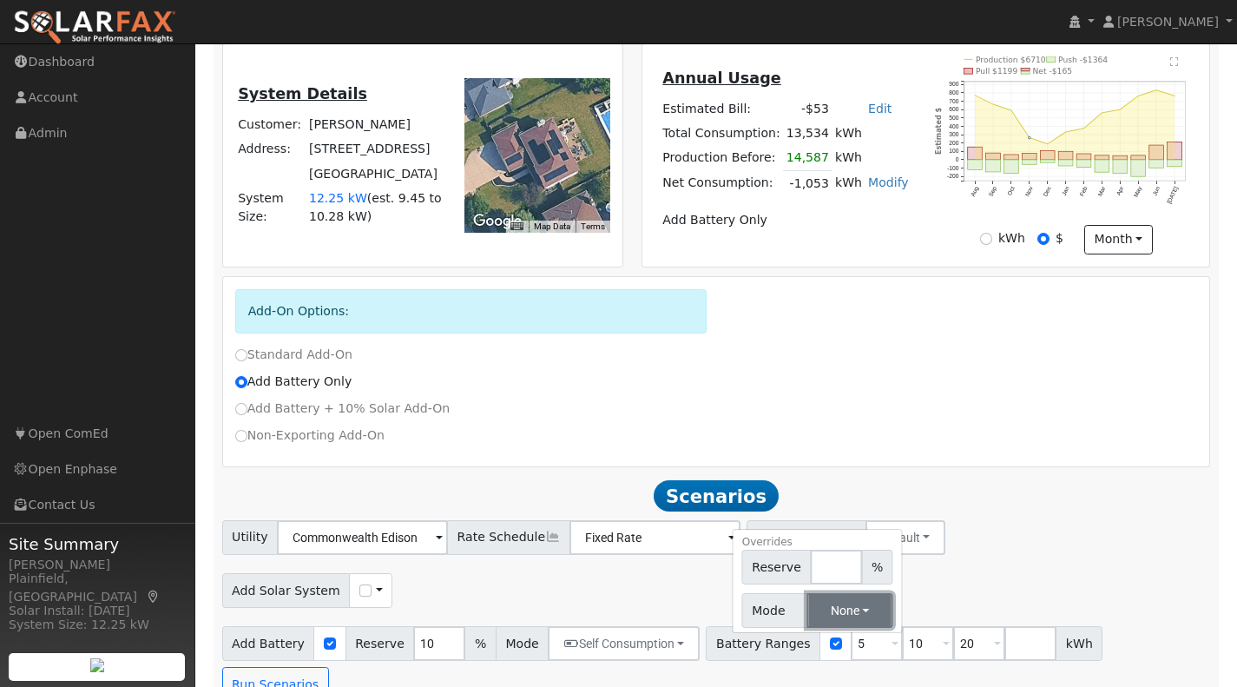
click at [843, 612] on button "None" at bounding box center [850, 610] width 86 height 35
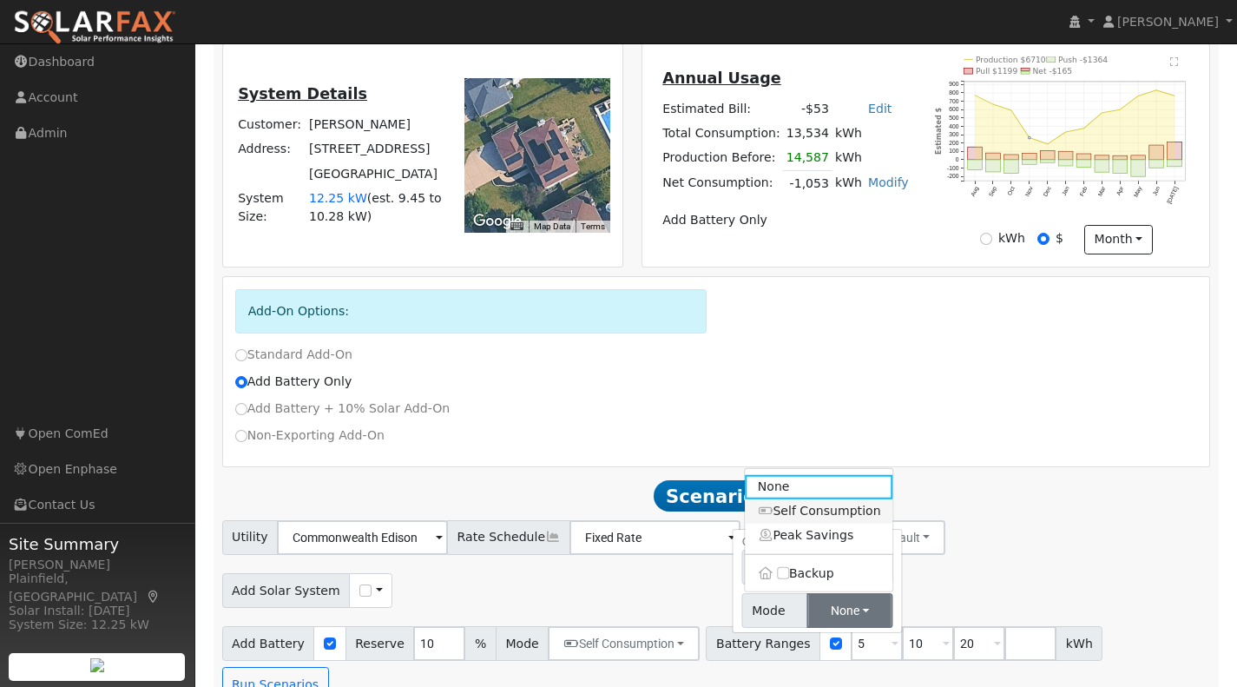
click at [821, 516] on link "Self Consumption" at bounding box center [820, 511] width 148 height 24
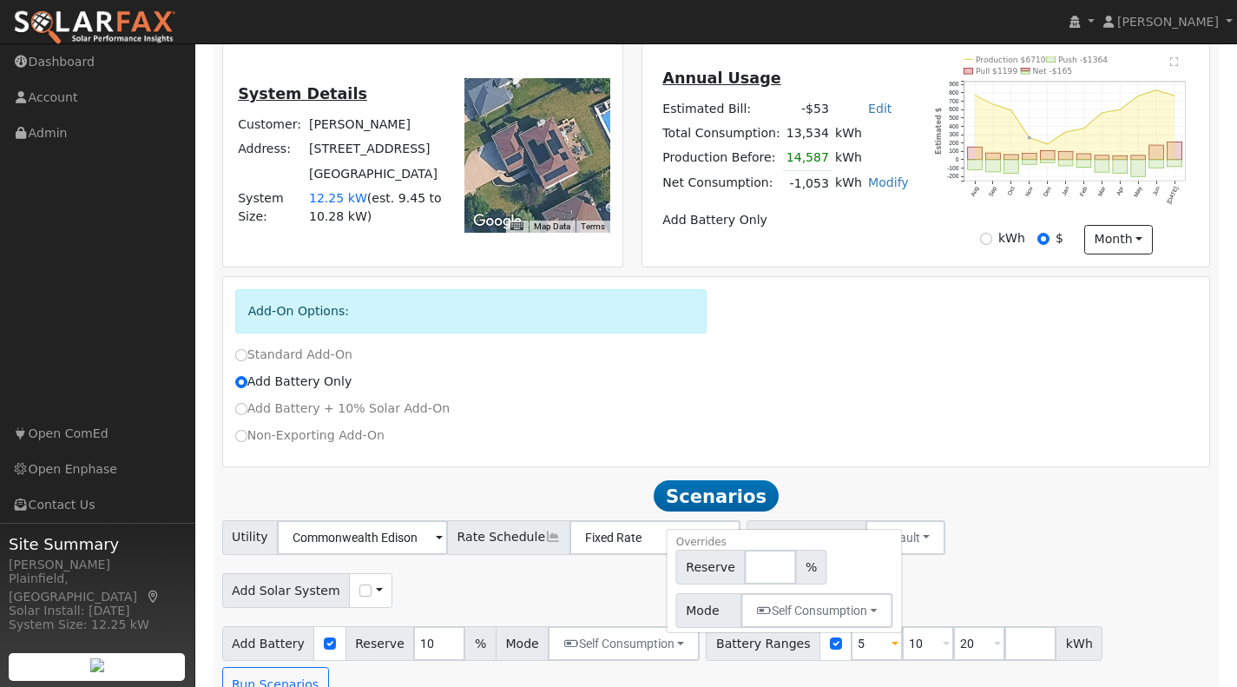
click at [1007, 599] on div "Add Solar System Use CSV Data" at bounding box center [716, 587] width 995 height 41
click at [891, 650] on span at bounding box center [894, 645] width 7 height 20
type input "10"
click at [911, 591] on div "Add Solar System Use CSV Data" at bounding box center [716, 587] width 995 height 41
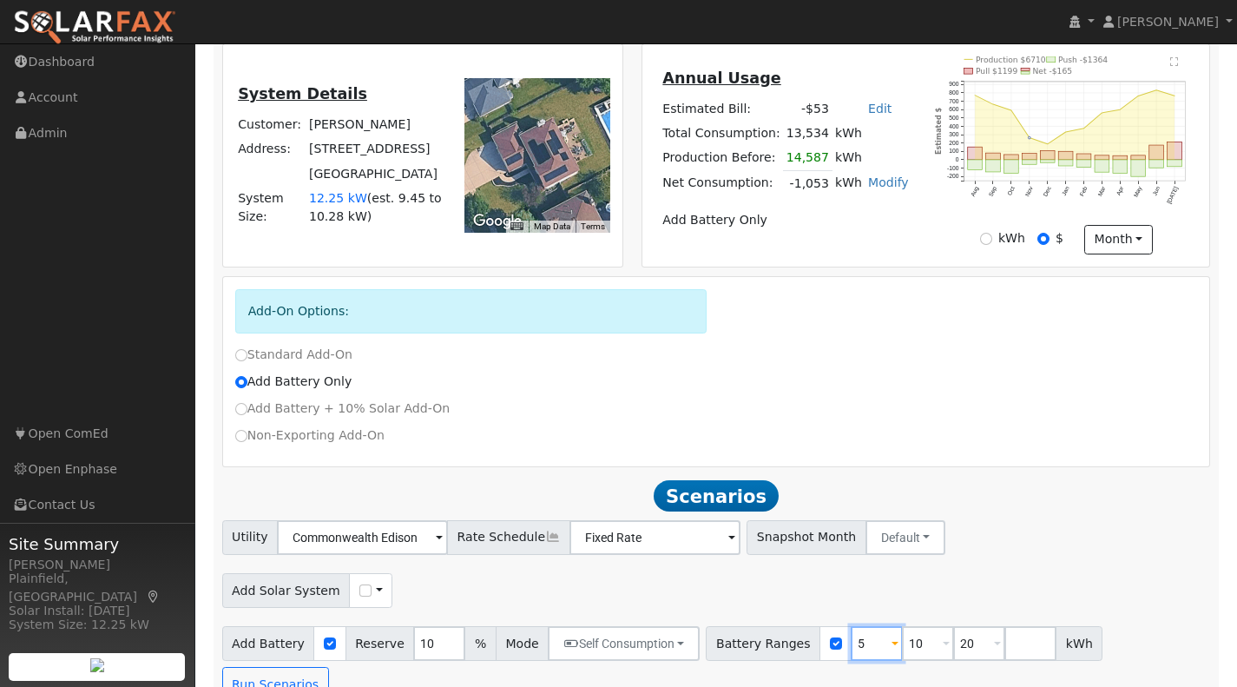
click at [851, 658] on input "5" at bounding box center [877, 643] width 52 height 35
click at [851, 653] on input "5" at bounding box center [877, 643] width 52 height 35
click at [891, 651] on span at bounding box center [894, 645] width 7 height 20
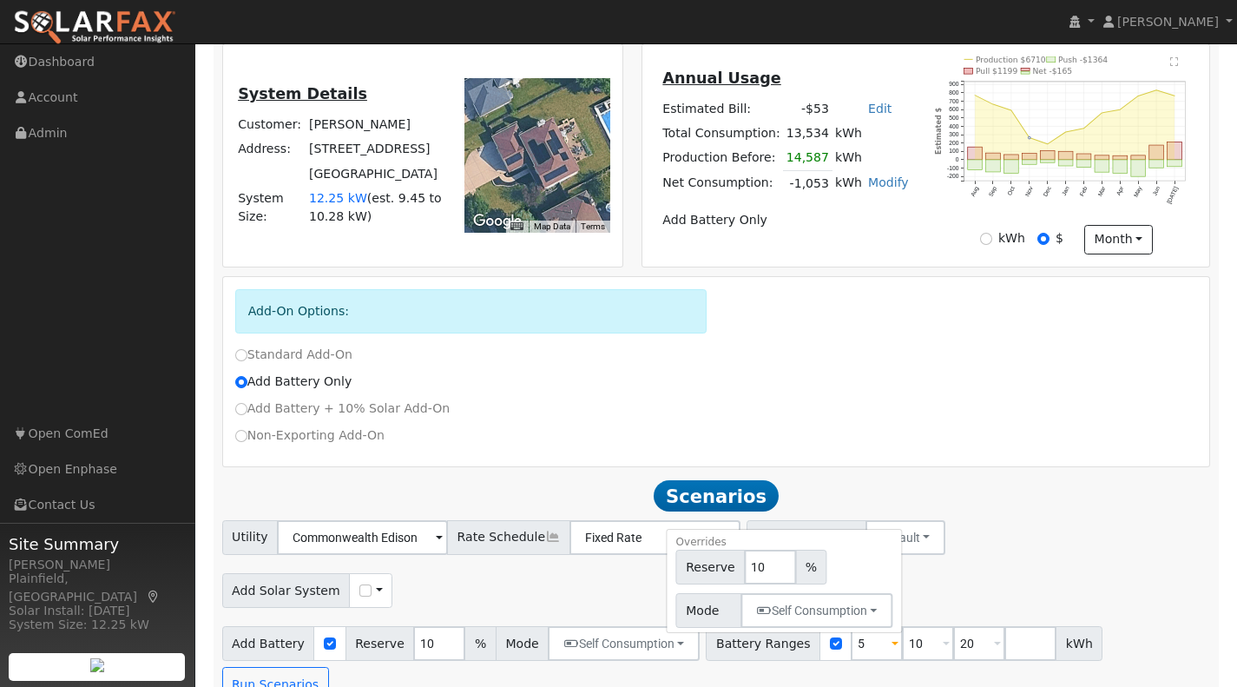
click at [909, 607] on div "Add Solar System Use CSV Data" at bounding box center [716, 587] width 995 height 41
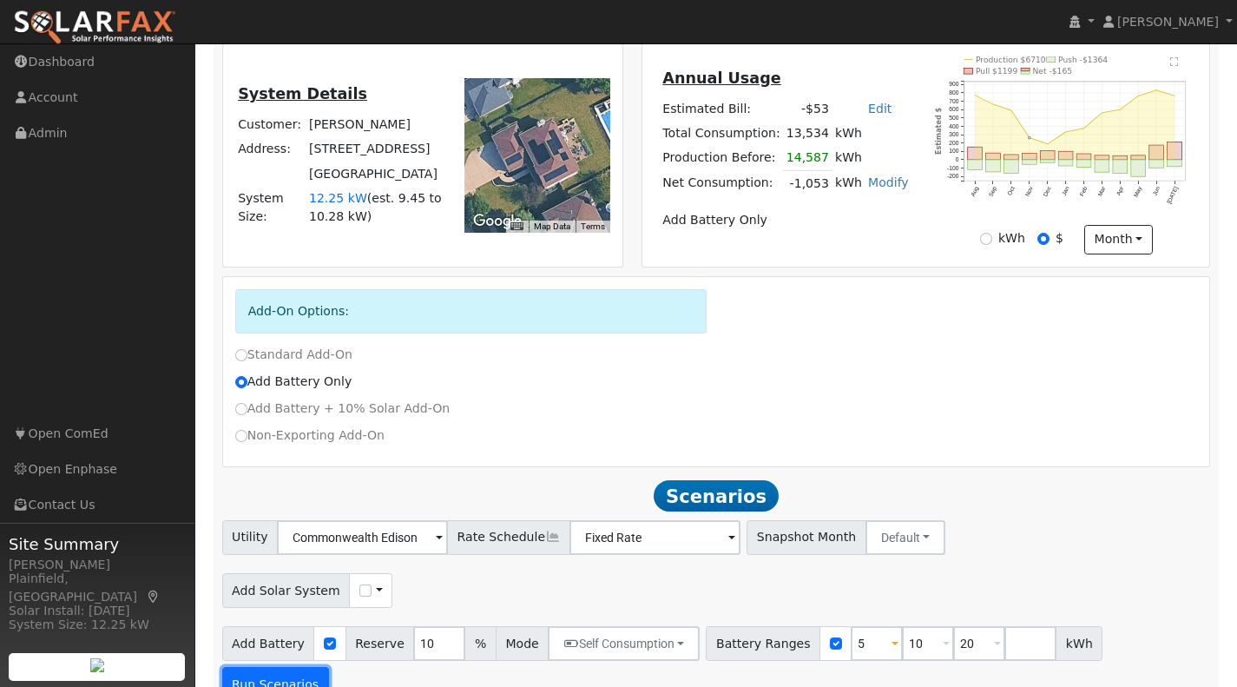
click at [329, 667] on button "Run Scenarios" at bounding box center [275, 684] width 107 height 35
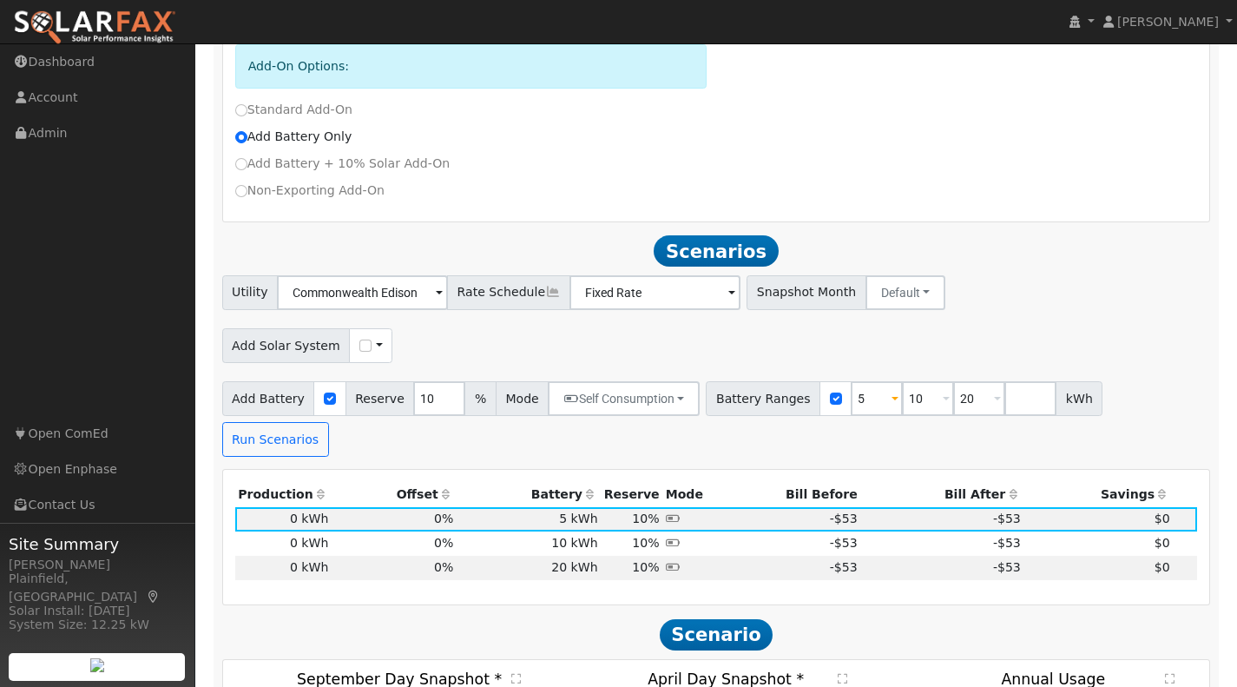
scroll to position [697, 0]
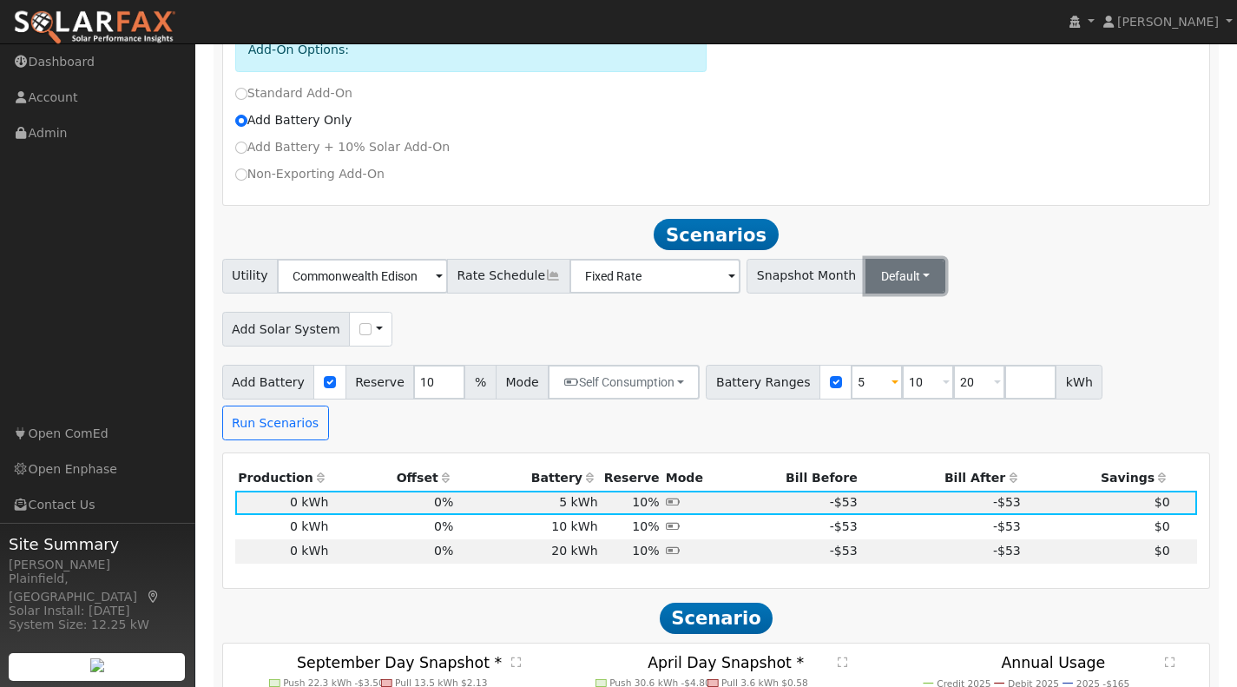
click at [887, 293] on button "Default" at bounding box center [905, 276] width 81 height 35
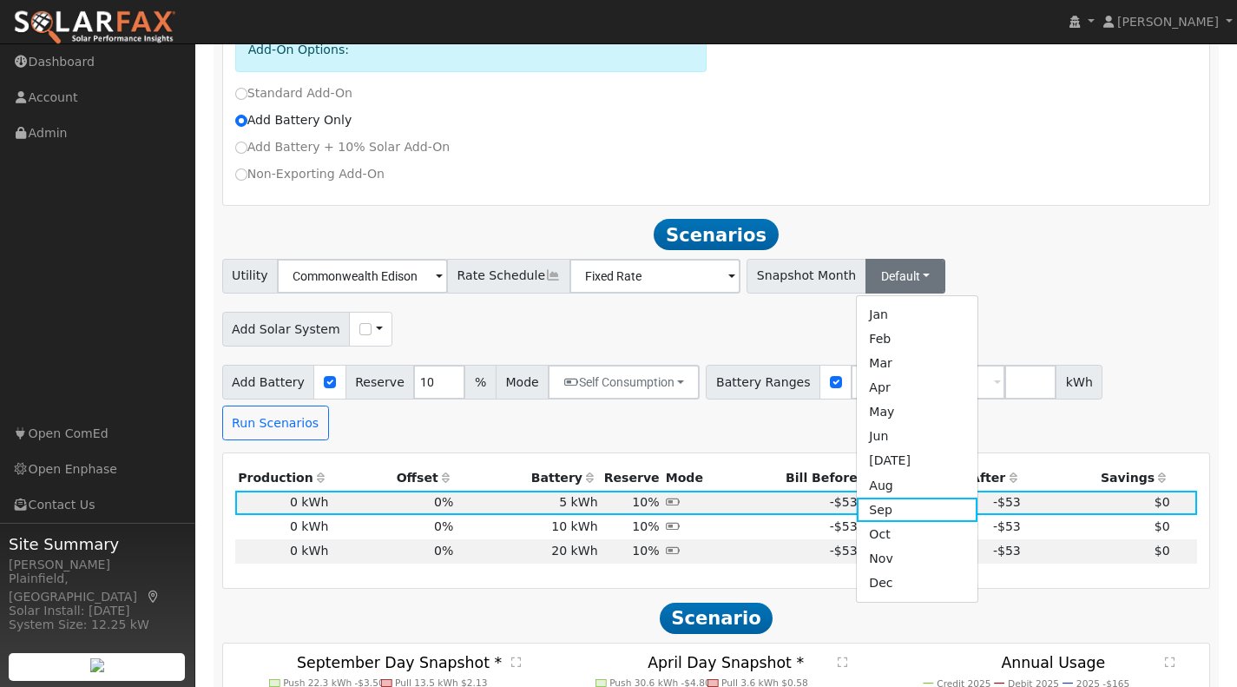
click at [707, 346] on div "Add Solar System Use CSV Data" at bounding box center [716, 326] width 995 height 41
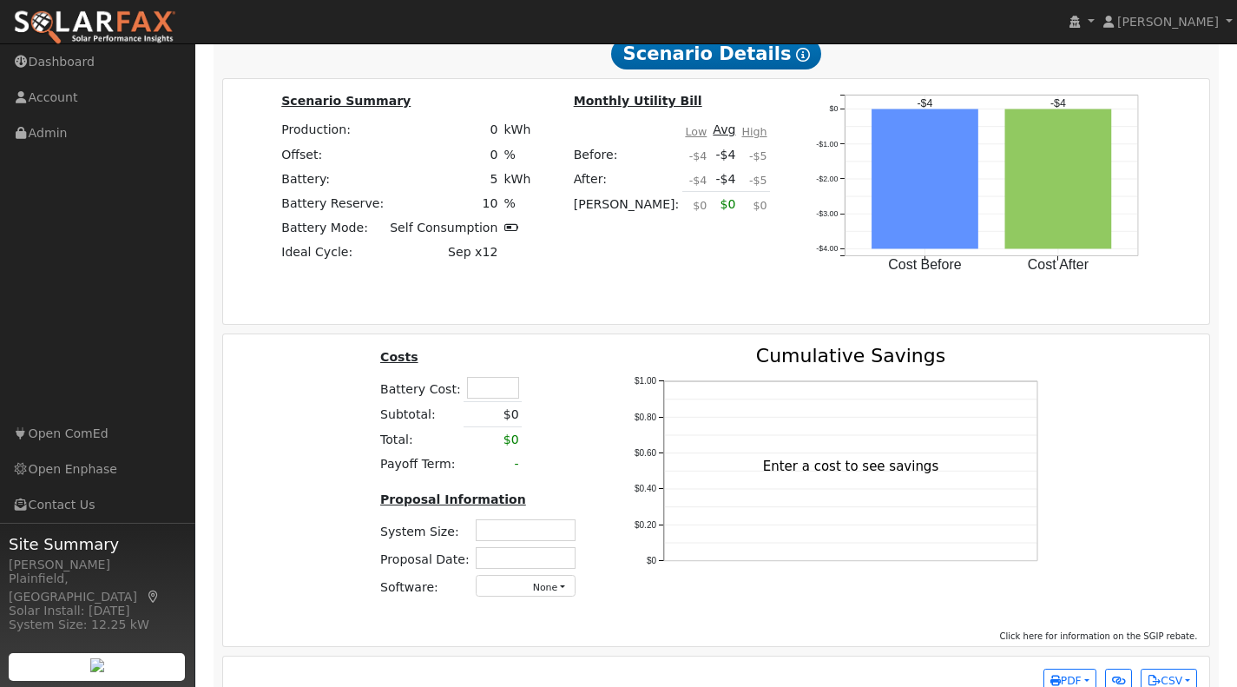
scroll to position [1598, 0]
